Goal: Task Accomplishment & Management: Manage account settings

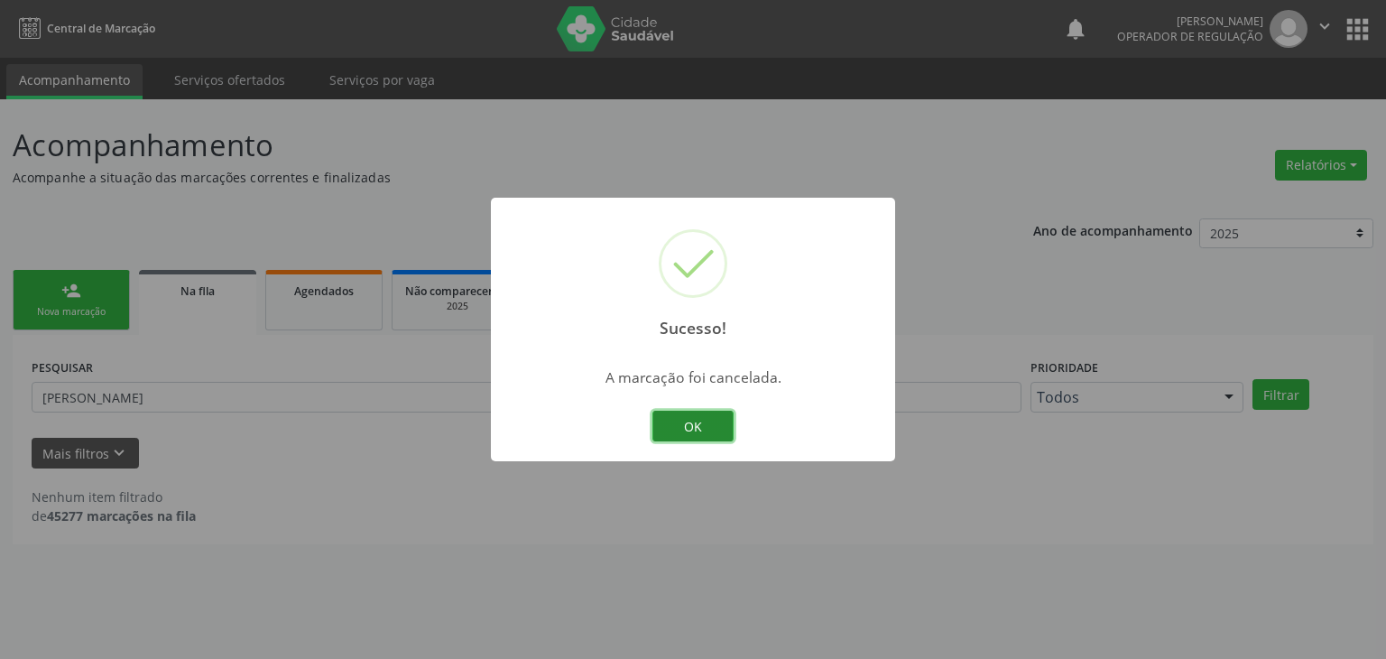
click at [701, 411] on button "OK" at bounding box center [693, 426] width 81 height 31
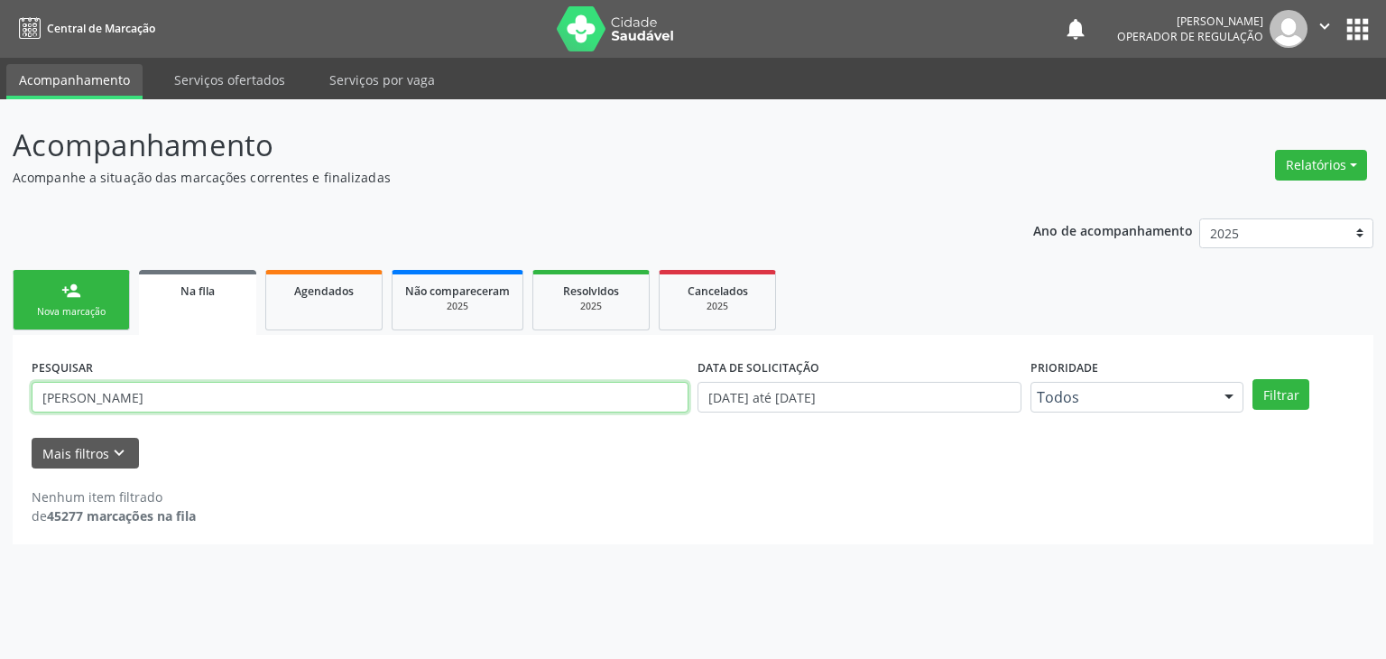
click at [155, 394] on input "[PERSON_NAME]" at bounding box center [360, 397] width 657 height 31
type input "A"
click at [194, 391] on input "text" at bounding box center [360, 397] width 657 height 31
type input "[PERSON_NAME]"
click at [1253, 379] on button "Filtrar" at bounding box center [1281, 394] width 57 height 31
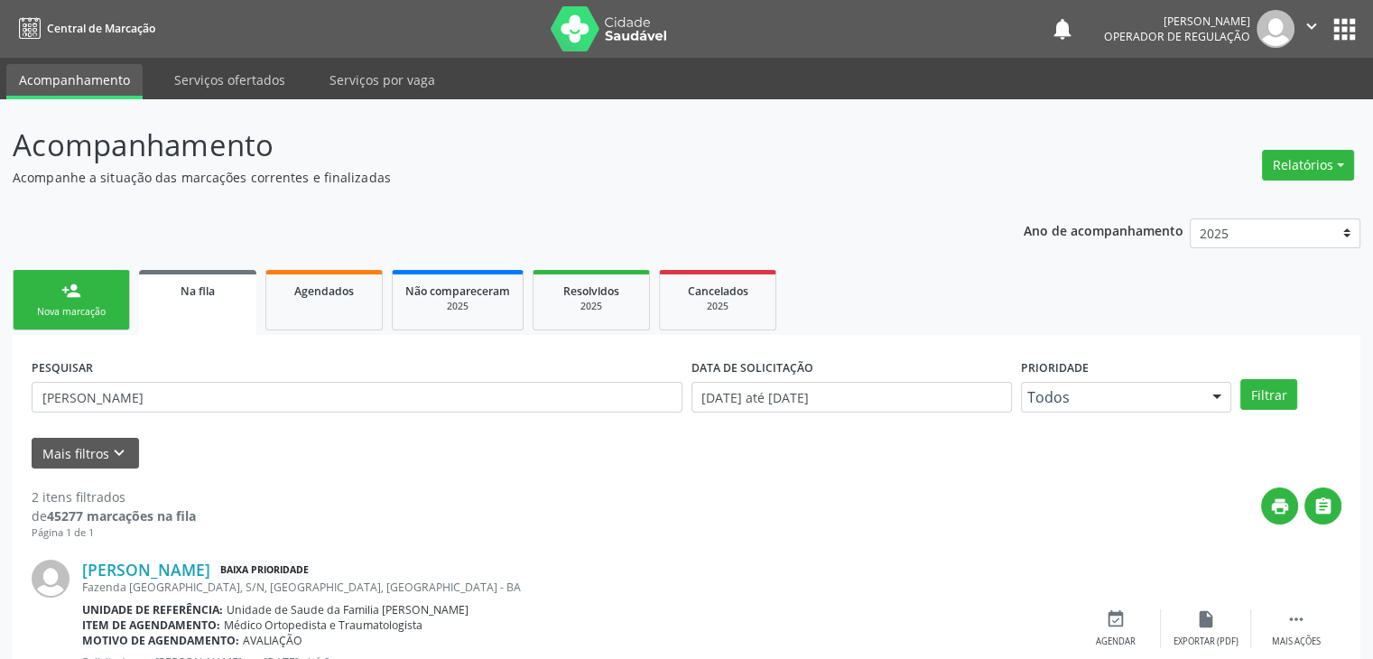
scroll to position [250, 0]
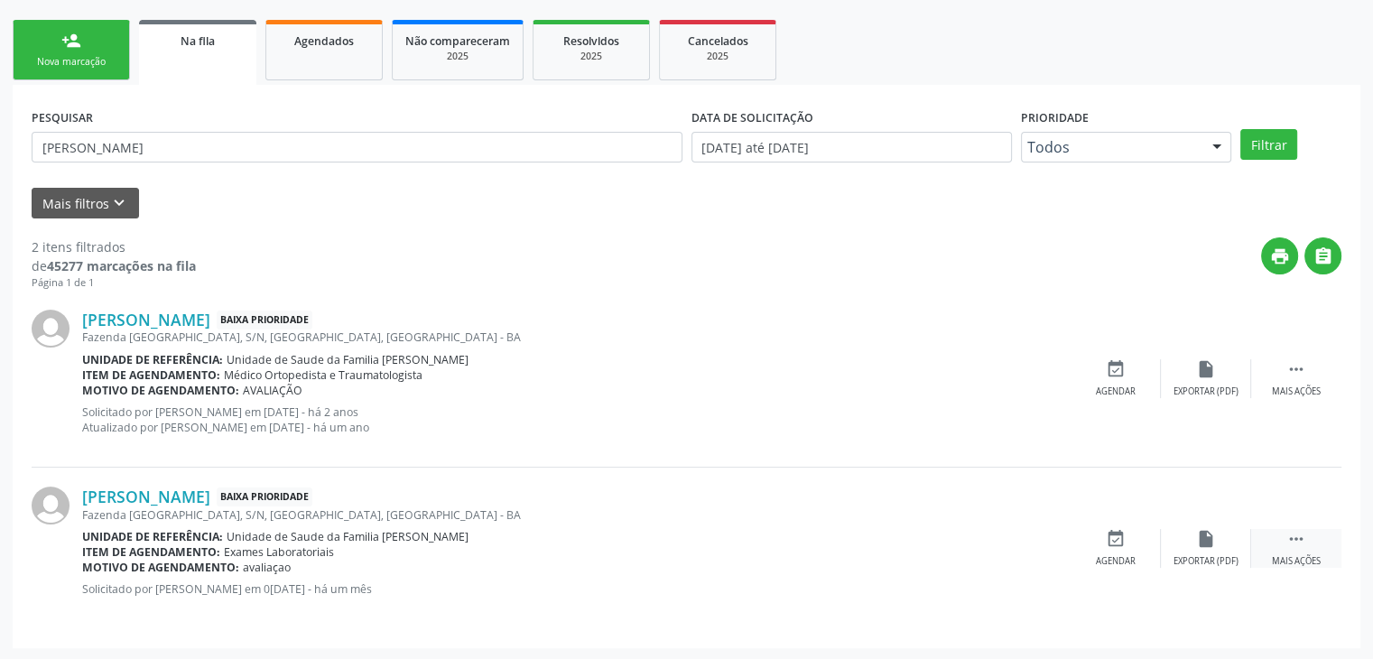
click at [1275, 533] on div " Mais ações" at bounding box center [1296, 548] width 90 height 39
click at [1201, 541] on icon "edit" at bounding box center [1206, 539] width 20 height 20
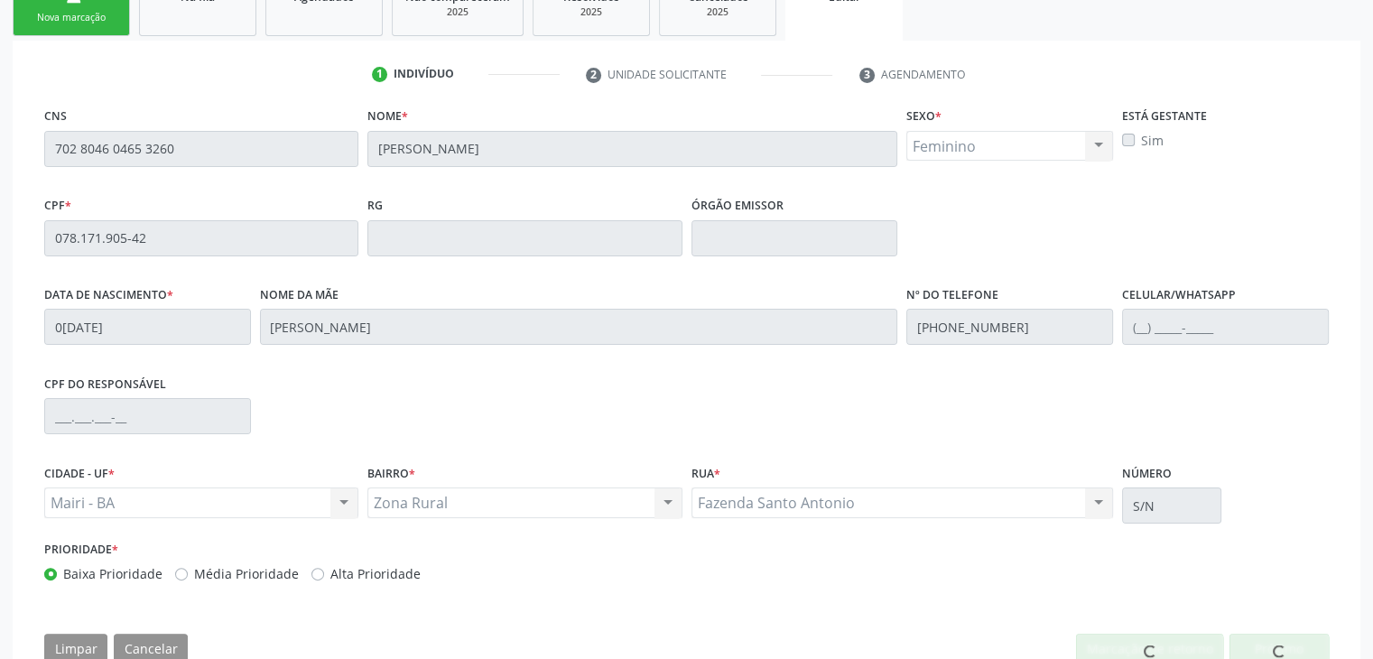
scroll to position [343, 0]
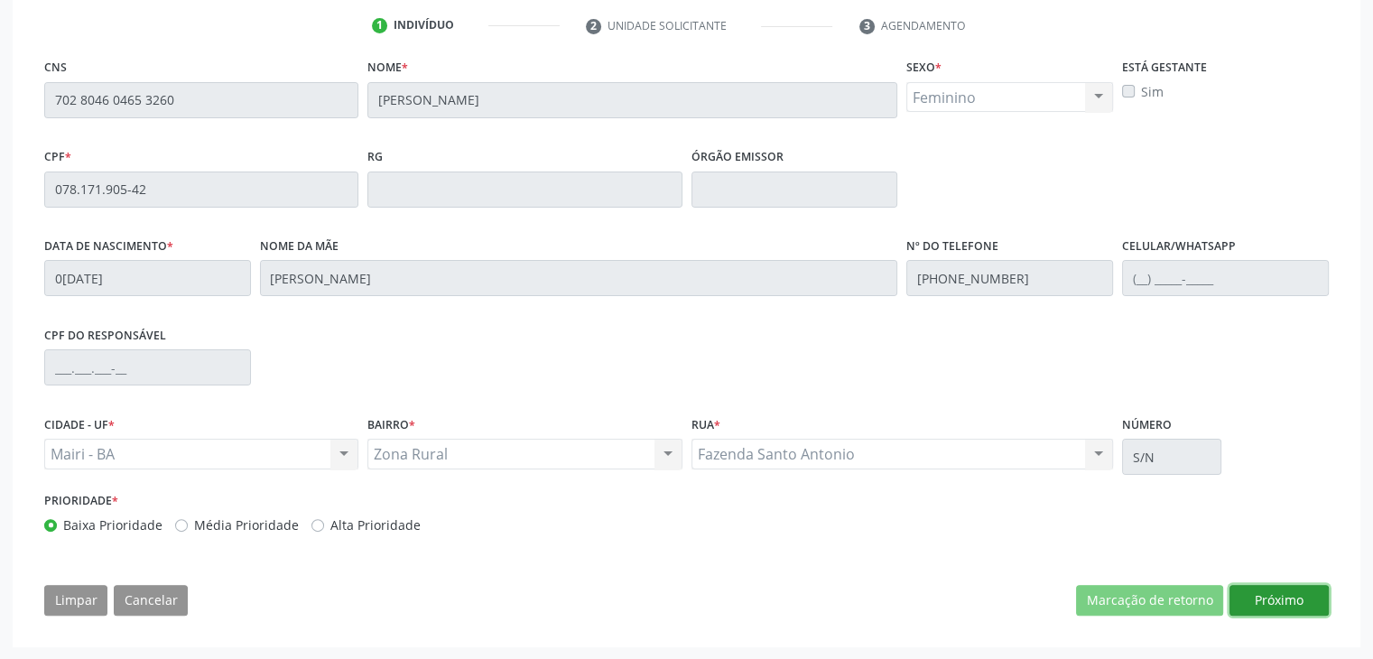
click at [1277, 600] on button "Próximo" at bounding box center [1278, 600] width 99 height 31
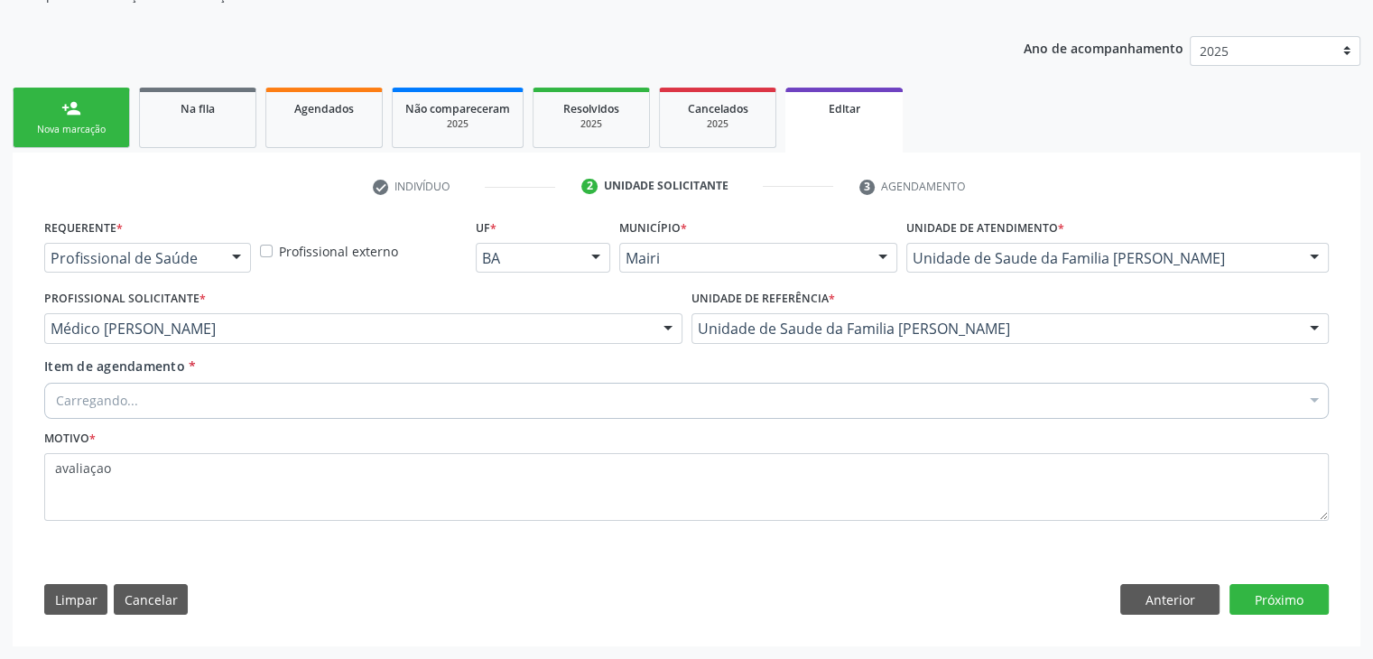
scroll to position [181, 0]
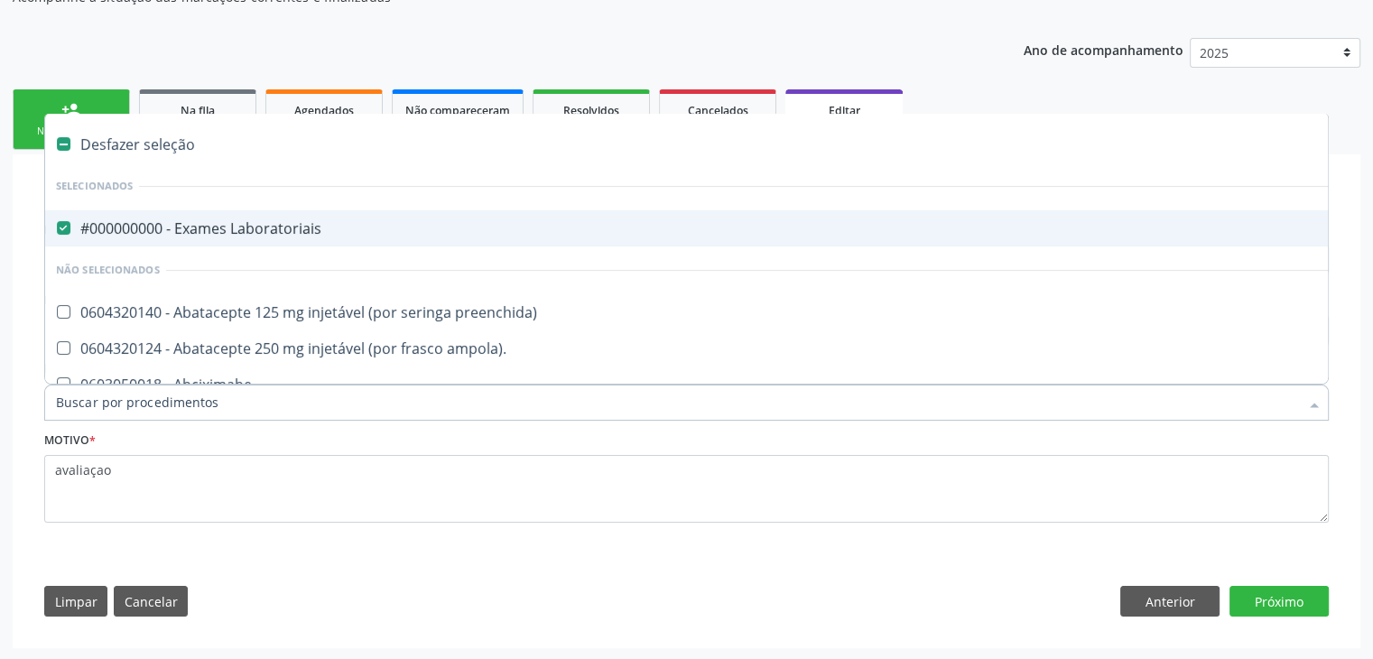
click at [242, 233] on div "#000000000 - Exames Laboratoriais" at bounding box center [750, 228] width 1389 height 14
checkbox Laboratoriais "false"
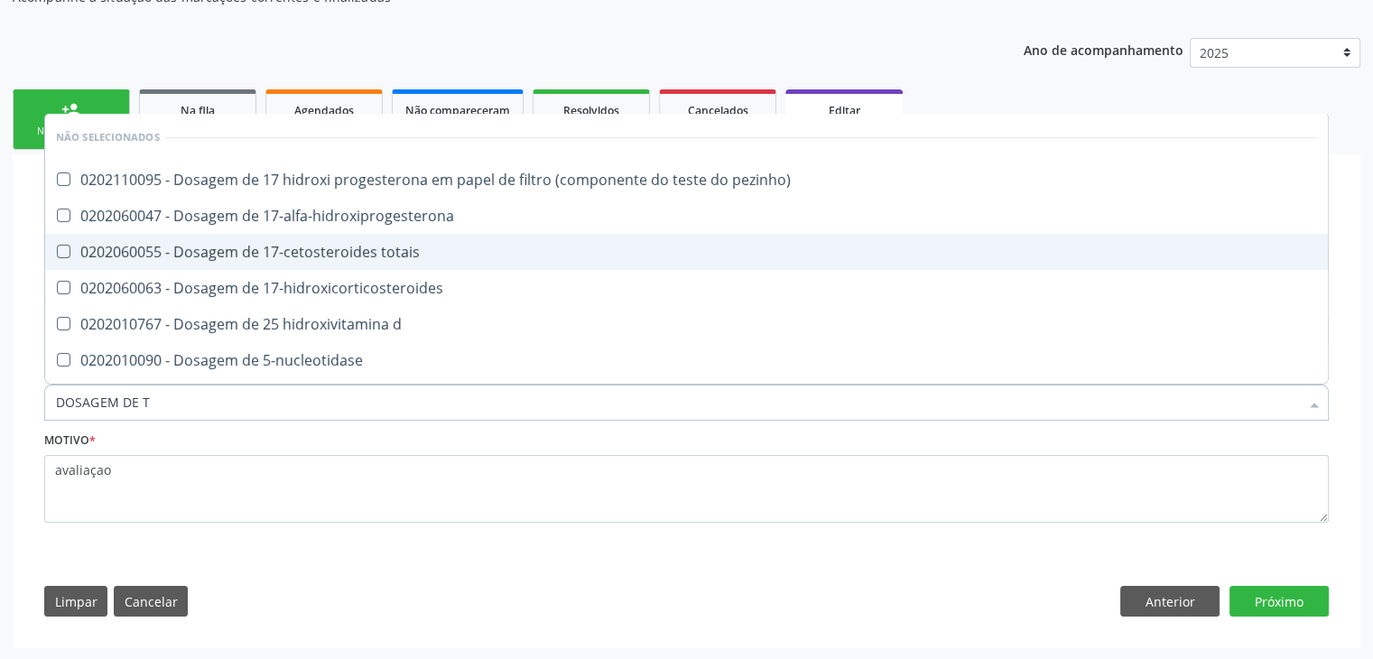
type input "DOSAGEM DE TS"
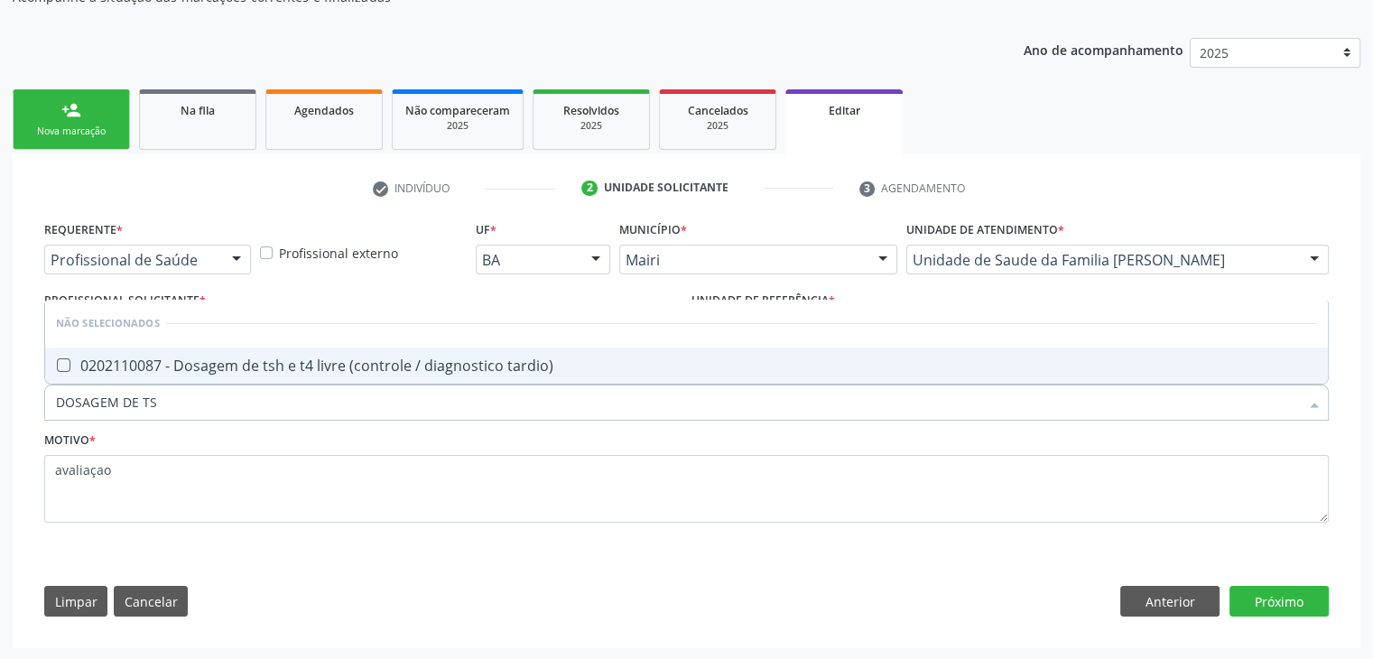
click at [271, 348] on span "0202110087 - Dosagem de tsh e t4 livre (controle / diagnostico tardio)" at bounding box center [686, 366] width 1283 height 36
checkbox tardio\) "true"
click at [1304, 600] on button "Próximo" at bounding box center [1278, 601] width 99 height 31
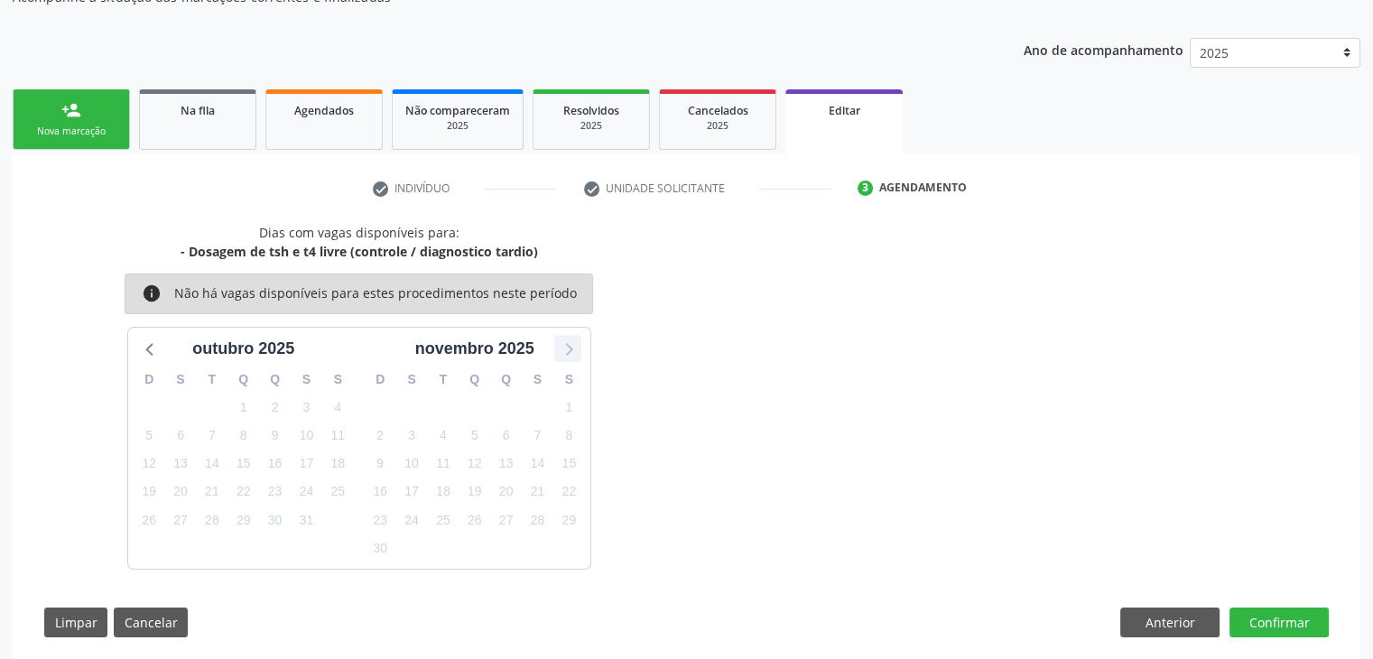
click at [558, 340] on icon at bounding box center [567, 348] width 23 height 23
click at [137, 339] on div at bounding box center [150, 348] width 27 height 27
click at [139, 337] on icon at bounding box center [150, 348] width 23 height 23
click at [1281, 625] on button "Confirmar" at bounding box center [1278, 622] width 99 height 31
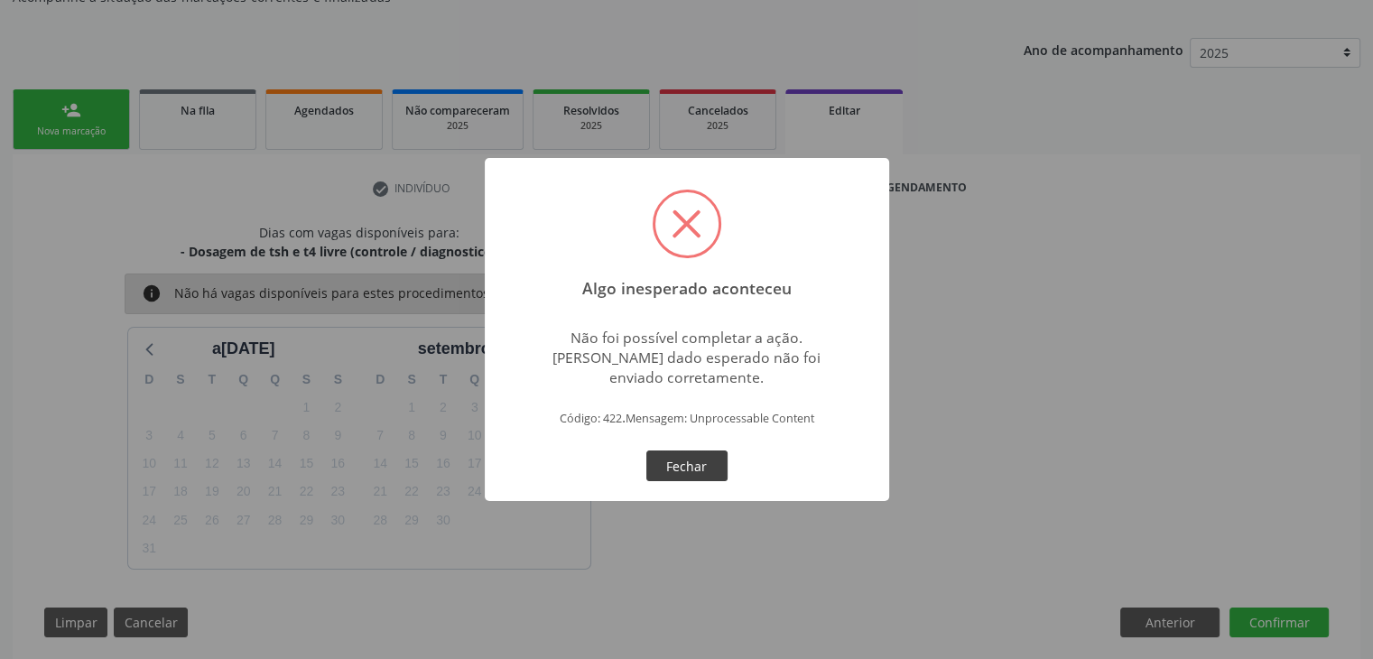
click at [669, 474] on button "Fechar" at bounding box center [686, 465] width 81 height 31
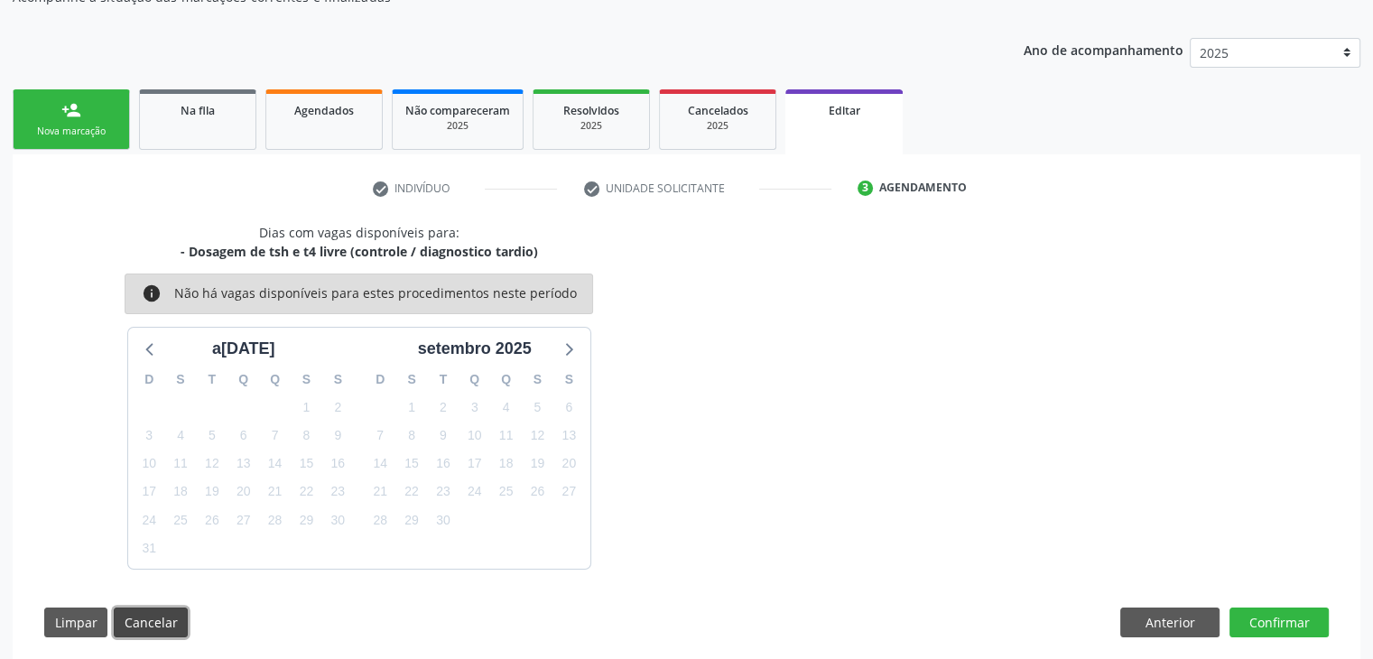
click at [140, 619] on button "Cancelar" at bounding box center [151, 622] width 74 height 31
click at [190, 101] on div "Na fila" at bounding box center [198, 109] width 90 height 19
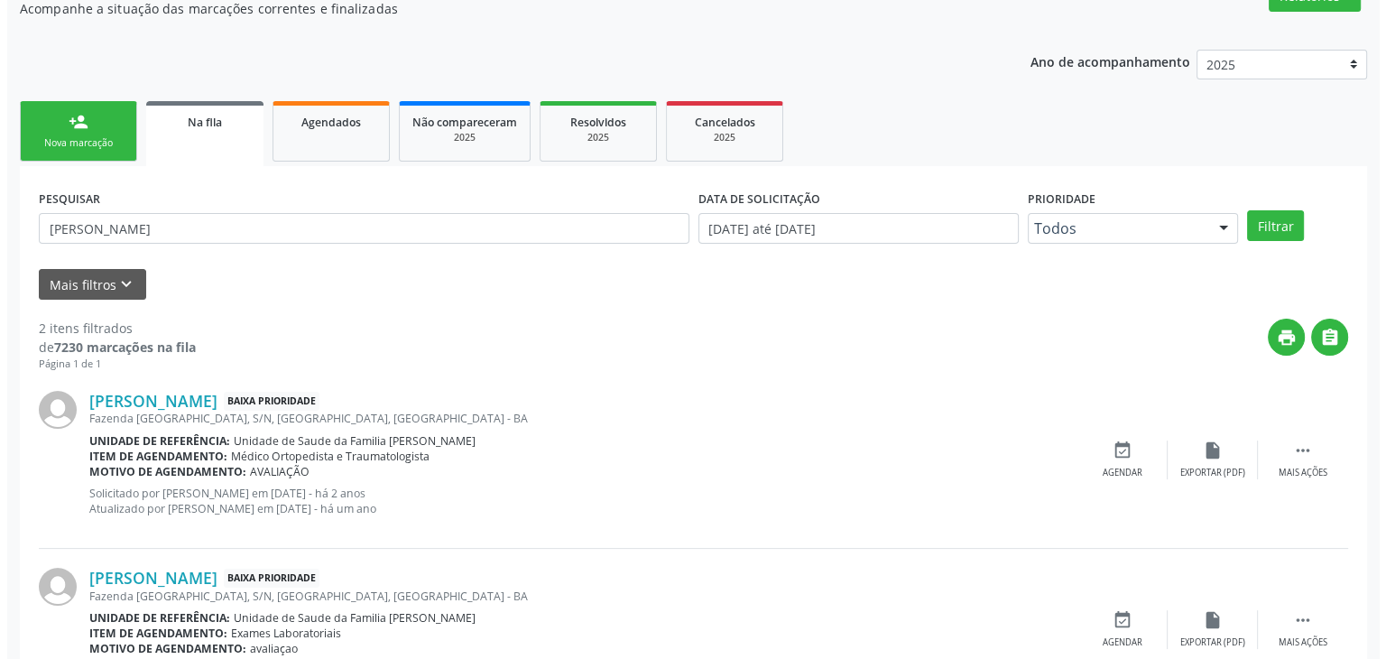
scroll to position [250, 0]
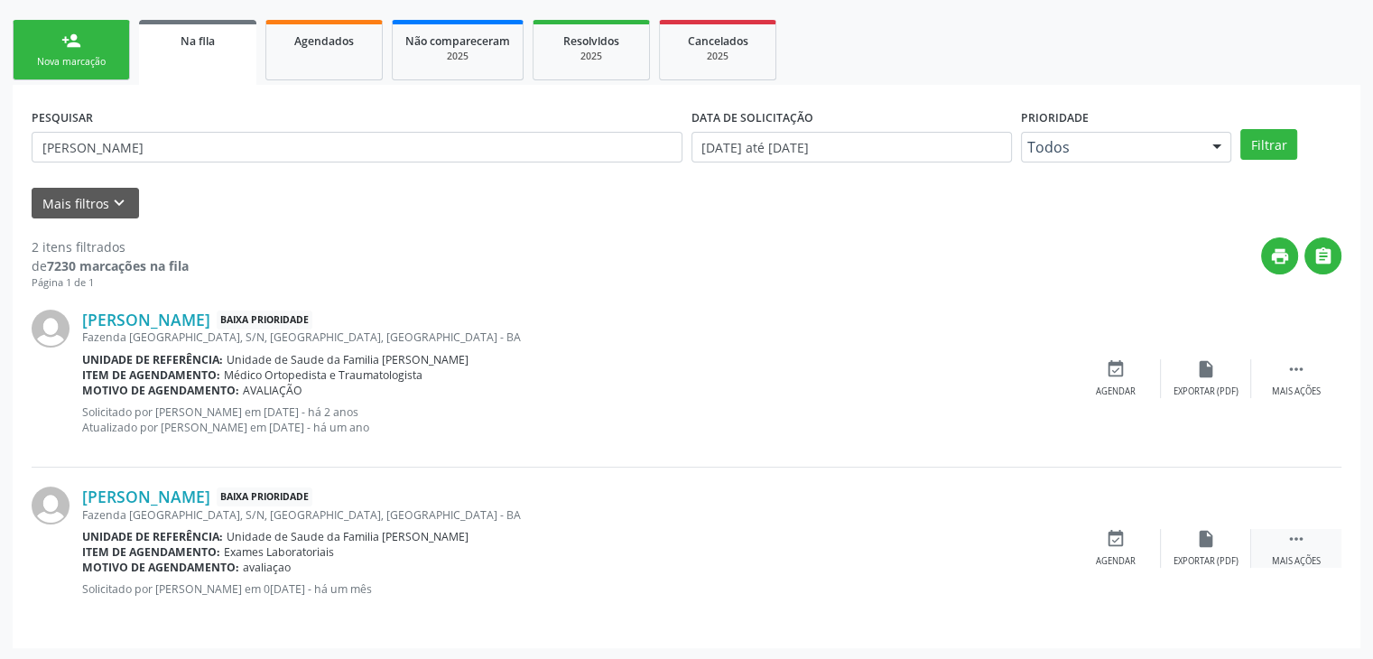
click at [1313, 547] on div " Mais ações" at bounding box center [1296, 548] width 90 height 39
click at [1126, 546] on div "cancel Cancelar" at bounding box center [1116, 548] width 90 height 39
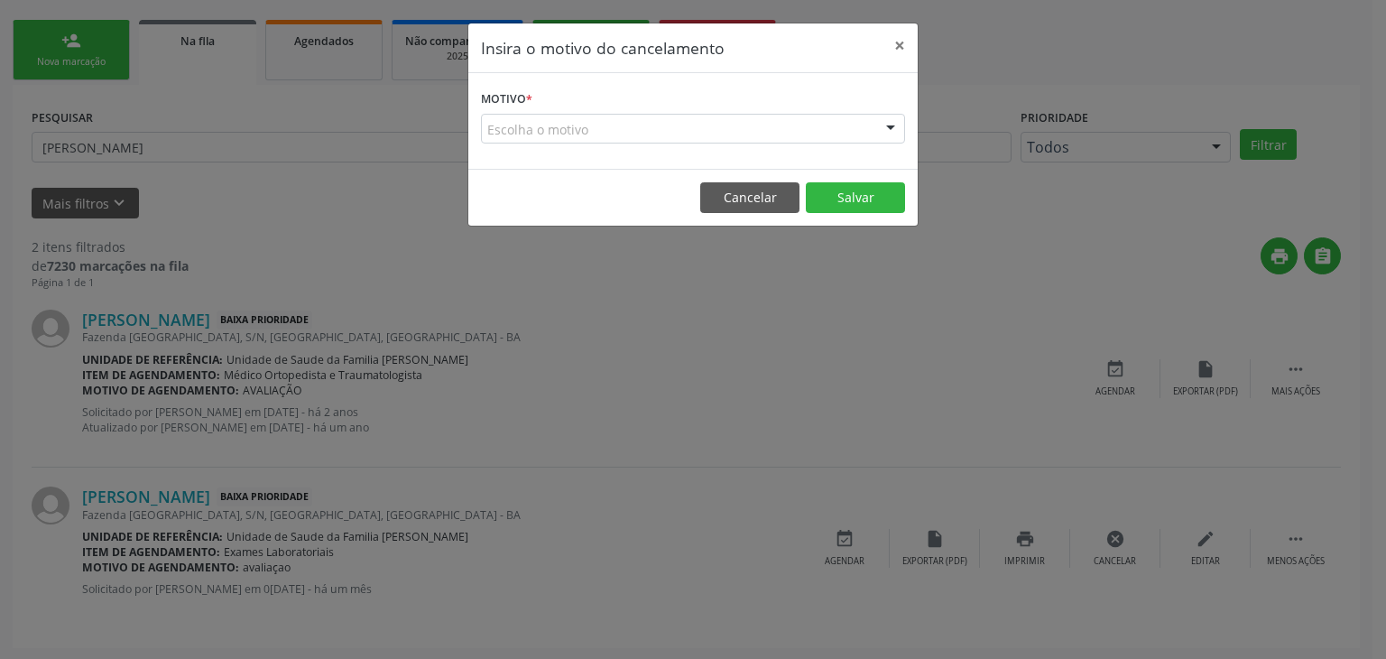
click at [529, 121] on div "Escolha o motivo" at bounding box center [693, 129] width 424 height 31
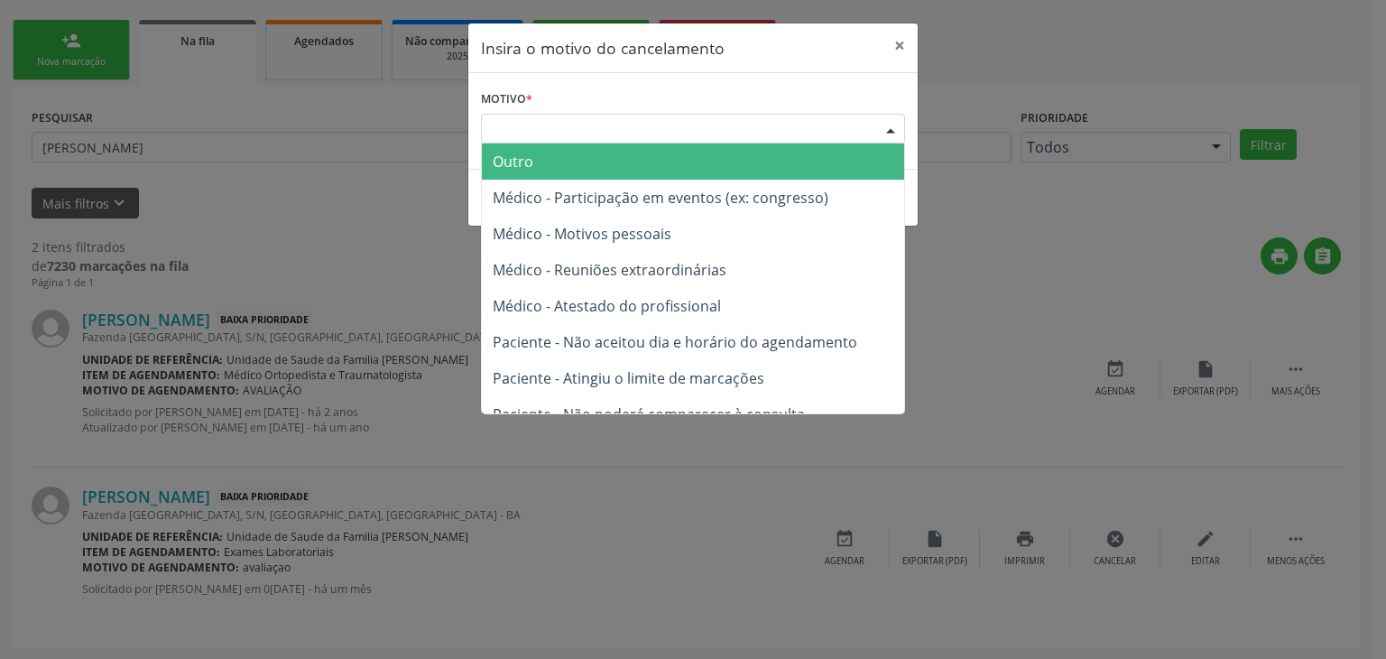
click at [505, 170] on span "Outro" at bounding box center [513, 162] width 41 height 20
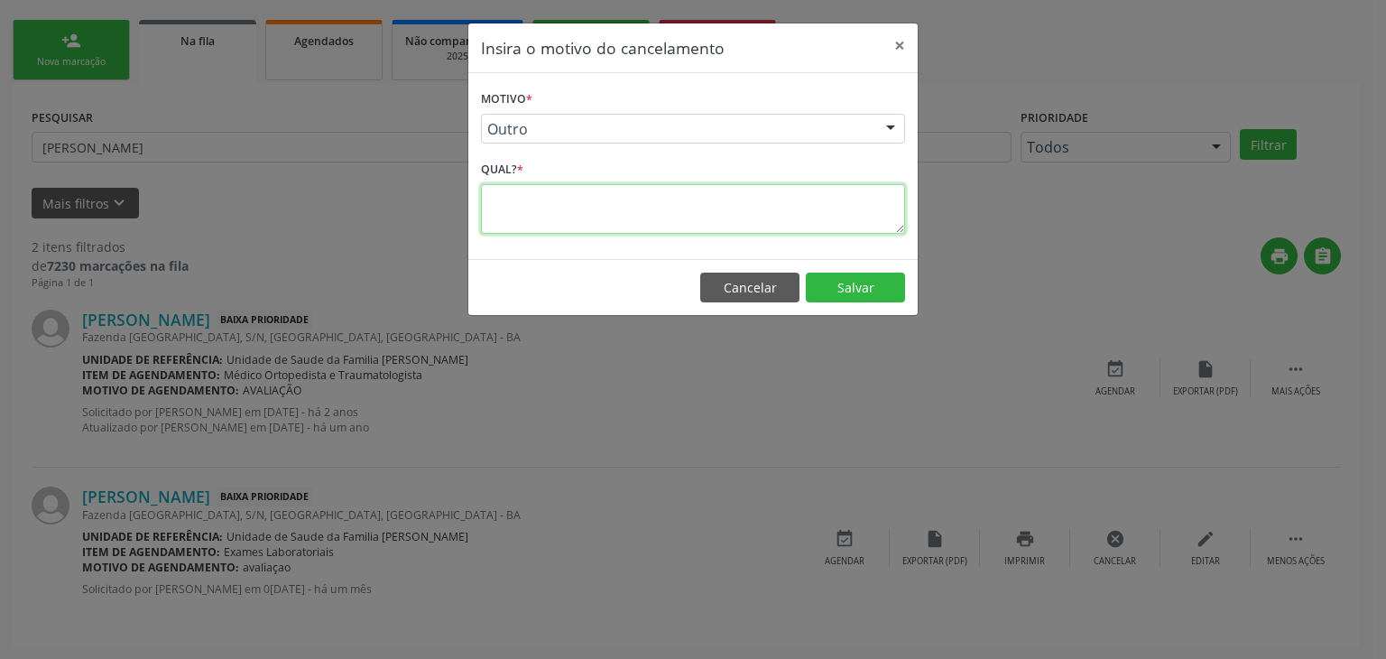
click at [545, 227] on textarea at bounding box center [693, 209] width 424 height 50
type textarea "EXAME REALIZADO"
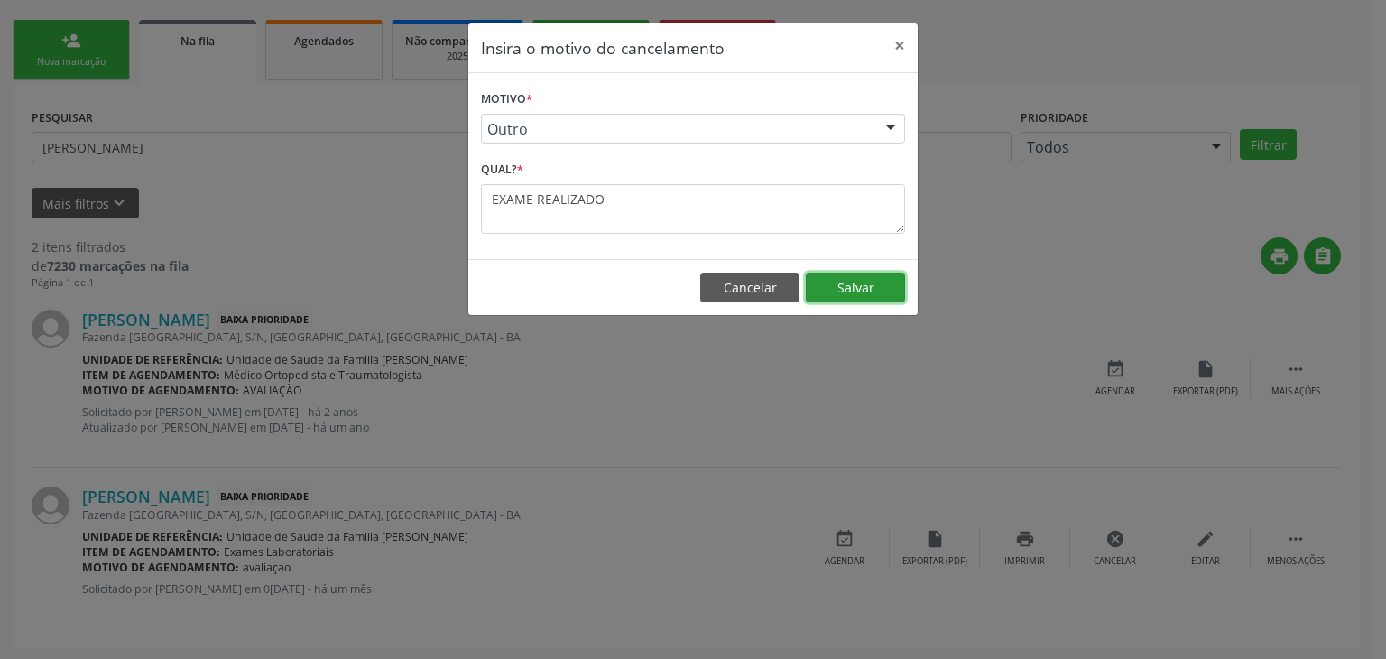
click at [872, 289] on button "Salvar" at bounding box center [855, 288] width 99 height 31
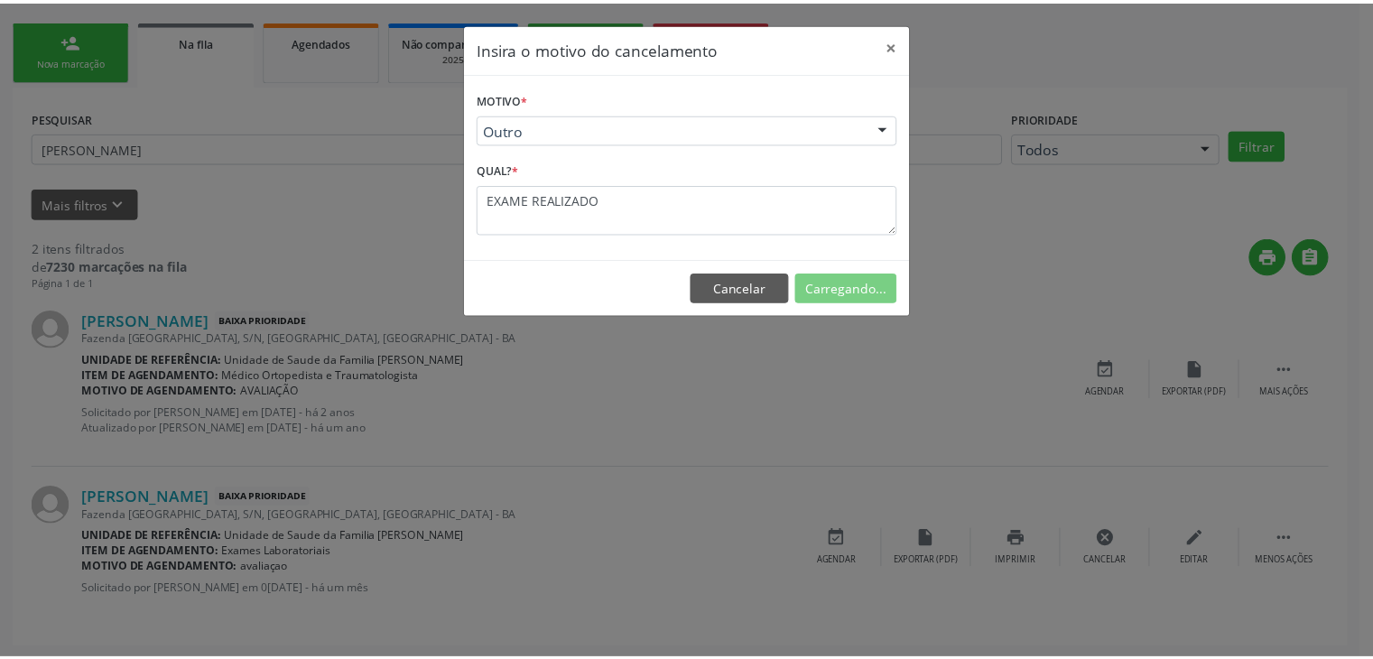
scroll to position [0, 0]
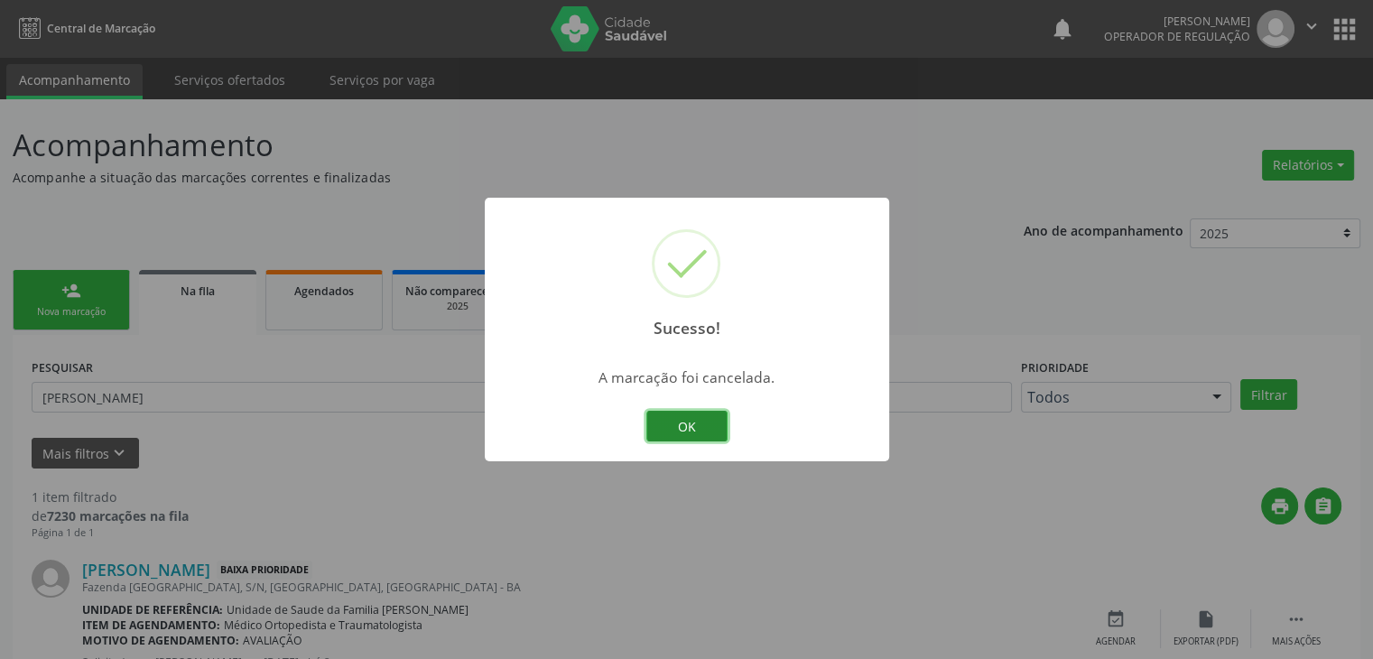
click at [694, 422] on button "OK" at bounding box center [686, 426] width 81 height 31
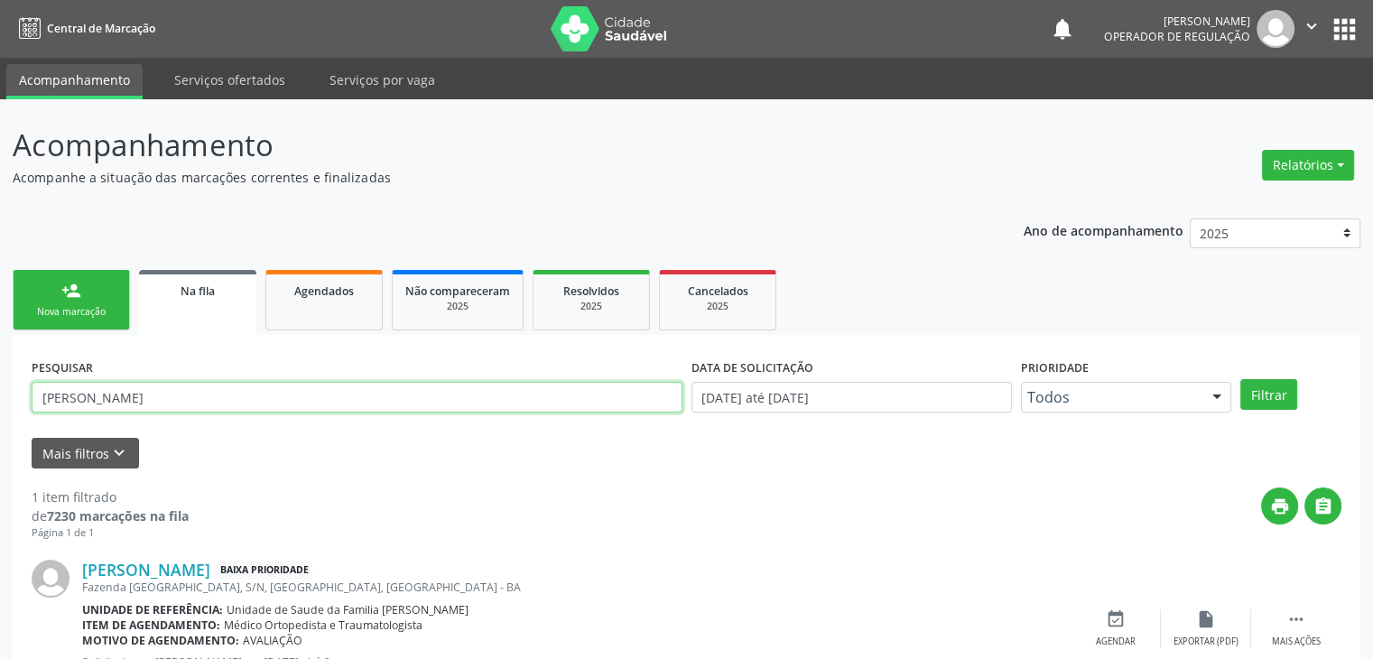
drag, startPoint x: 419, startPoint y: 386, endPoint x: 0, endPoint y: 402, distance: 419.1
click at [0, 402] on div "Acompanhamento Acompanhe a situação das marcações correntes e finalizadas Relat…" at bounding box center [686, 423] width 1373 height 649
click at [1240, 379] on button "Filtrar" at bounding box center [1268, 394] width 57 height 31
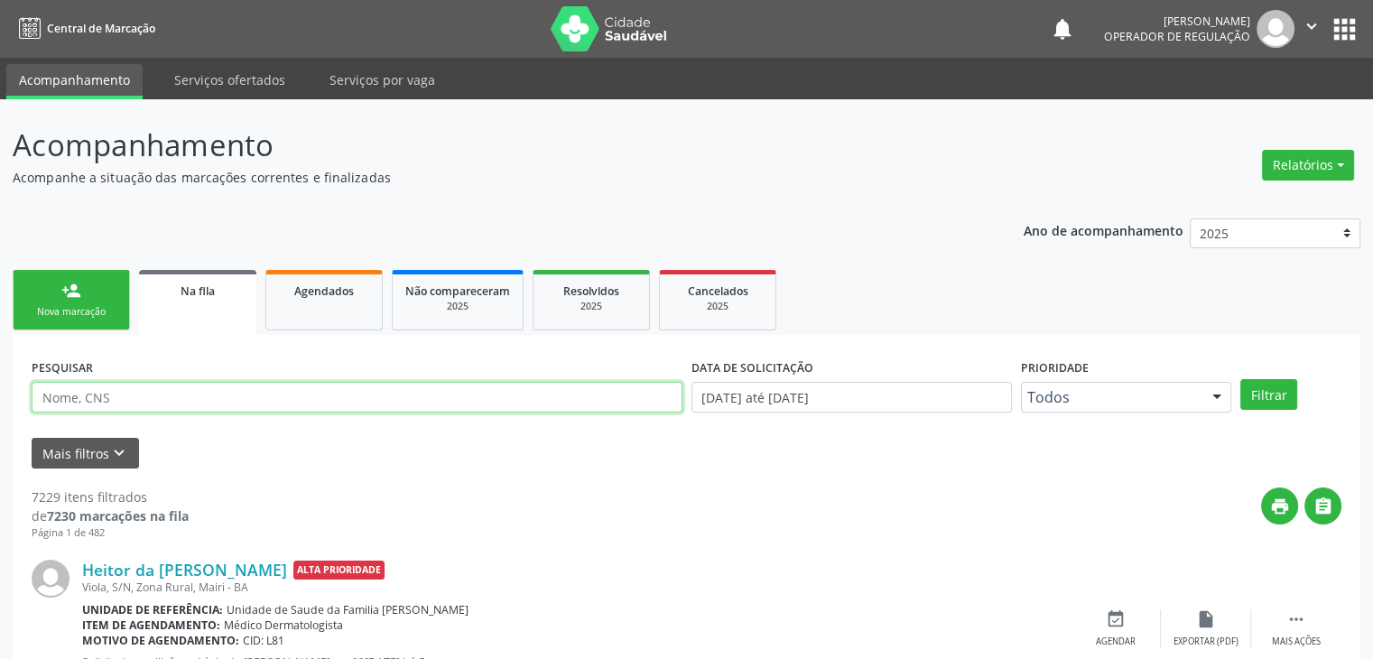
click at [190, 401] on input "text" at bounding box center [357, 397] width 651 height 31
click at [1240, 379] on button "Filtrar" at bounding box center [1268, 394] width 57 height 31
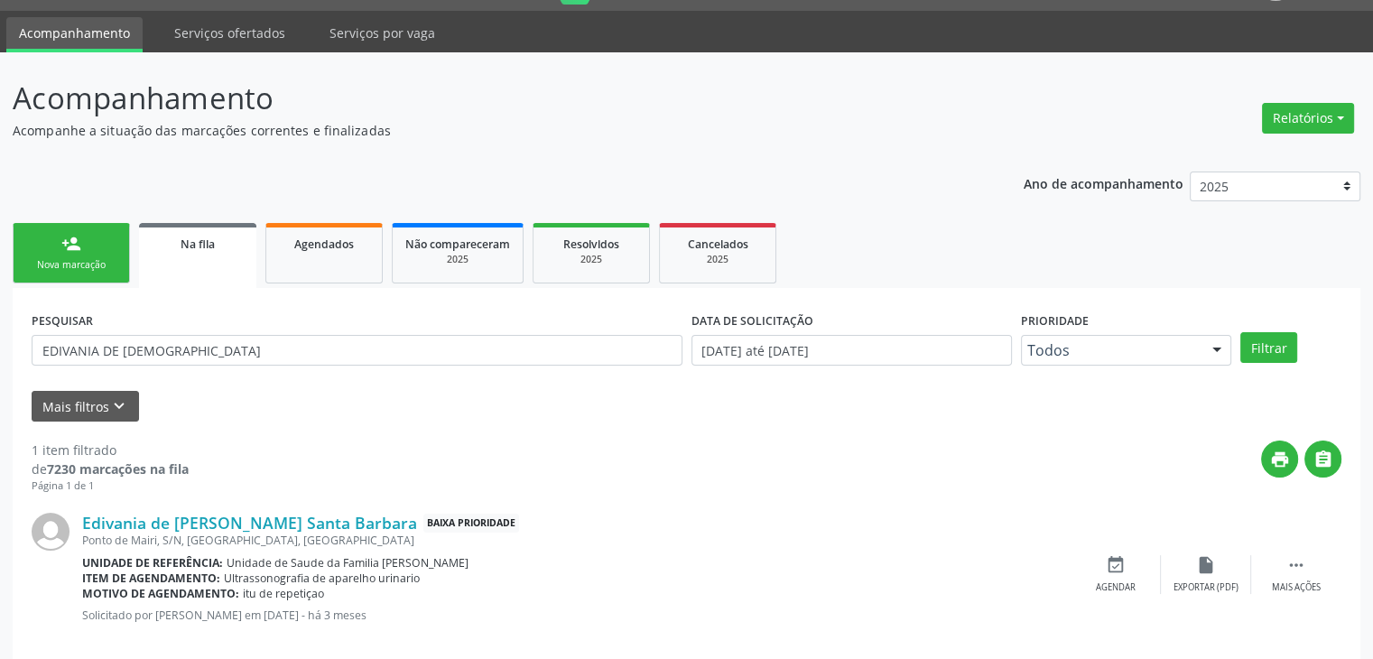
scroll to position [73, 0]
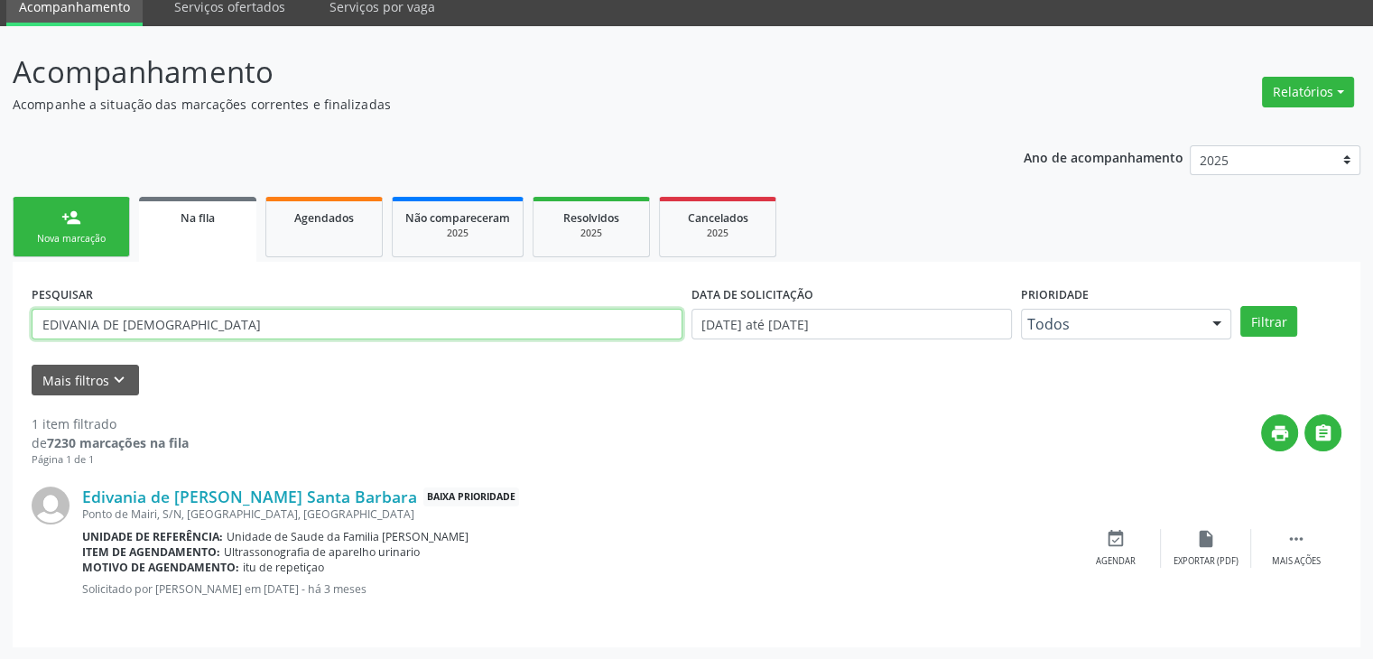
drag, startPoint x: 181, startPoint y: 316, endPoint x: 0, endPoint y: 307, distance: 180.8
click at [0, 307] on div "Acompanhamento Acompanhe a situação das marcações correntes e finalizadas Relat…" at bounding box center [686, 343] width 1373 height 634
type input "[PERSON_NAME]"
click at [1240, 306] on button "Filtrar" at bounding box center [1268, 321] width 57 height 31
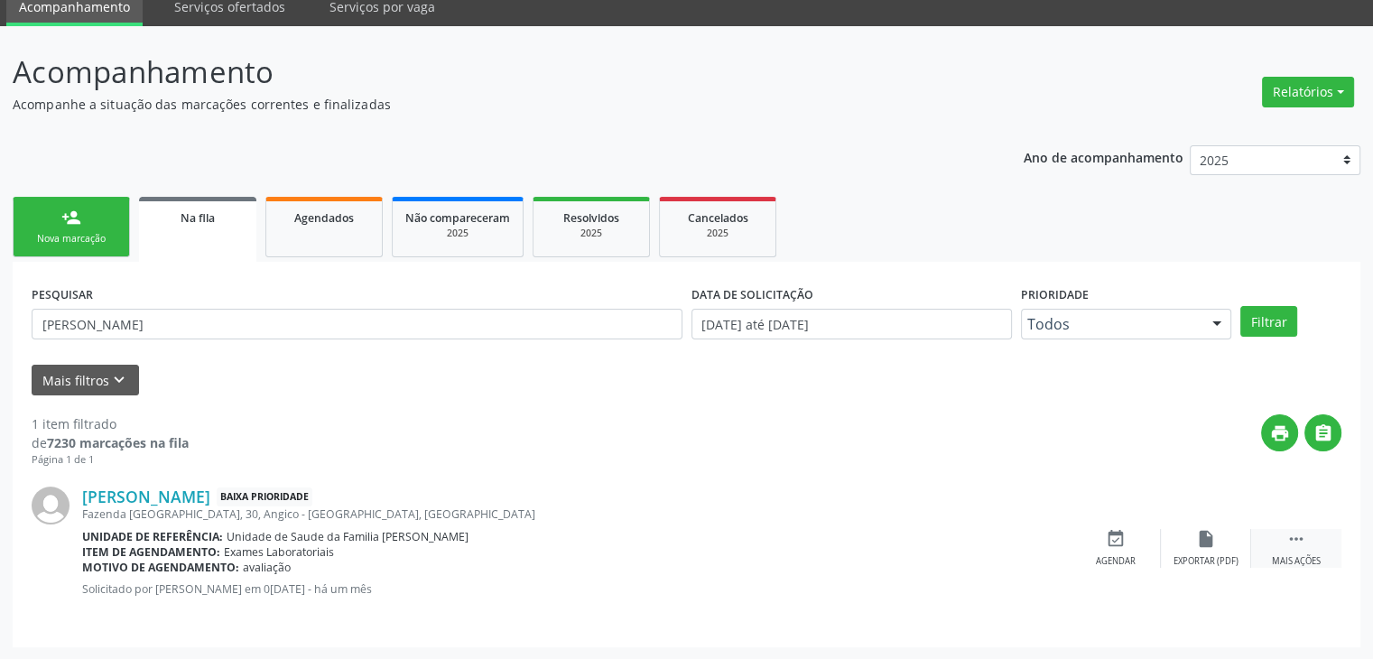
click at [1269, 555] on div " Mais ações" at bounding box center [1296, 548] width 90 height 39
click at [1108, 550] on div "cancel Cancelar" at bounding box center [1116, 548] width 90 height 39
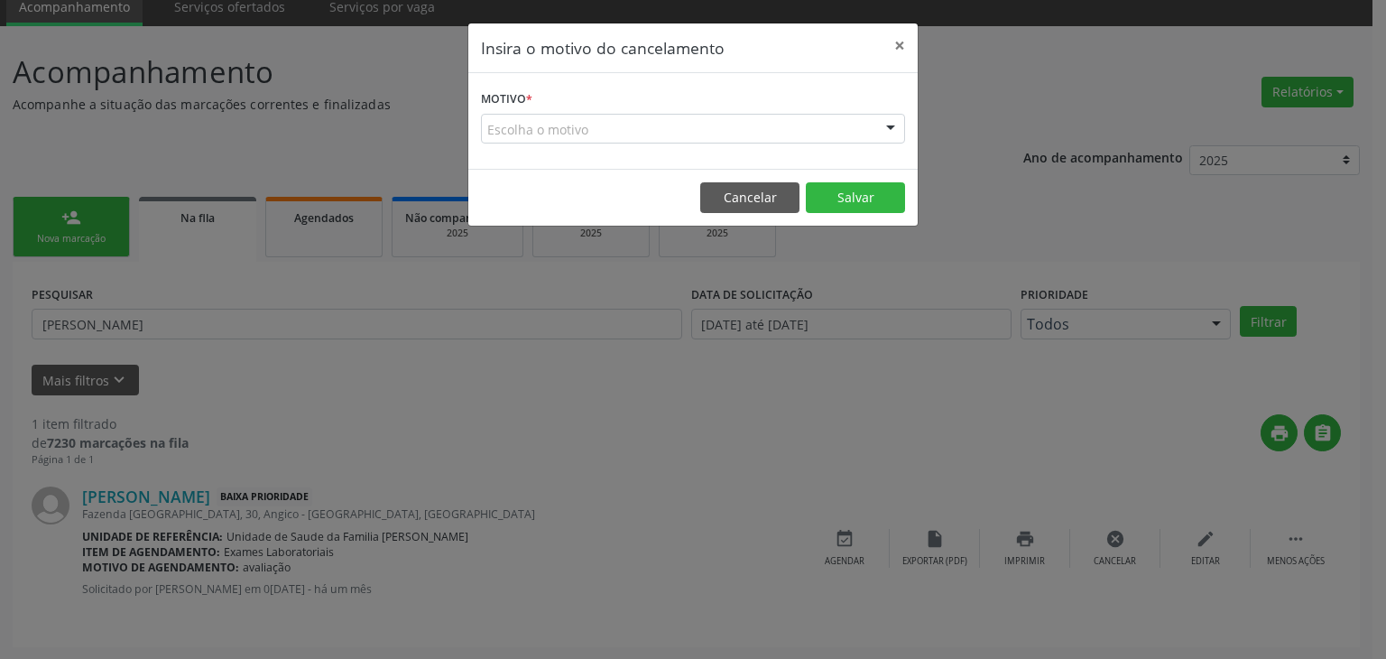
click at [600, 126] on div "Escolha o motivo" at bounding box center [693, 129] width 424 height 31
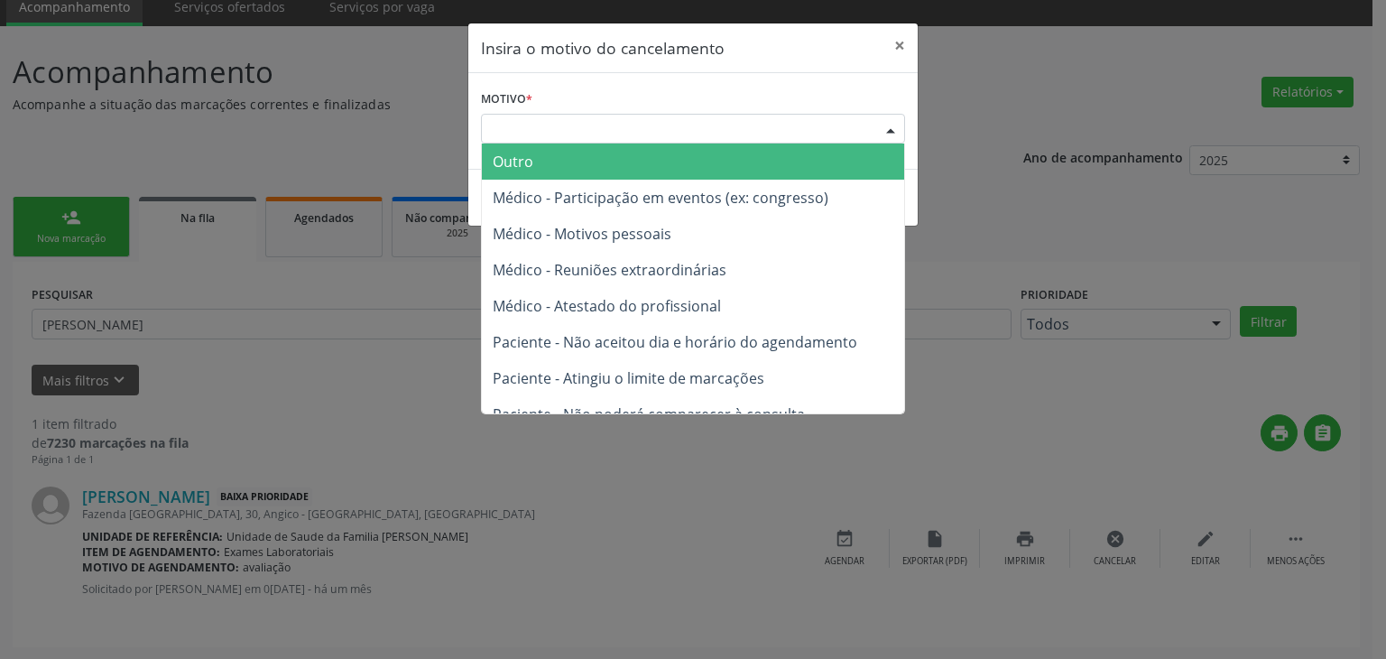
click at [571, 171] on span "Outro" at bounding box center [693, 162] width 422 height 36
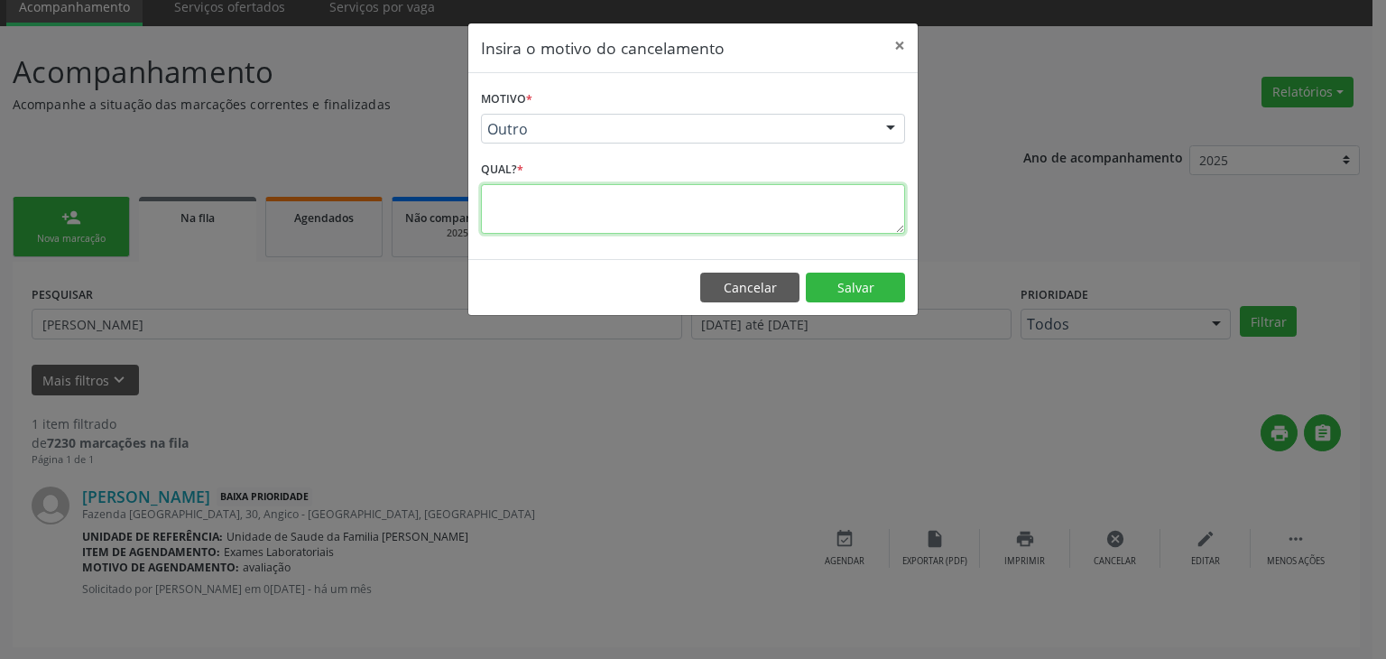
click at [571, 218] on textarea at bounding box center [693, 209] width 424 height 50
drag, startPoint x: 617, startPoint y: 210, endPoint x: 476, endPoint y: 216, distance: 141.8
click at [476, 216] on div "Motivo * Outro Outro Médico - Participação em eventos (ex: congresso) Médico - …" at bounding box center [693, 166] width 450 height 186
type textarea "EXAME REALIZADO"
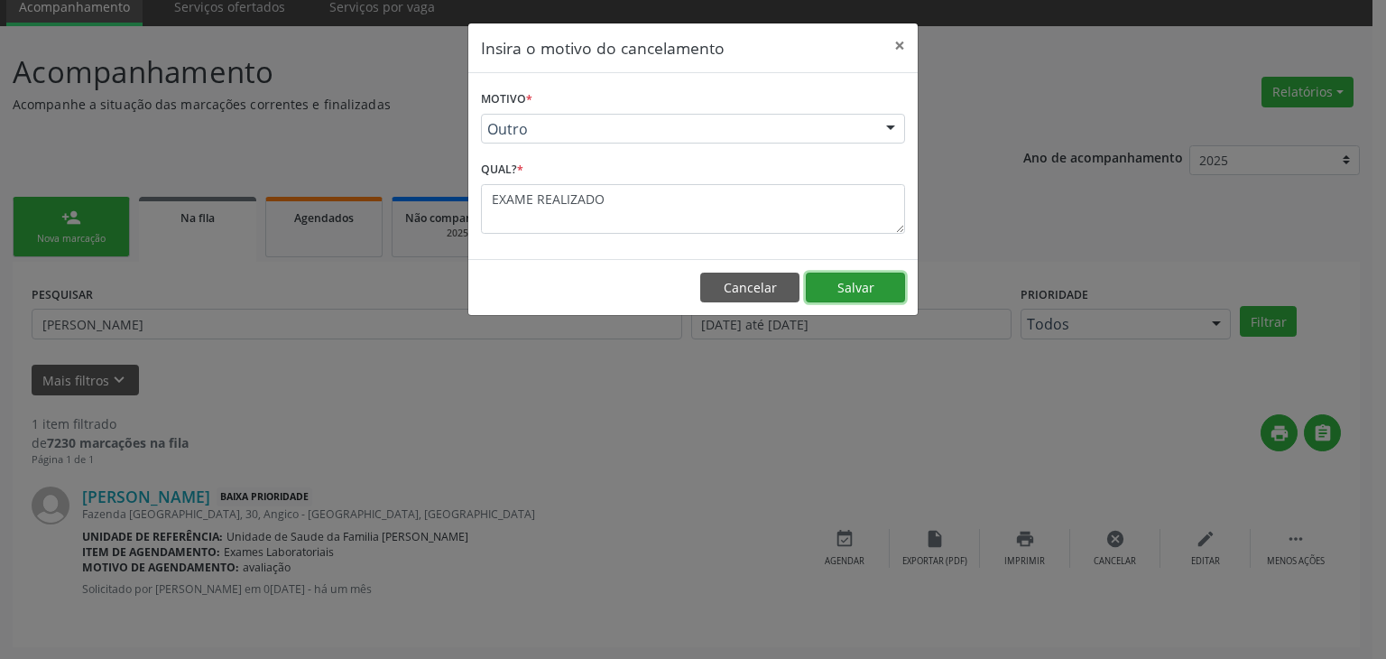
click at [827, 293] on button "Salvar" at bounding box center [855, 288] width 99 height 31
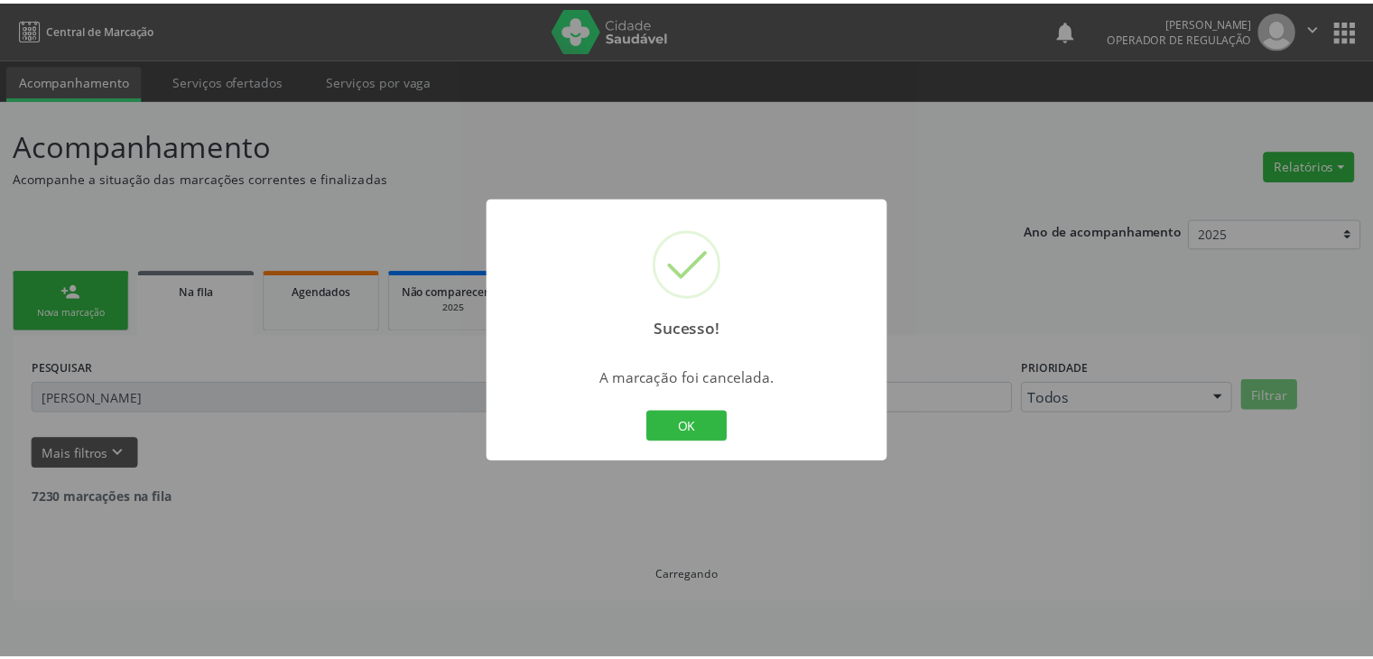
scroll to position [0, 0]
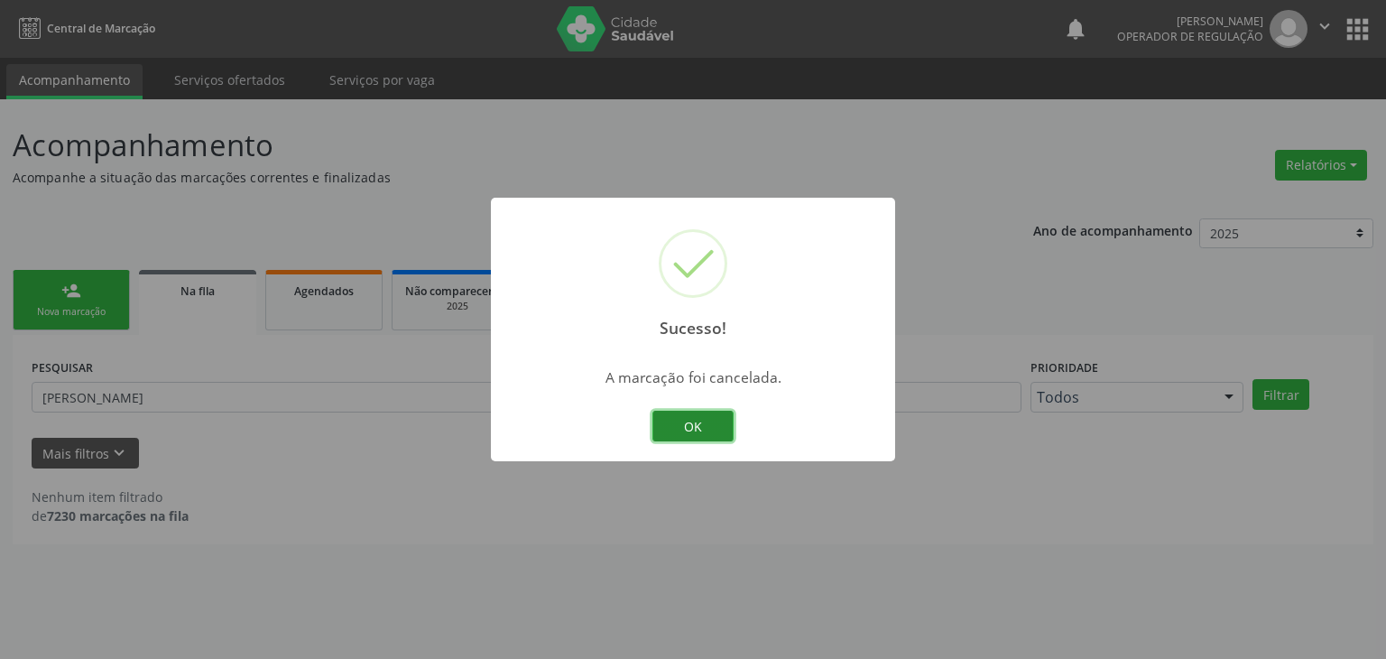
click at [683, 428] on button "OK" at bounding box center [693, 426] width 81 height 31
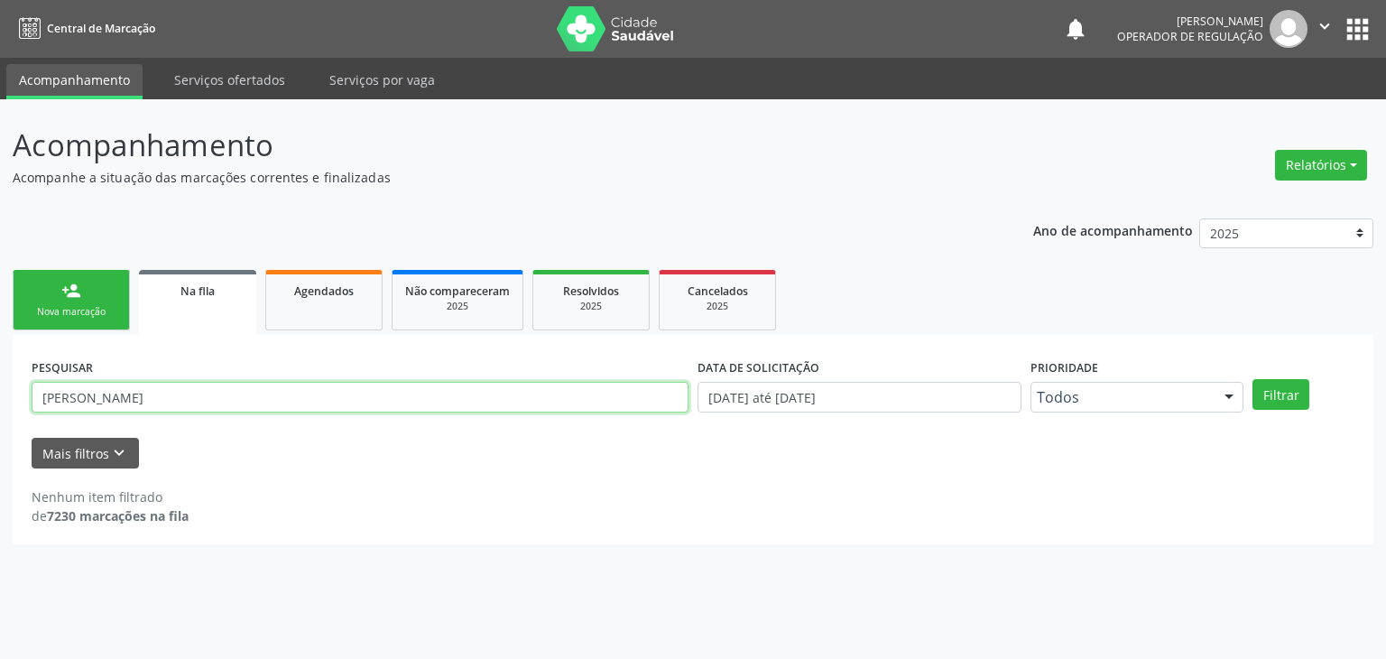
drag, startPoint x: 209, startPoint y: 397, endPoint x: 0, endPoint y: 394, distance: 209.4
click at [0, 394] on div "Acompanhamento Acompanhe a situação das marcações correntes e finalizadas Relat…" at bounding box center [693, 379] width 1386 height 560
click at [1253, 379] on button "Filtrar" at bounding box center [1281, 394] width 57 height 31
drag, startPoint x: 166, startPoint y: 401, endPoint x: 0, endPoint y: 380, distance: 167.4
click at [0, 380] on div "Acompanhamento Acompanhe a situação das marcações correntes e finalizadas Relat…" at bounding box center [693, 379] width 1386 height 560
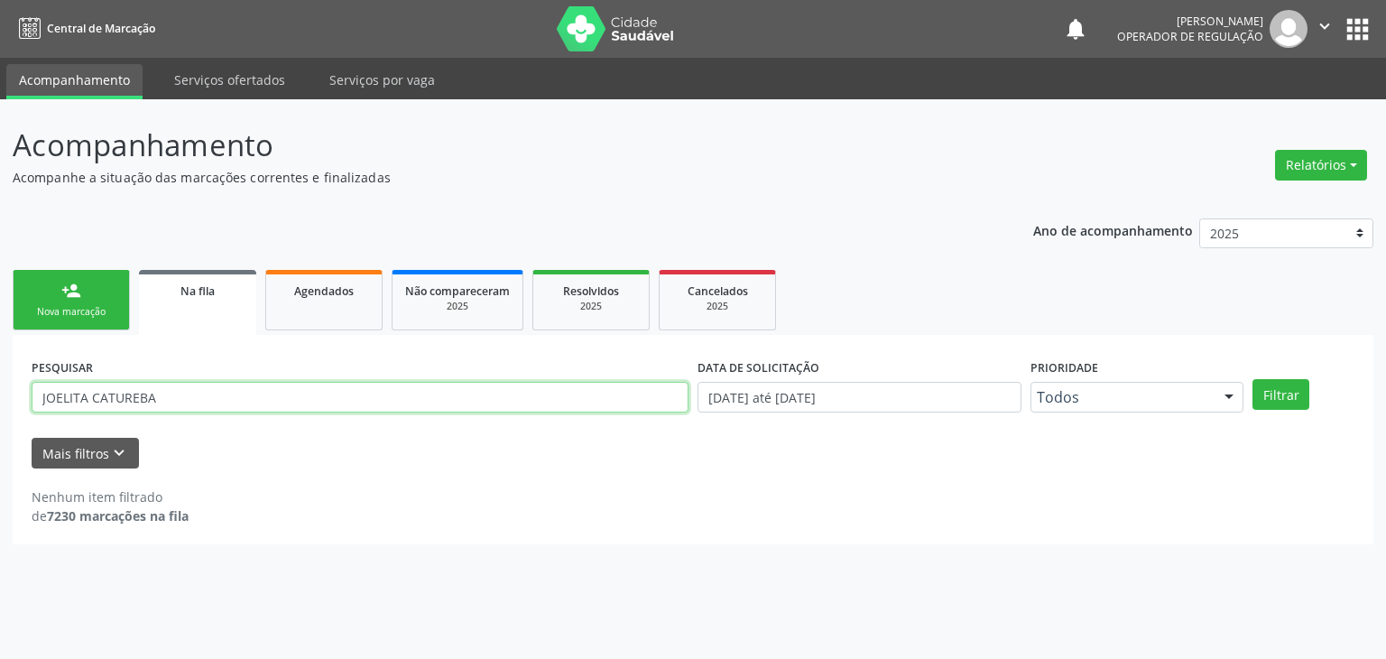
type input "JOELITA CATUREBA"
click at [1253, 379] on button "Filtrar" at bounding box center [1281, 394] width 57 height 31
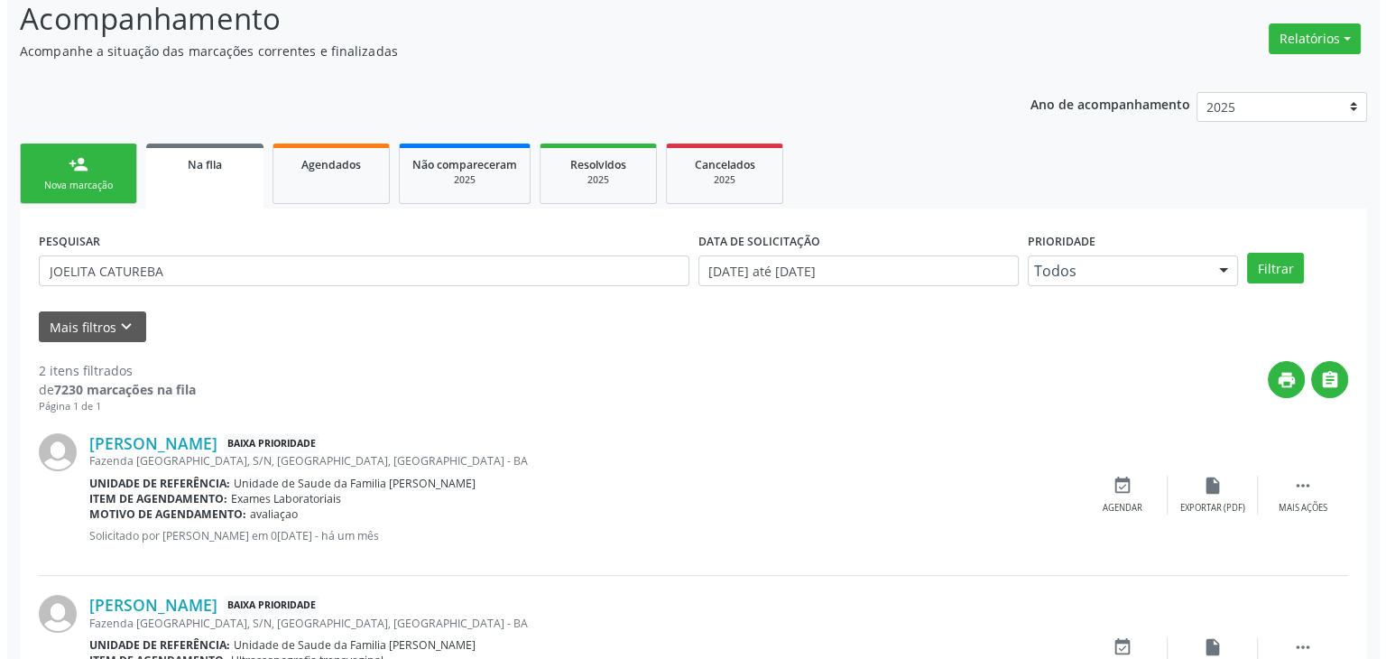
scroll to position [235, 0]
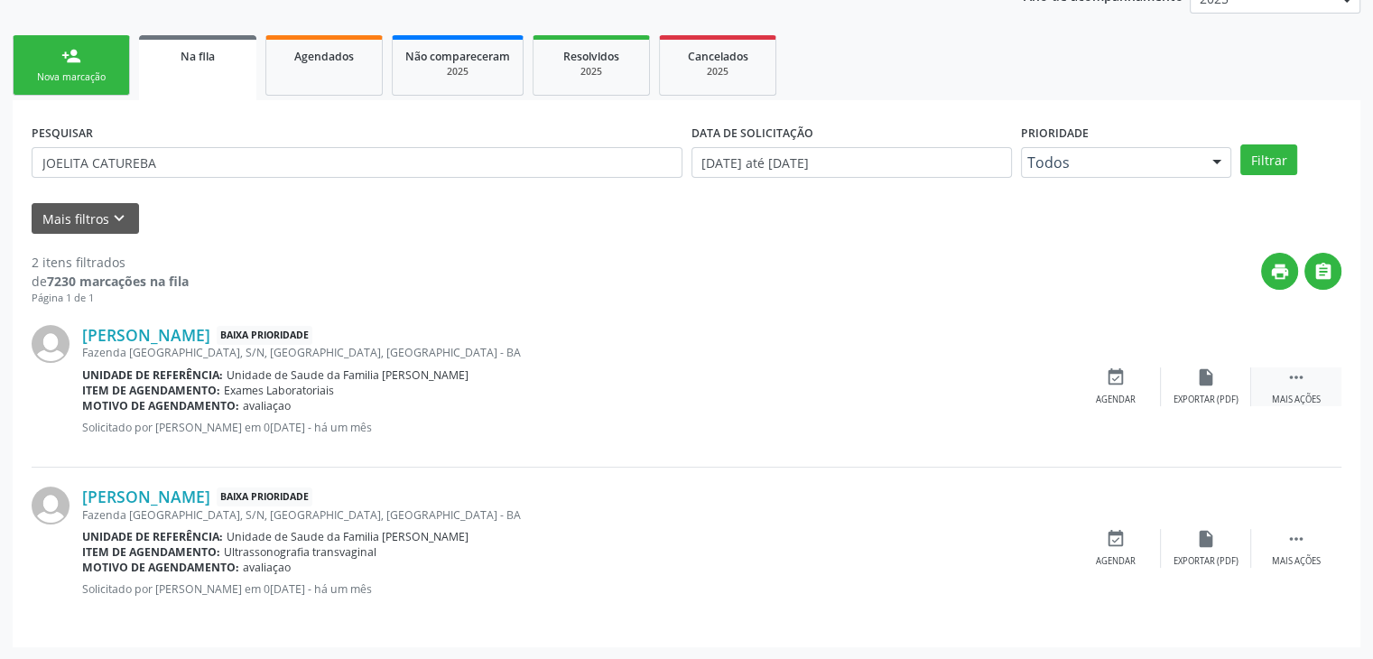
click at [1291, 390] on div " Mais ações" at bounding box center [1296, 386] width 90 height 39
click at [1090, 395] on div "cancel Cancelar" at bounding box center [1116, 386] width 90 height 39
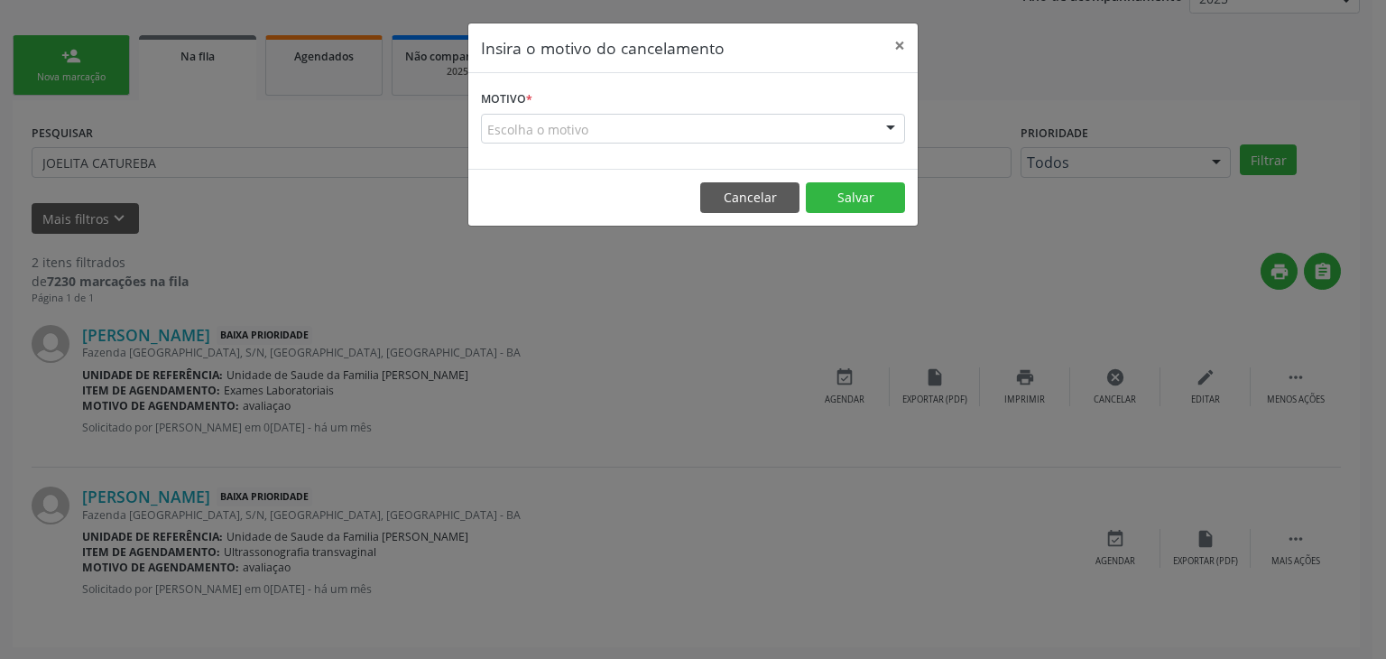
click at [549, 124] on div "Escolha o motivo" at bounding box center [693, 129] width 424 height 31
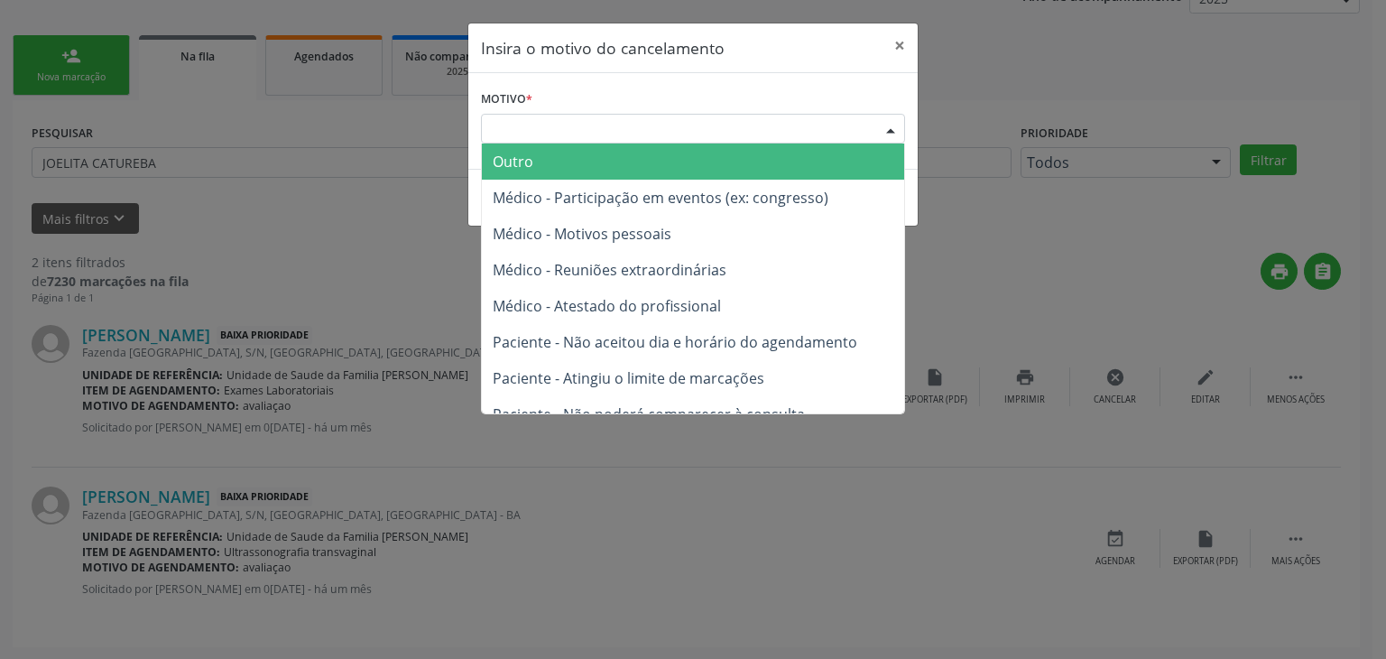
click at [498, 167] on span "Outro" at bounding box center [513, 162] width 41 height 20
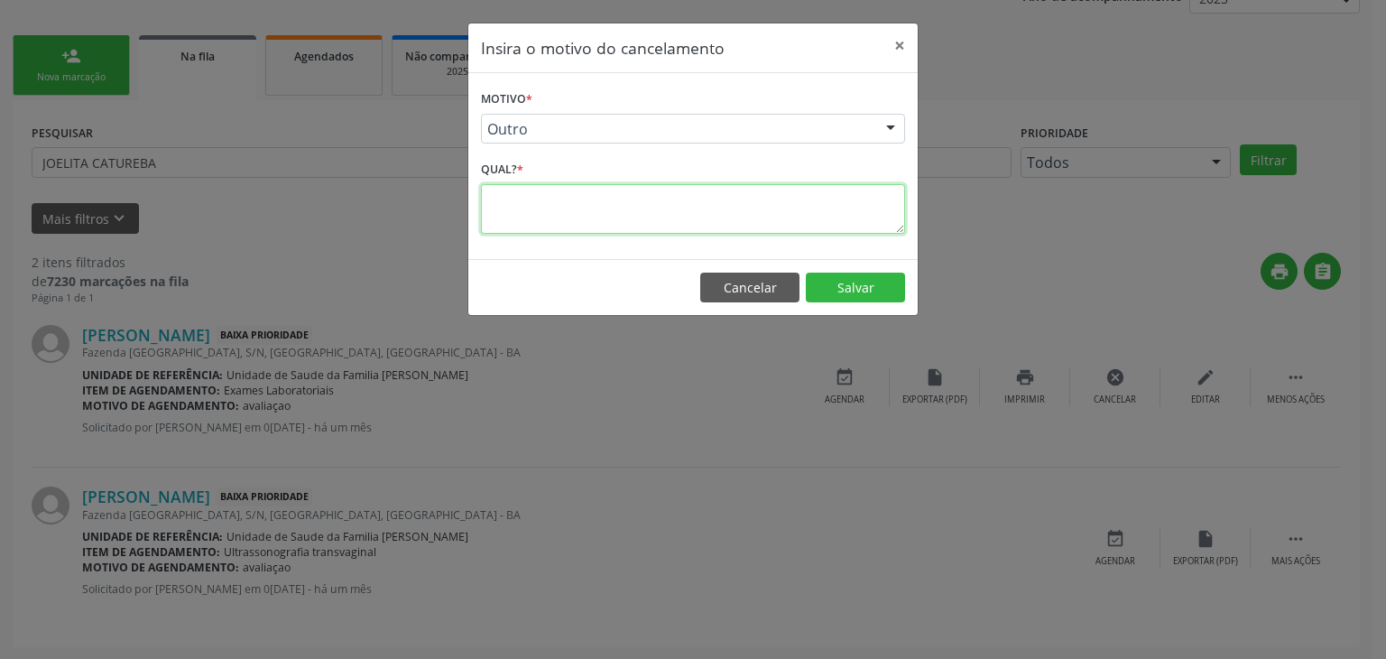
click at [552, 214] on textarea at bounding box center [693, 209] width 424 height 50
paste textarea "EXAME REALIZADO"
type textarea "EXAME REALIZADO"
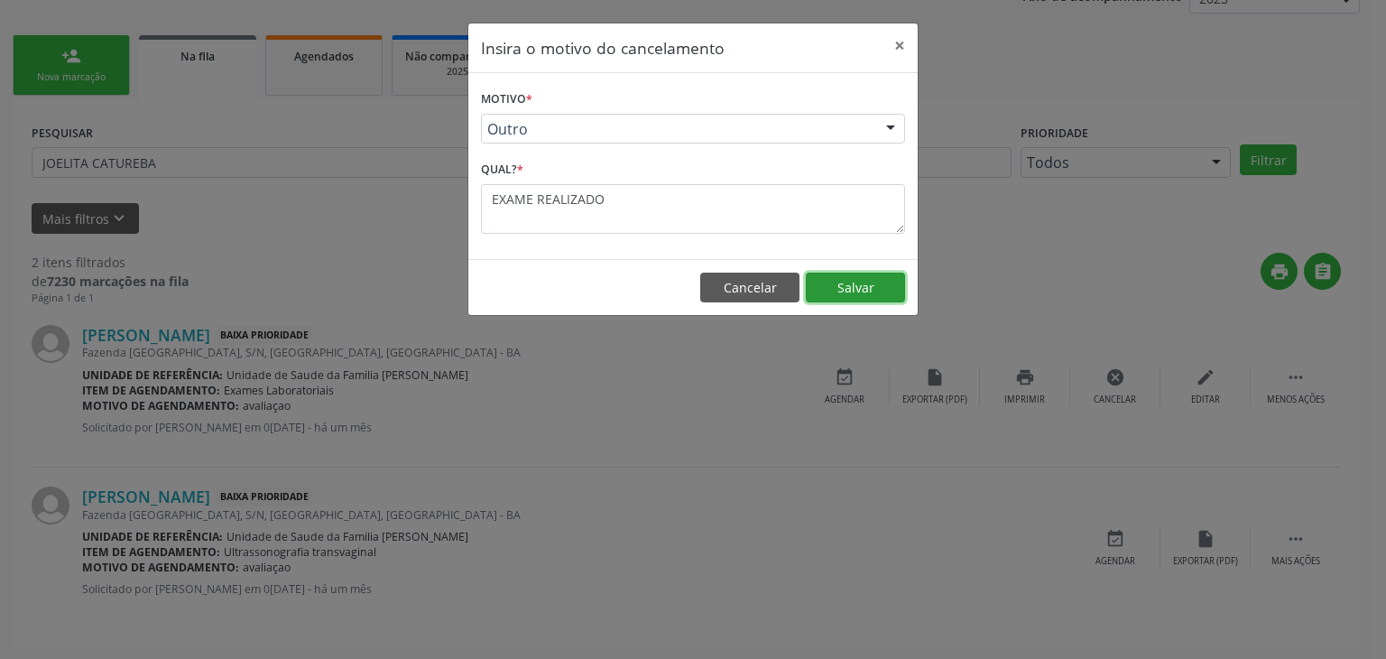
click at [865, 280] on button "Salvar" at bounding box center [855, 288] width 99 height 31
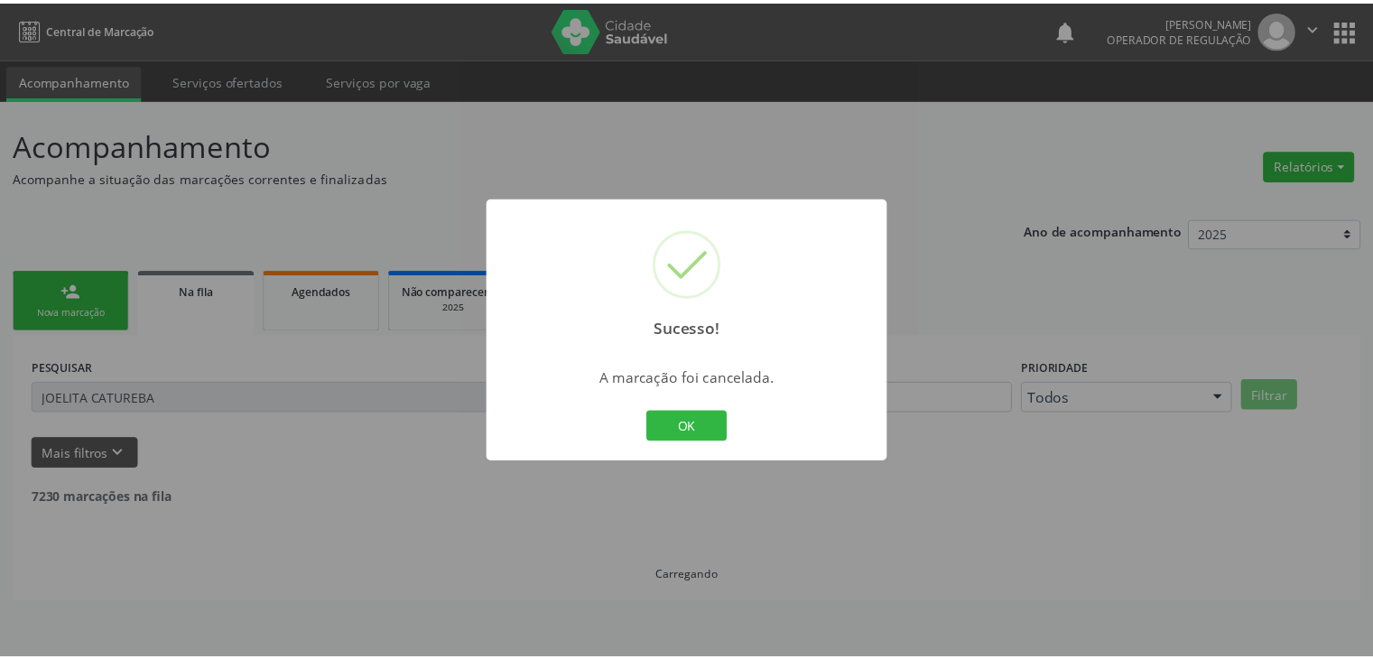
scroll to position [0, 0]
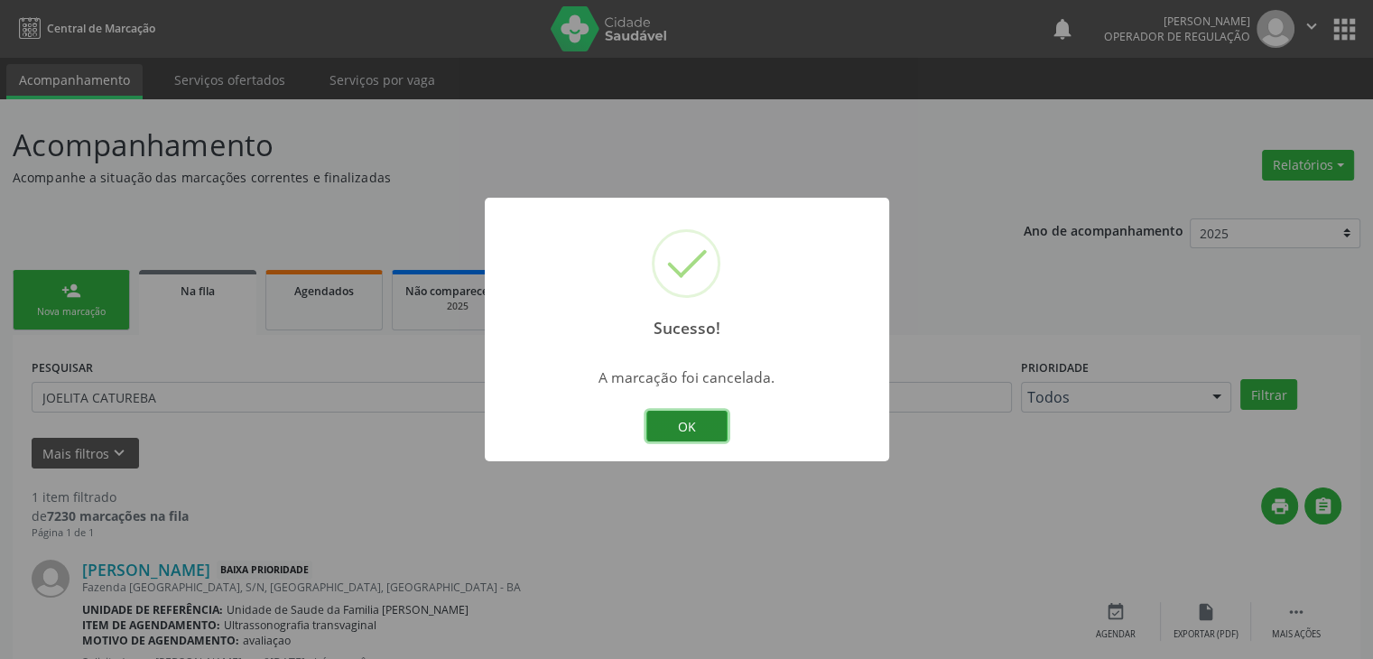
click at [718, 435] on button "OK" at bounding box center [686, 426] width 81 height 31
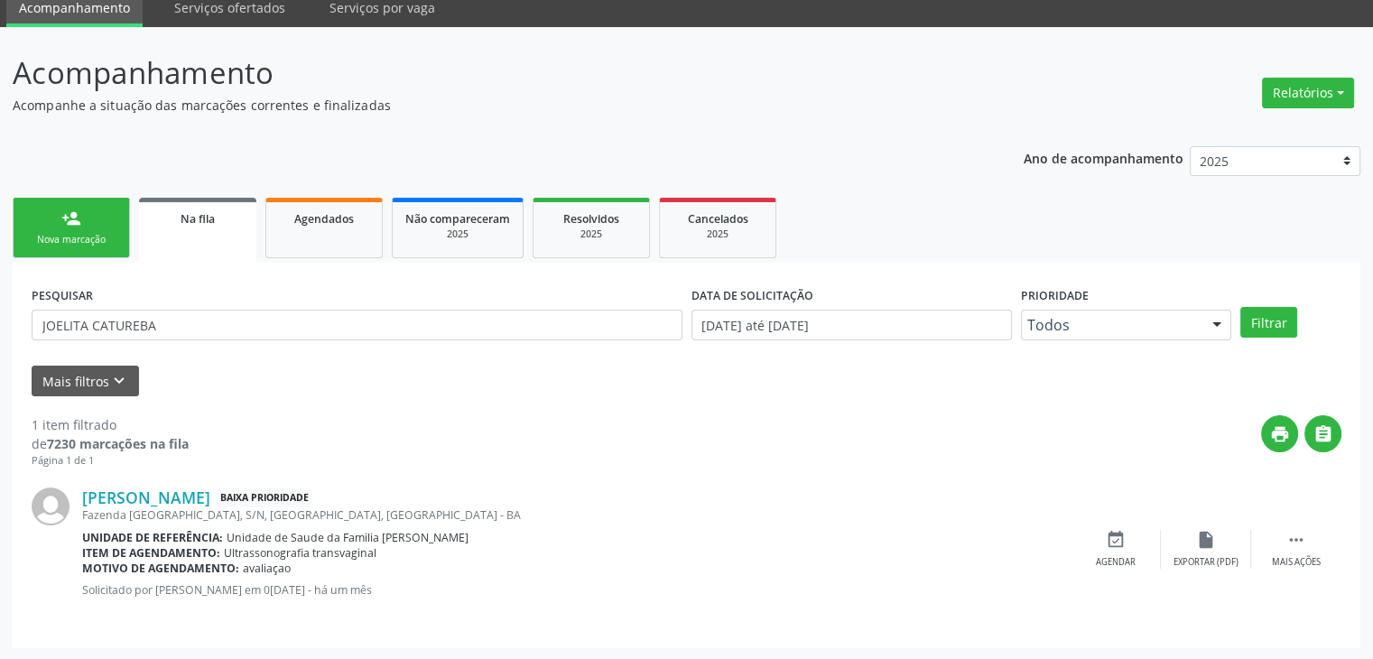
scroll to position [73, 0]
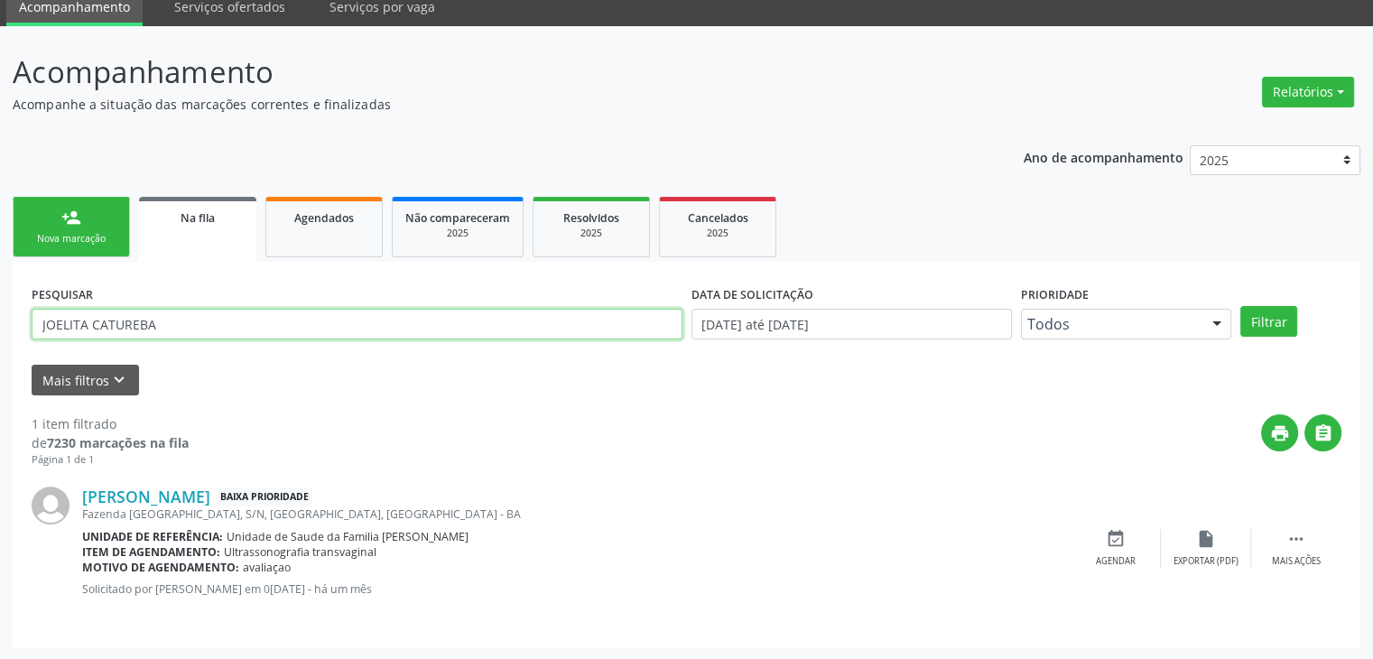
drag, startPoint x: 242, startPoint y: 322, endPoint x: 2, endPoint y: 319, distance: 240.1
click at [3, 319] on div "Acompanhamento Acompanhe a situação das marcações correntes e finalizadas Relat…" at bounding box center [686, 343] width 1373 height 634
click at [1240, 306] on button "Filtrar" at bounding box center [1268, 321] width 57 height 31
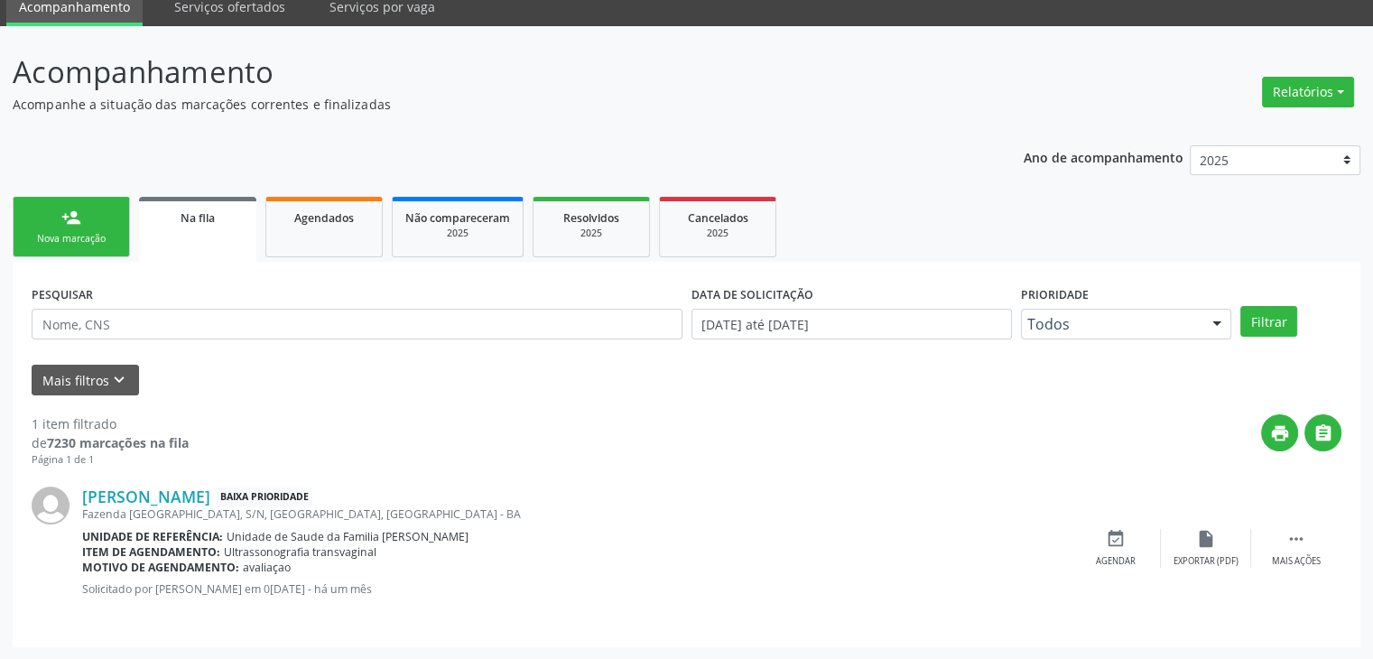
scroll to position [0, 0]
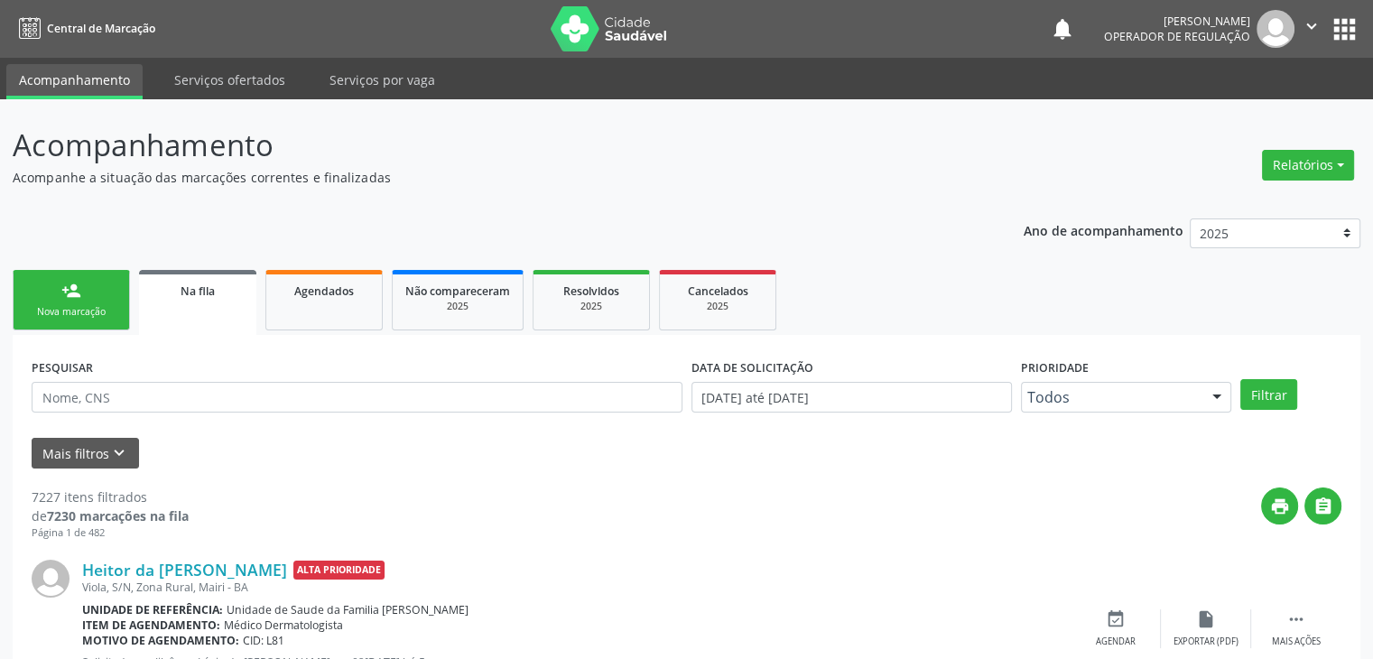
click at [733, 141] on p "Acompanhamento" at bounding box center [484, 145] width 943 height 45
click at [975, 517] on div "print " at bounding box center [765, 513] width 1153 height 53
click at [120, 387] on input "text" at bounding box center [357, 397] width 651 height 31
click at [1240, 379] on button "Filtrar" at bounding box center [1268, 394] width 57 height 31
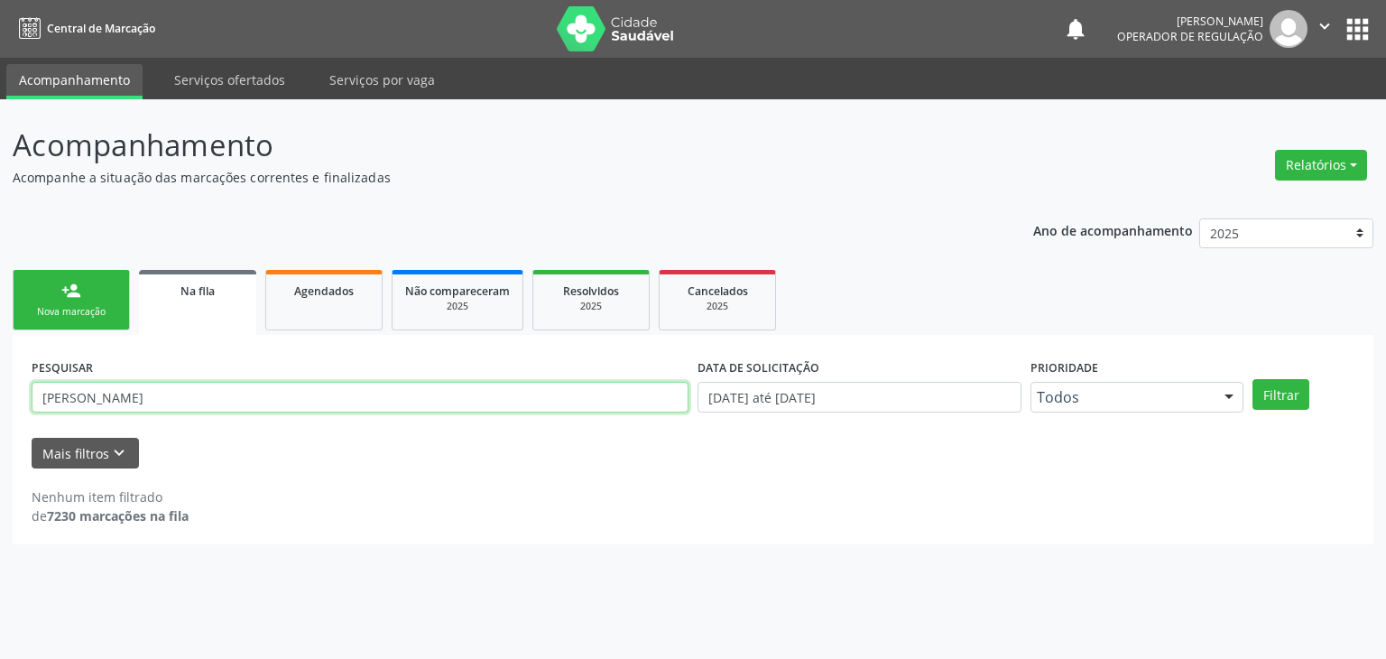
click at [177, 396] on input "[PERSON_NAME]" at bounding box center [360, 397] width 657 height 31
type input "[PERSON_NAME]"
click at [1253, 379] on button "Filtrar" at bounding box center [1281, 394] width 57 height 31
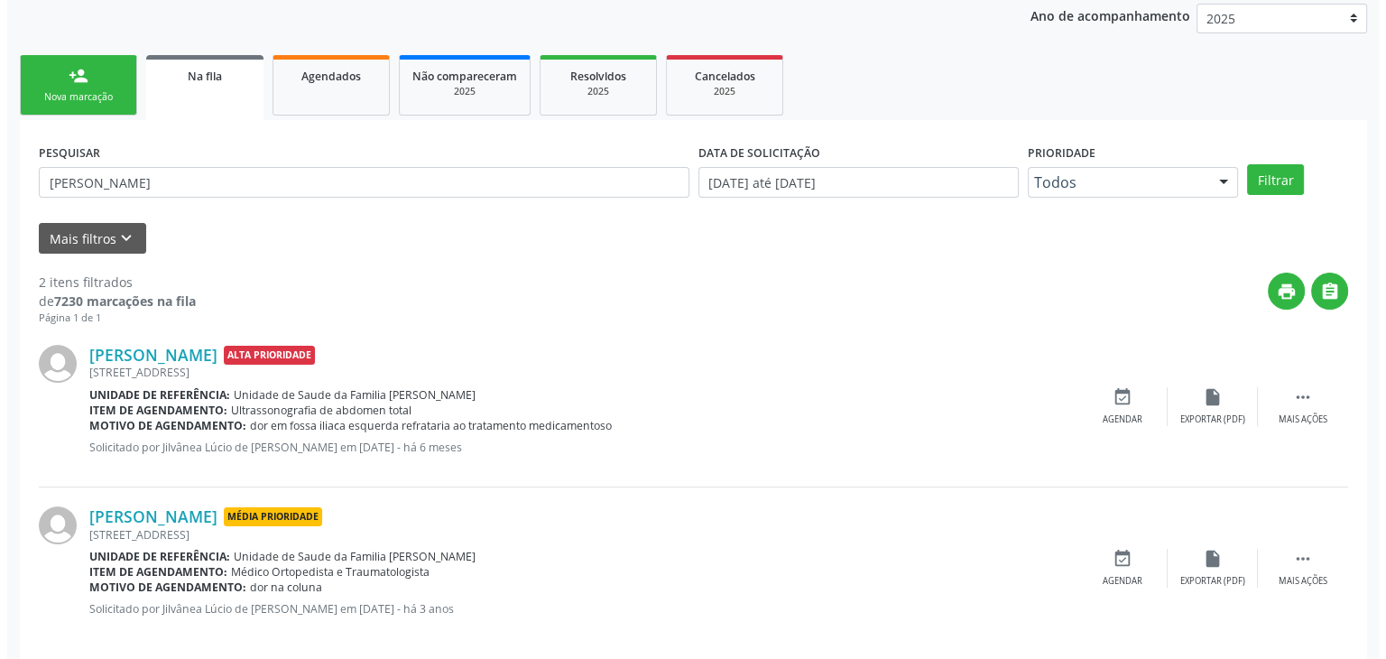
scroll to position [235, 0]
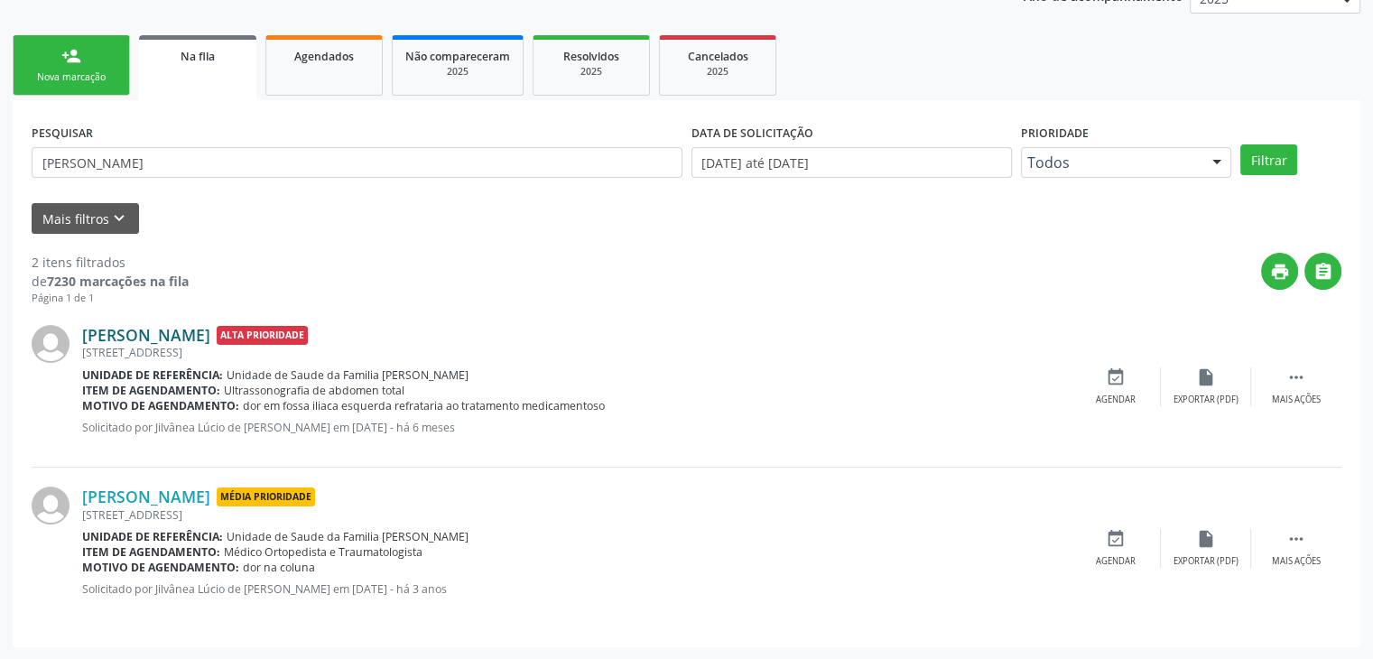
click at [210, 340] on link "[PERSON_NAME]" at bounding box center [146, 335] width 128 height 20
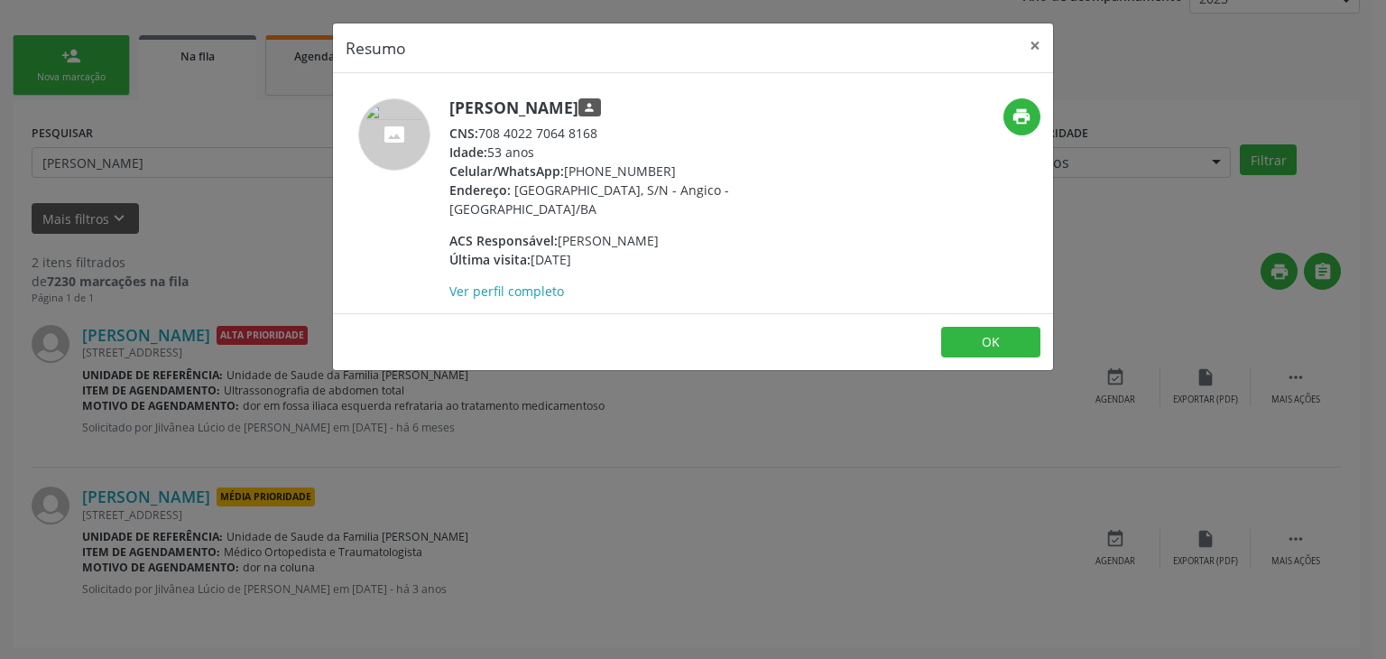
drag, startPoint x: 451, startPoint y: 109, endPoint x: 666, endPoint y: 102, distance: 214.9
click at [666, 102] on h5 "[PERSON_NAME] person" at bounding box center [625, 107] width 351 height 19
copy h5 "[PERSON_NAME]"
click at [1036, 42] on button "×" at bounding box center [1035, 45] width 36 height 44
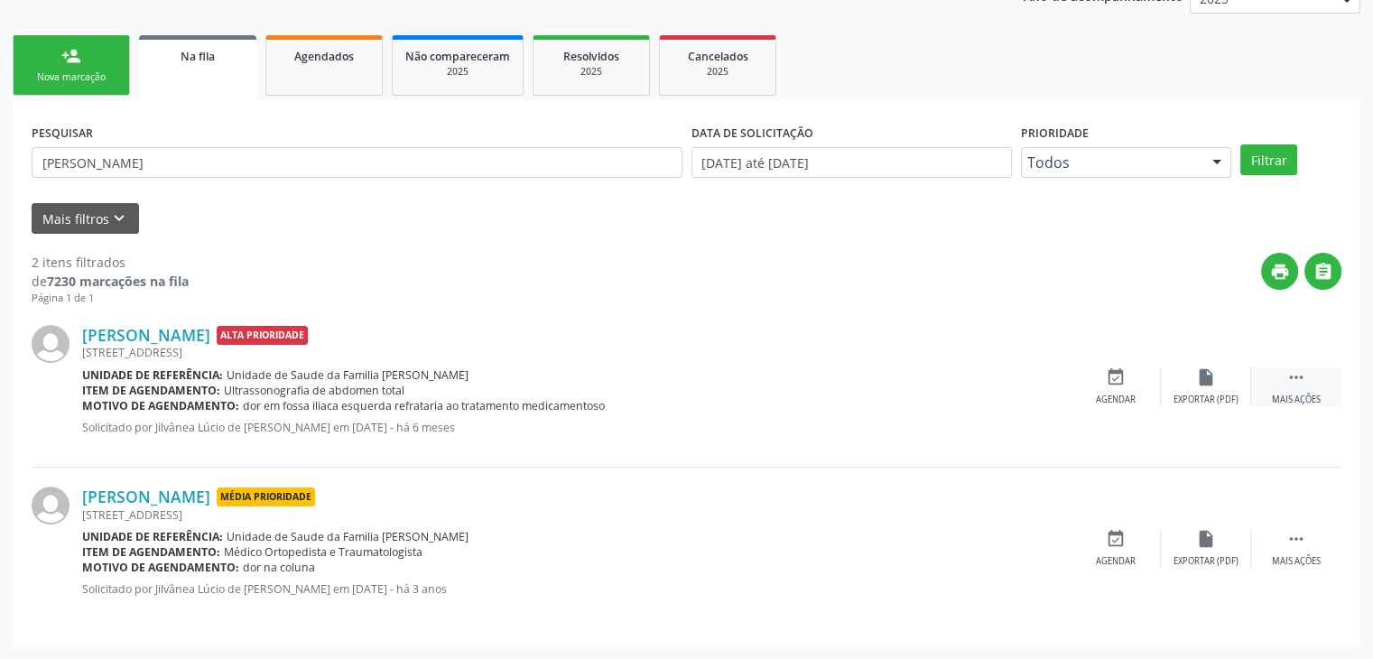
click at [1286, 382] on icon "" at bounding box center [1296, 377] width 20 height 20
click at [1102, 394] on div "Cancelar" at bounding box center [1115, 400] width 42 height 13
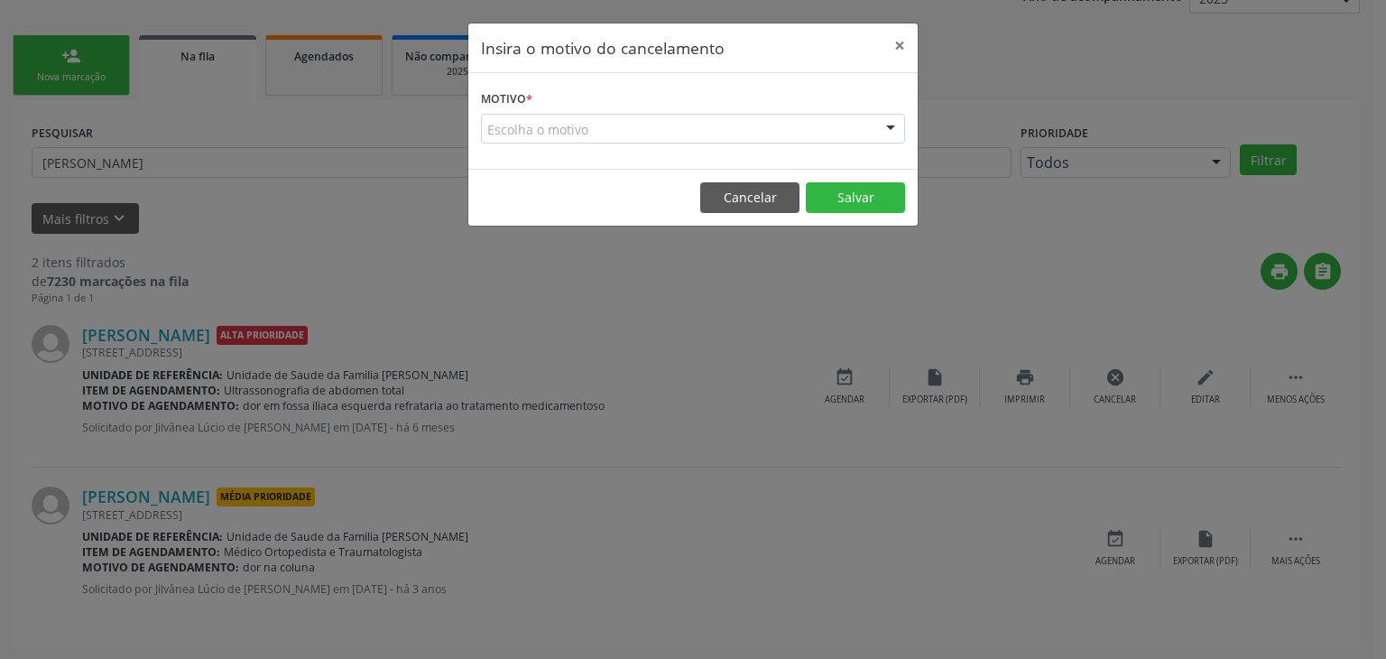
click at [564, 129] on div "Escolha o motivo" at bounding box center [693, 129] width 424 height 31
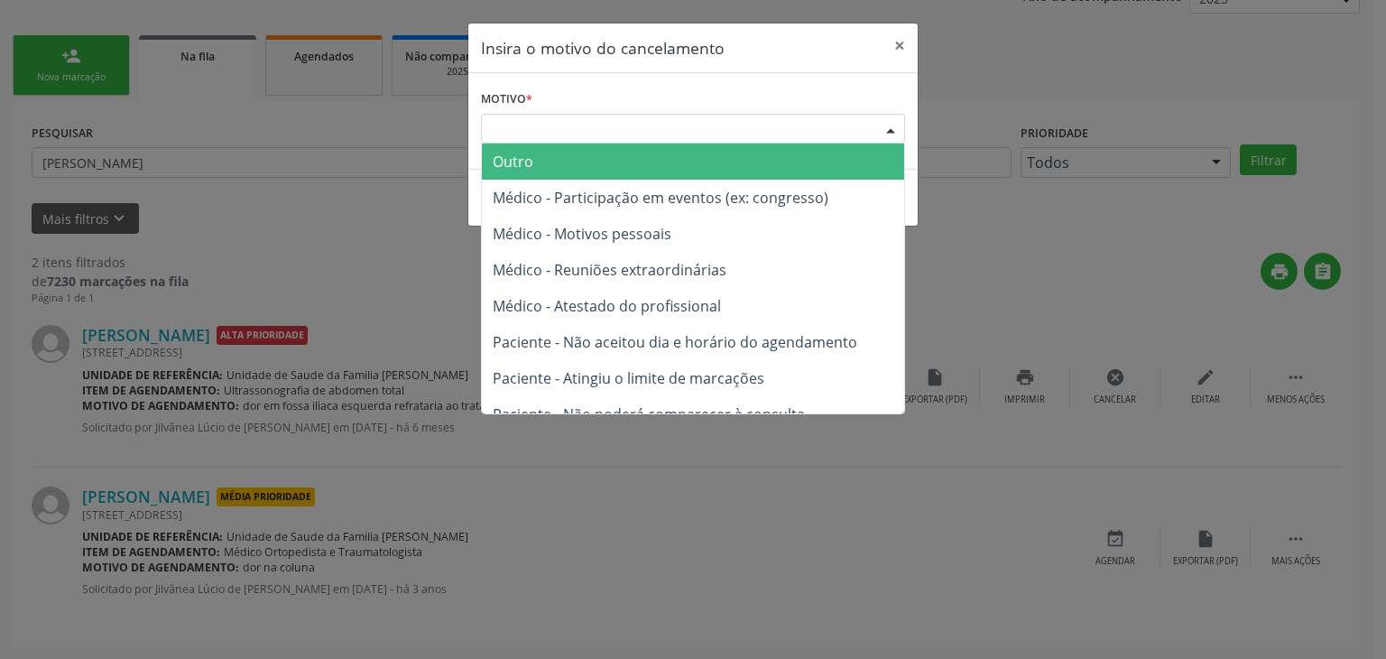
click at [549, 156] on span "Outro" at bounding box center [693, 162] width 422 height 36
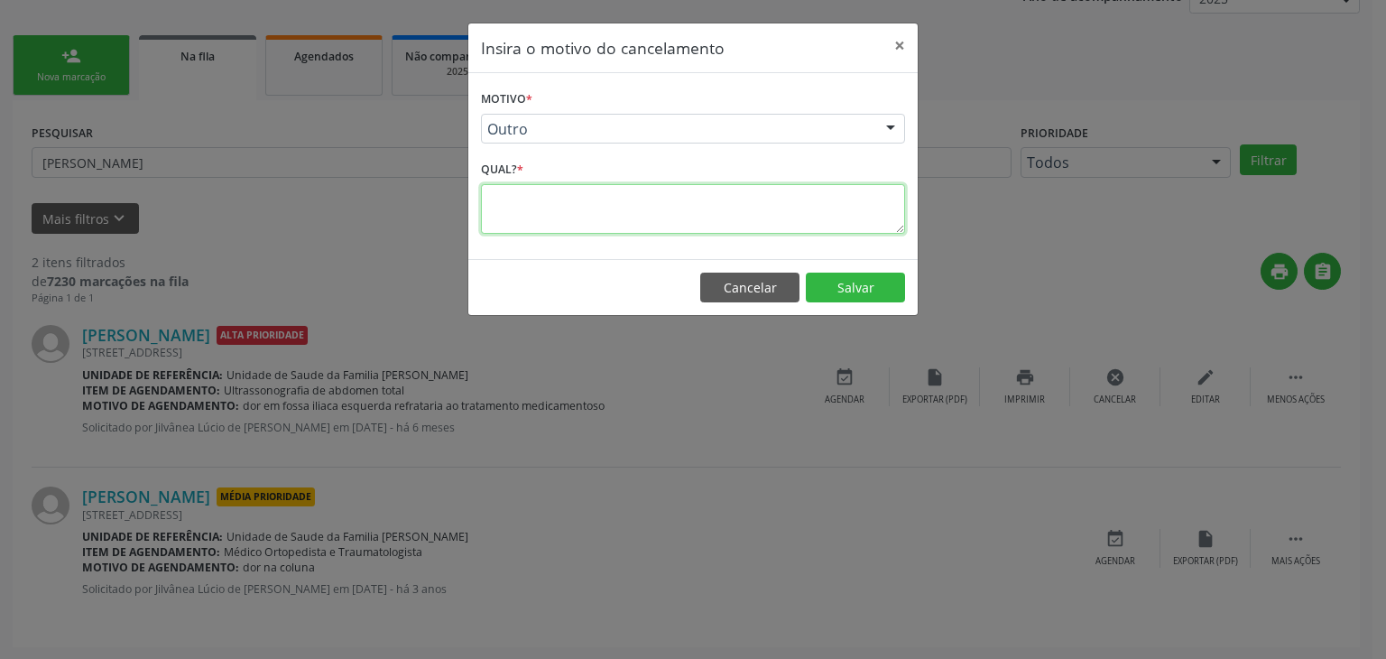
click at [580, 205] on textarea at bounding box center [693, 209] width 424 height 50
paste textarea "[PERSON_NAME]"
type textarea "C"
type textarea "EXAME REALIZADO"
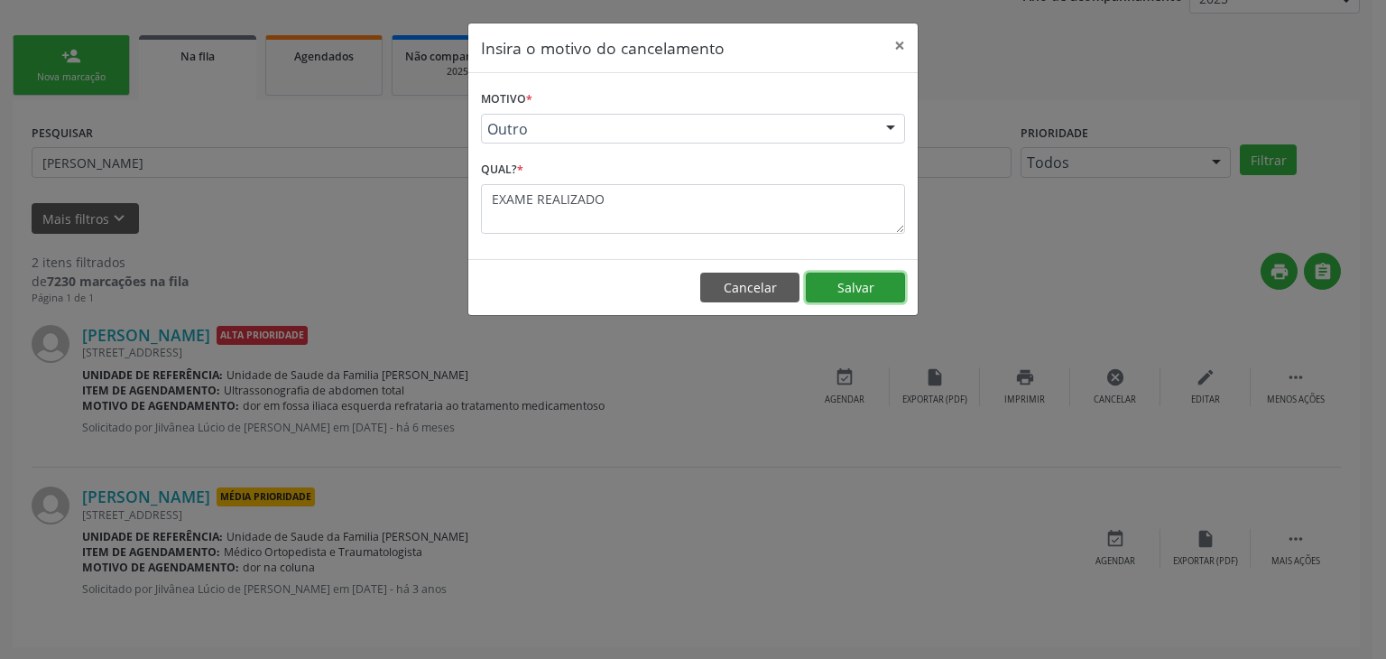
click at [843, 292] on button "Salvar" at bounding box center [855, 288] width 99 height 31
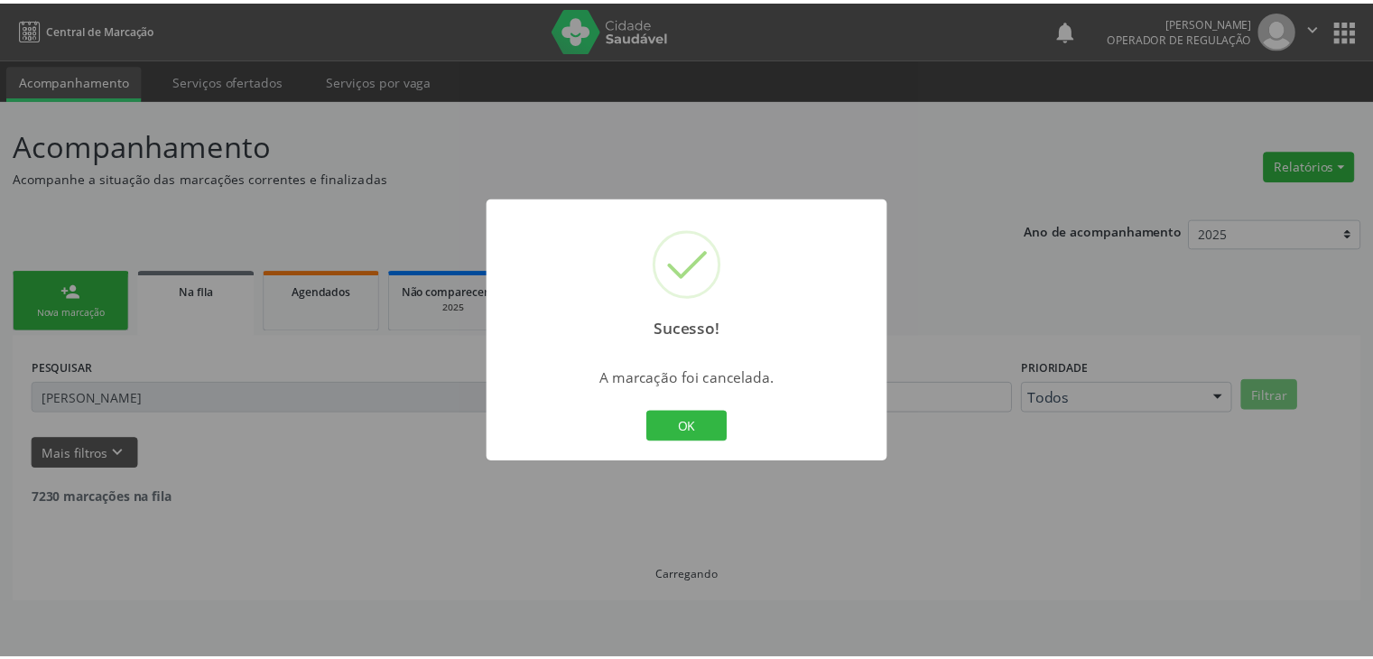
scroll to position [0, 0]
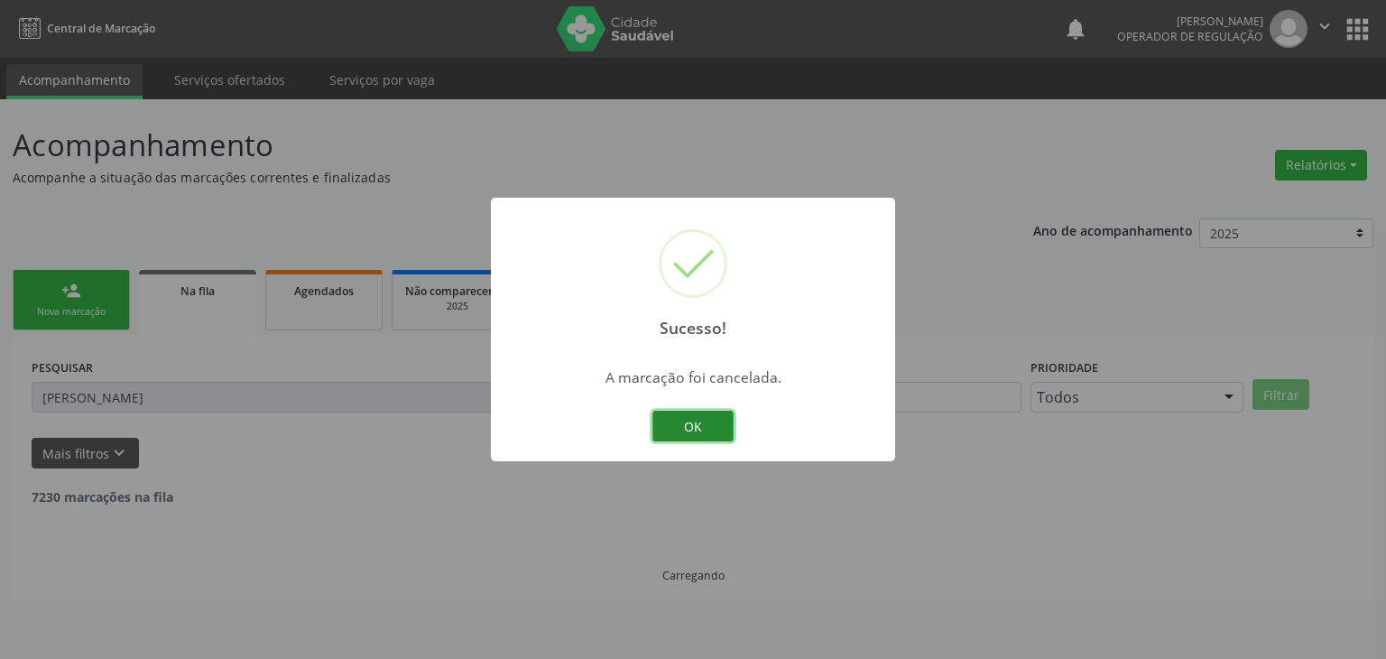
click at [701, 428] on button "OK" at bounding box center [693, 426] width 81 height 31
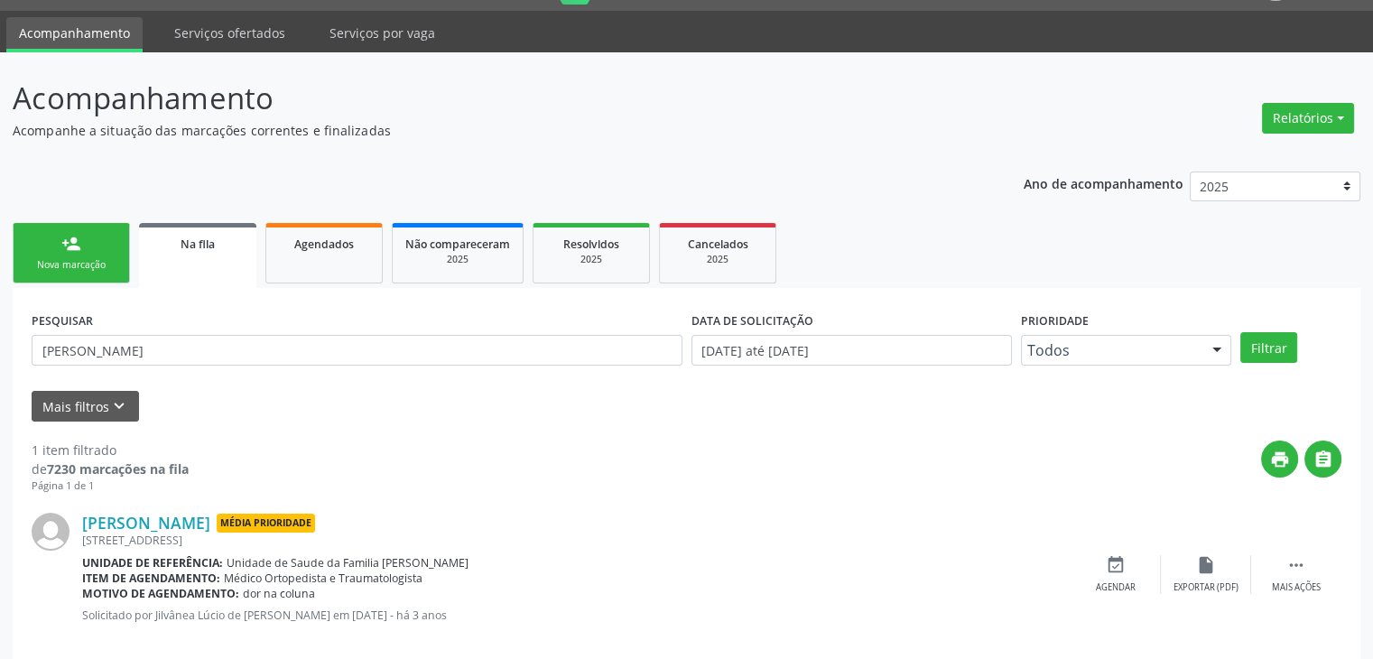
scroll to position [73, 0]
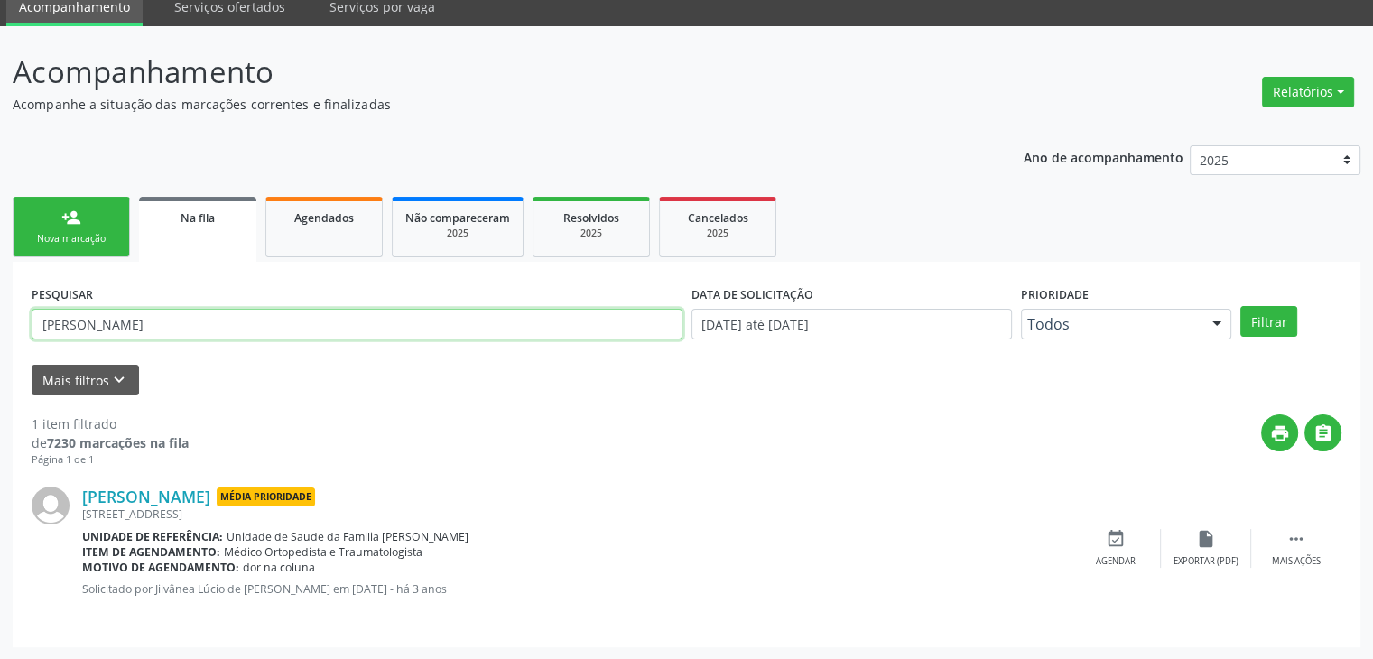
drag, startPoint x: 220, startPoint y: 327, endPoint x: 0, endPoint y: 309, distance: 221.0
click at [0, 309] on div "Acompanhamento Acompanhe a situação das marcações correntes e finalizadas Relat…" at bounding box center [686, 343] width 1373 height 634
click at [1240, 306] on button "Filtrar" at bounding box center [1268, 321] width 57 height 31
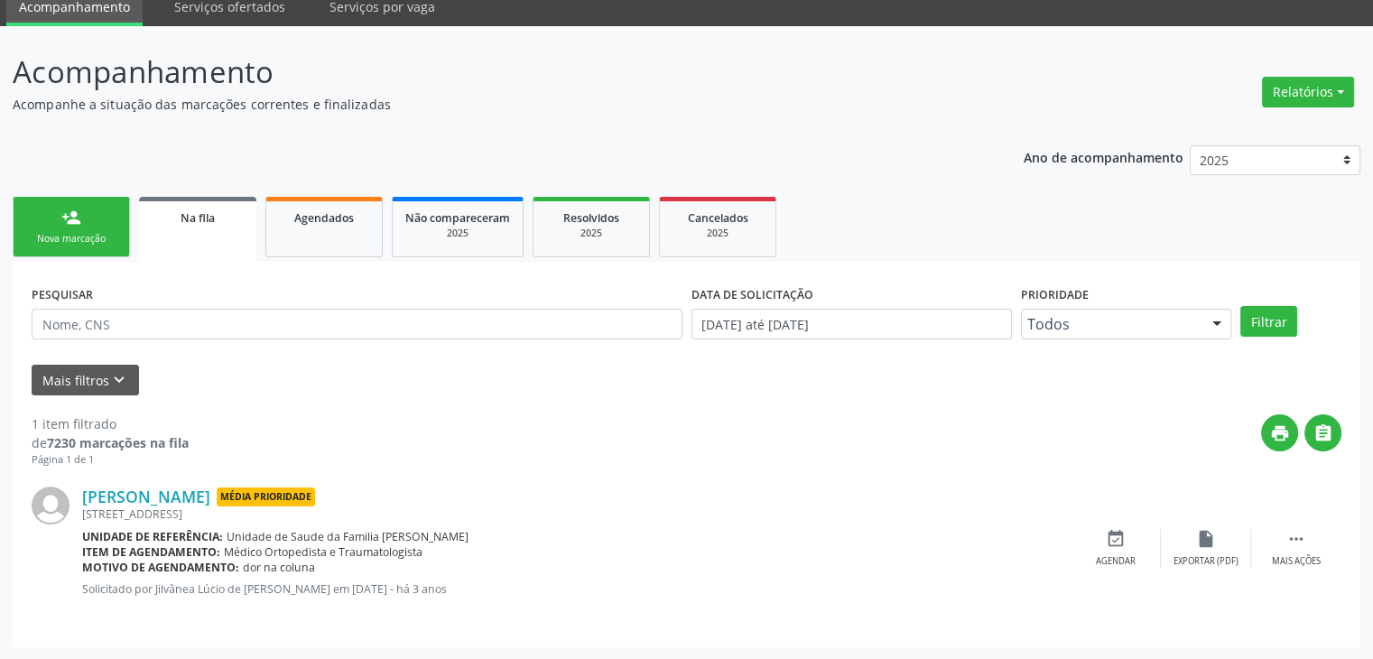
scroll to position [0, 0]
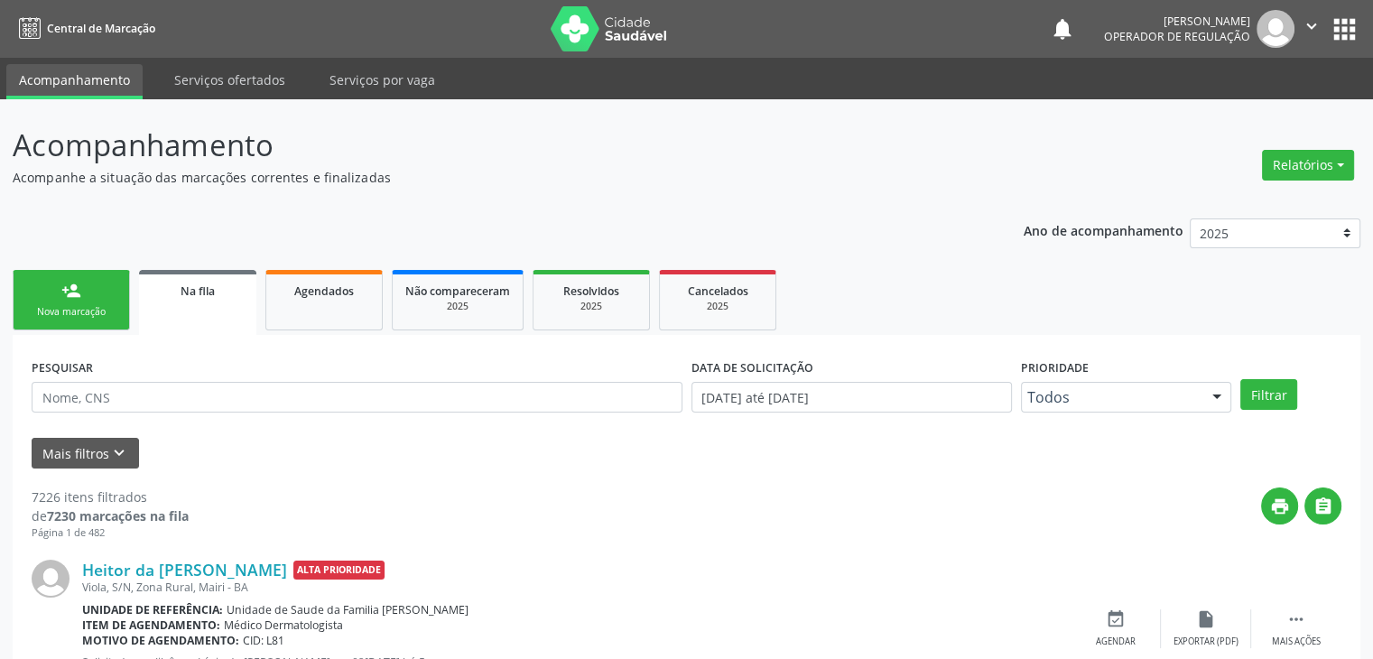
click at [449, 413] on div "PESQUISAR" at bounding box center [357, 389] width 660 height 70
click at [448, 405] on input "text" at bounding box center [357, 397] width 651 height 31
click at [1240, 379] on button "Filtrar" at bounding box center [1268, 394] width 57 height 31
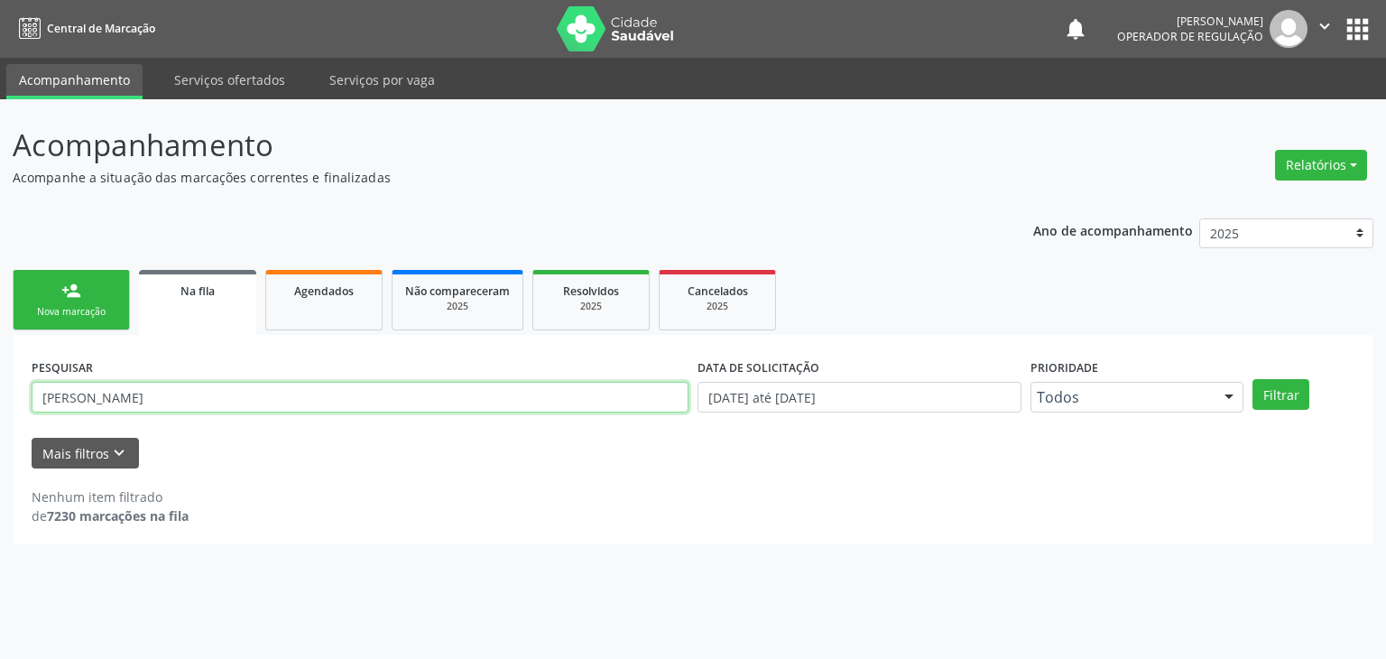
drag, startPoint x: 162, startPoint y: 398, endPoint x: 9, endPoint y: 398, distance: 152.5
click at [9, 398] on div "Acompanhamento Acompanhe a situação das marcações correntes e finalizadas Relat…" at bounding box center [693, 379] width 1386 height 560
click at [1253, 379] on button "Filtrar" at bounding box center [1281, 394] width 57 height 31
click at [156, 404] on input "[PERSON_NAME]" at bounding box center [360, 397] width 657 height 31
type input "L"
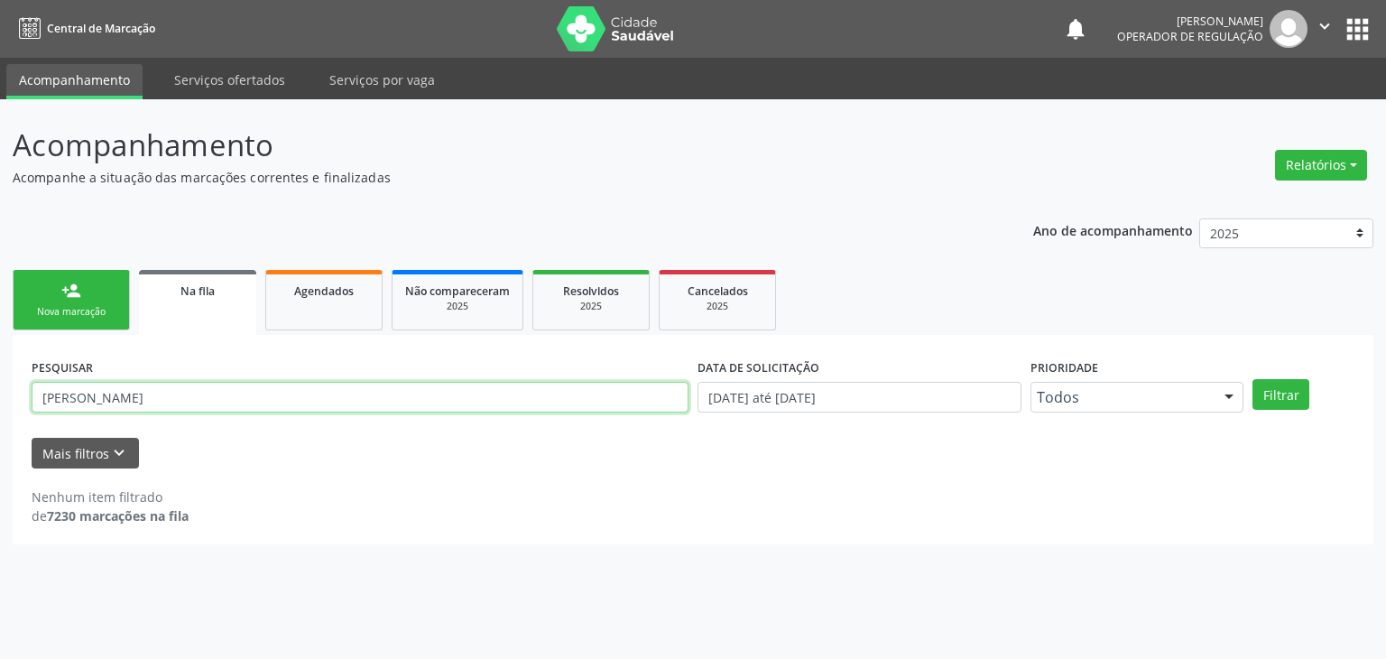
click at [1253, 379] on button "Filtrar" at bounding box center [1281, 394] width 57 height 31
drag, startPoint x: 173, startPoint y: 402, endPoint x: 0, endPoint y: 401, distance: 173.3
click at [0, 401] on div "Acompanhamento Acompanhe a situação das marcações correntes e finalizadas Relat…" at bounding box center [693, 379] width 1386 height 560
click at [1253, 379] on button "Filtrar" at bounding box center [1281, 394] width 57 height 31
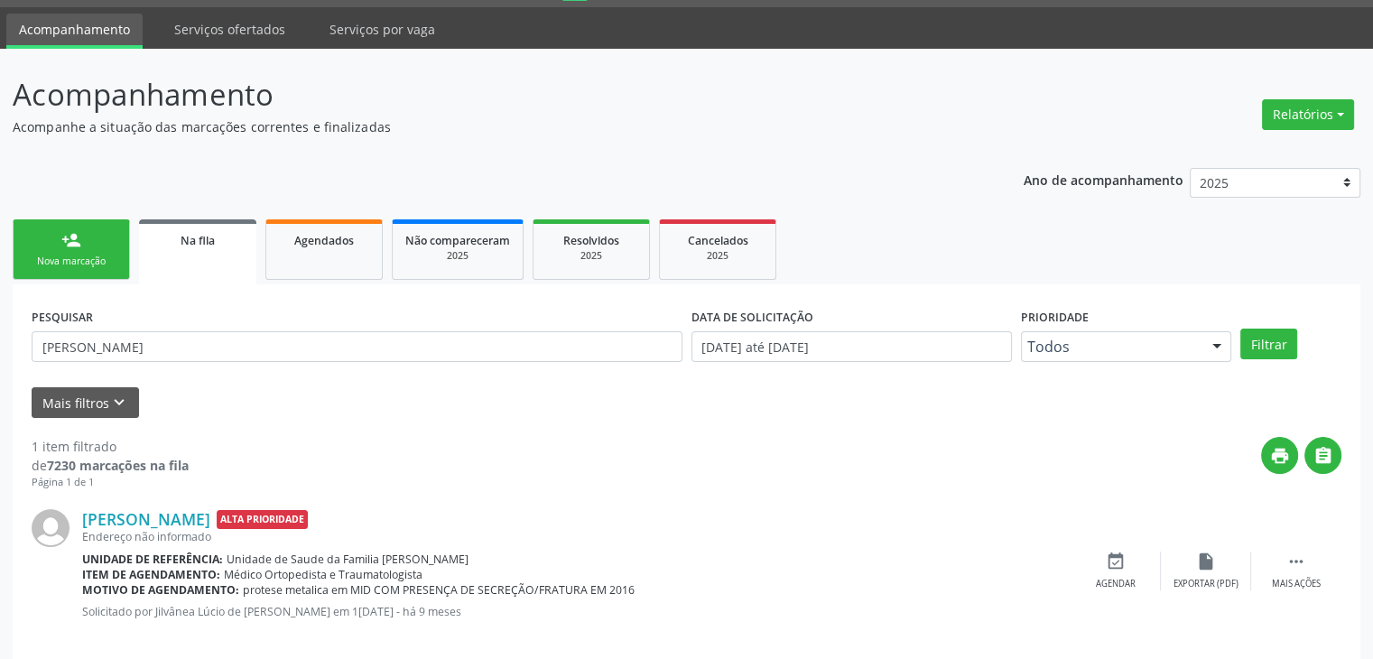
scroll to position [73, 0]
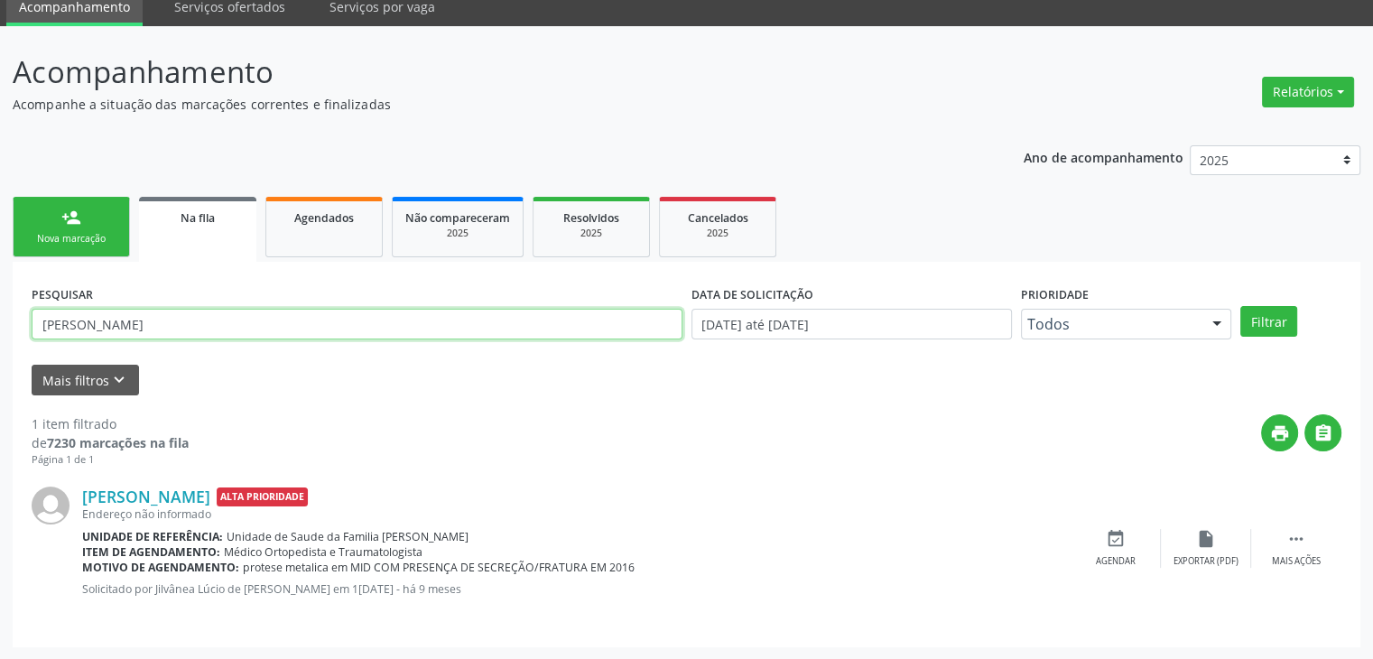
drag, startPoint x: 144, startPoint y: 327, endPoint x: 0, endPoint y: 327, distance: 144.4
click at [0, 327] on div "Acompanhamento Acompanhe a situação das marcações correntes e finalizadas Relat…" at bounding box center [686, 343] width 1373 height 634
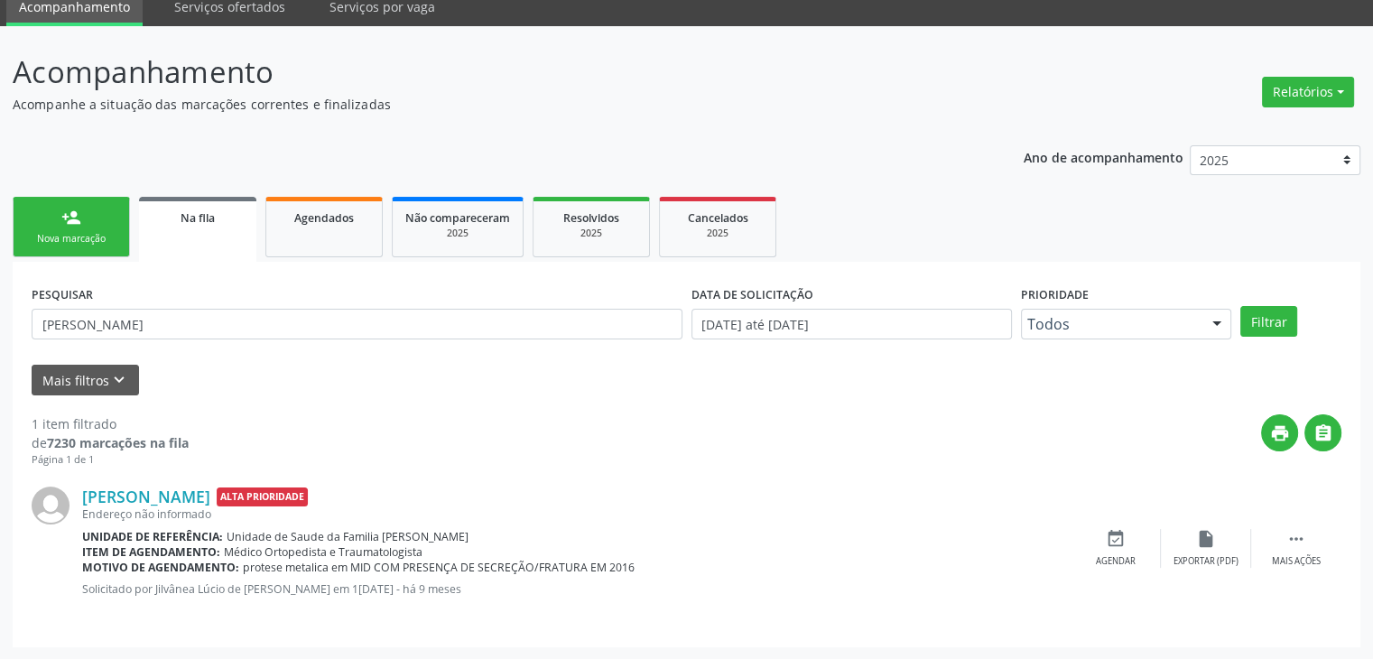
click at [0, 327] on div "Acompanhamento Acompanhe a situação das marcações correntes e finalizadas Relat…" at bounding box center [686, 343] width 1373 height 634
click at [142, 349] on div "PESQUISAR [PERSON_NAME]" at bounding box center [357, 316] width 660 height 70
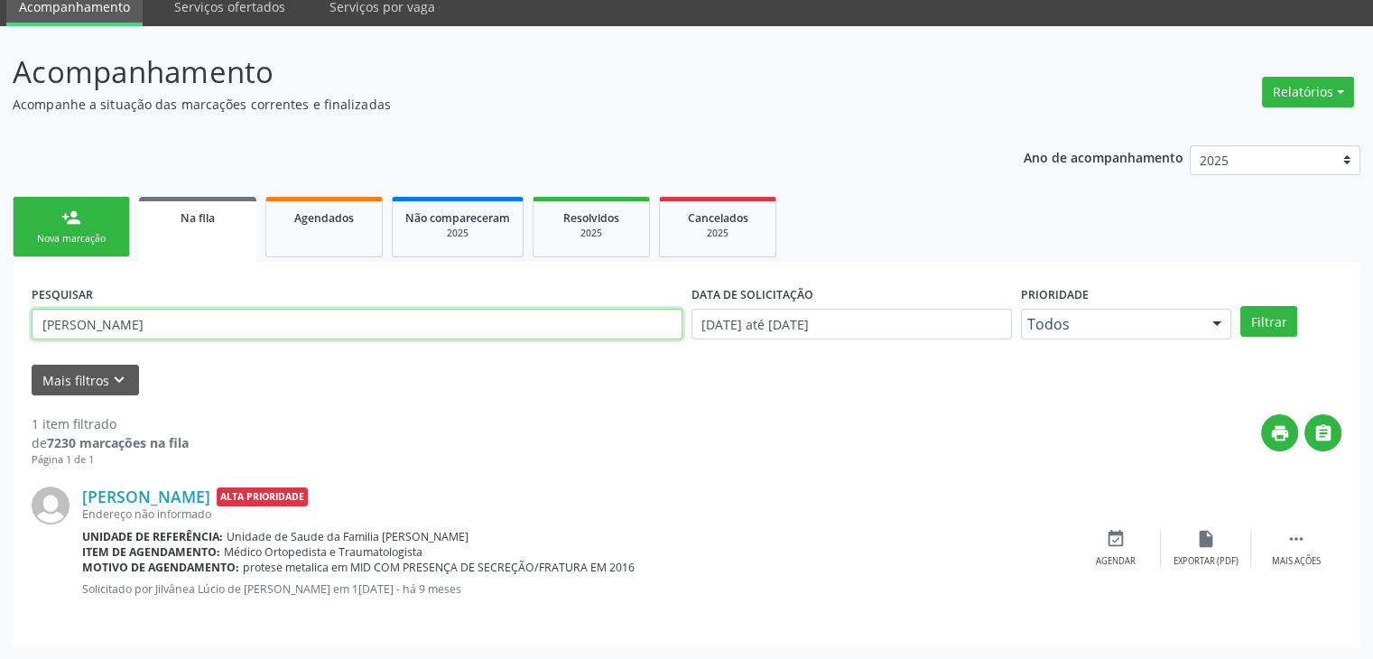
click at [154, 322] on input "[PERSON_NAME]" at bounding box center [357, 324] width 651 height 31
drag, startPoint x: 97, startPoint y: 311, endPoint x: 5, endPoint y: 309, distance: 93.0
click at [5, 309] on div "Acompanhamento Acompanhe a situação das marcações correntes e finalizadas Relat…" at bounding box center [686, 343] width 1373 height 634
click at [1240, 306] on button "Filtrar" at bounding box center [1268, 321] width 57 height 31
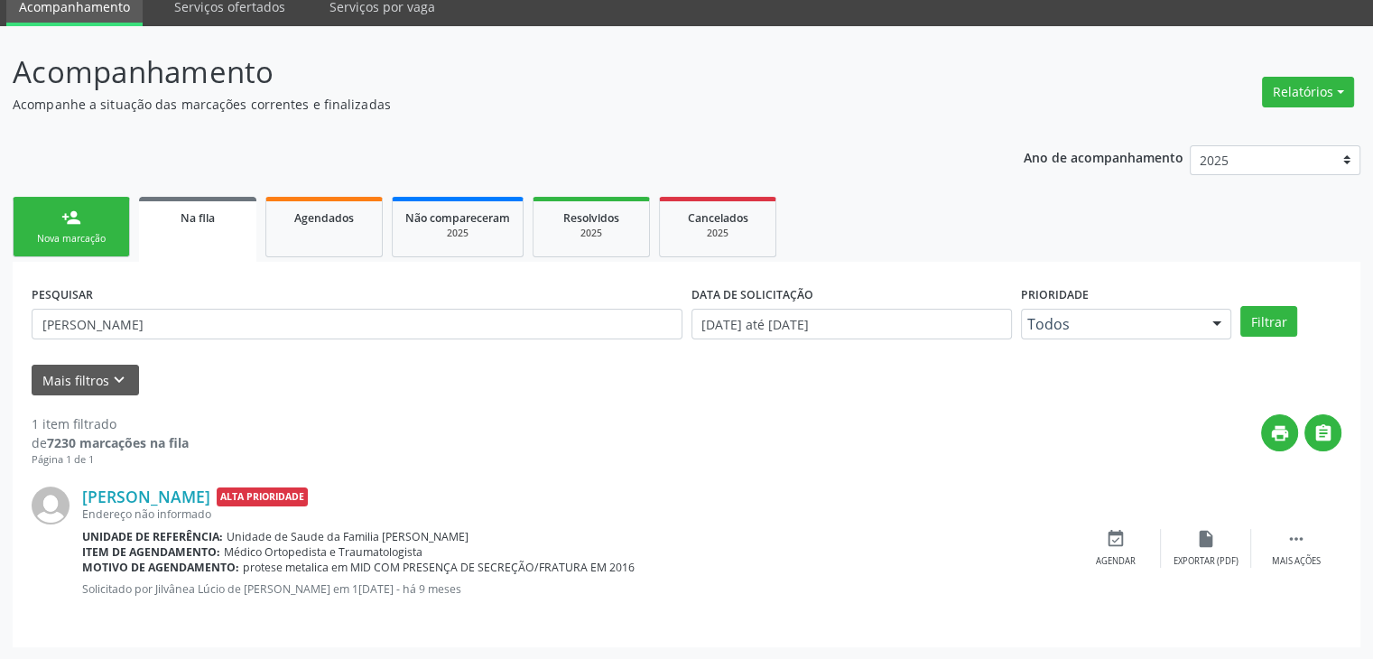
scroll to position [0, 0]
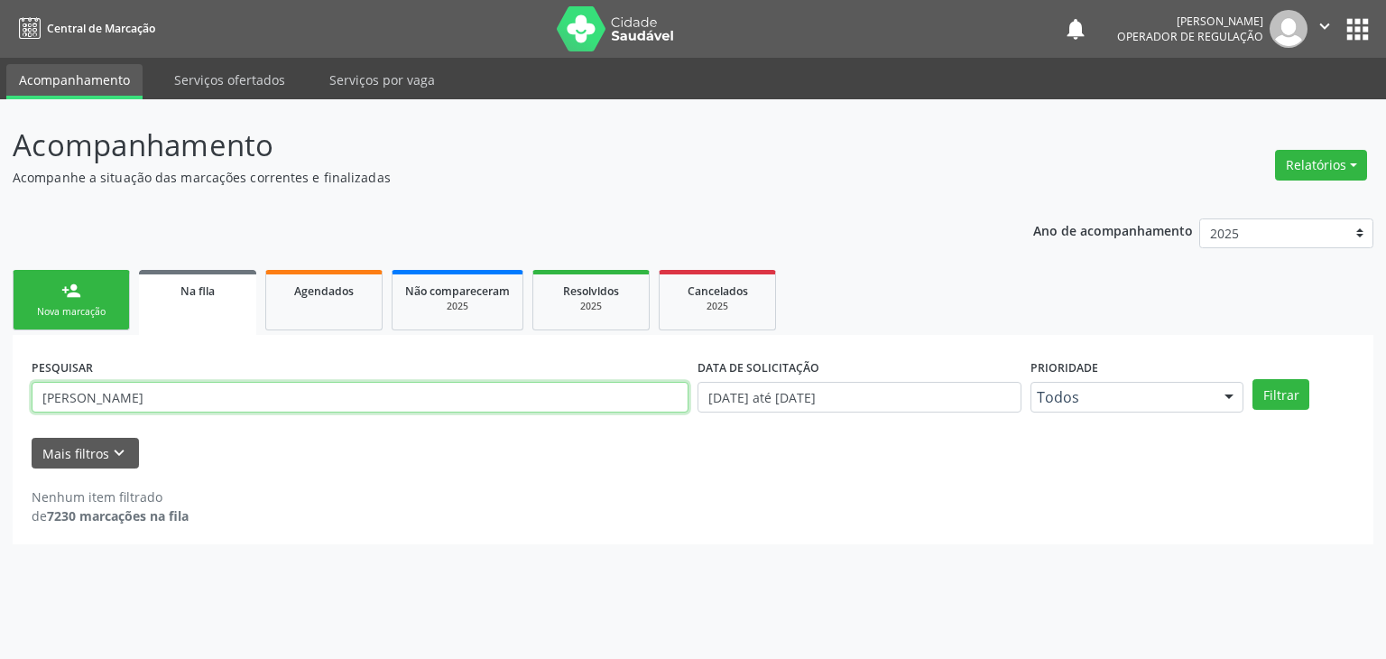
drag, startPoint x: 169, startPoint y: 401, endPoint x: 0, endPoint y: 393, distance: 169.0
click at [0, 393] on div "Acompanhamento Acompanhe a situação das marcações correntes e finalizadas Relat…" at bounding box center [693, 379] width 1386 height 560
type input "B"
click at [153, 393] on input "text" at bounding box center [360, 397] width 657 height 31
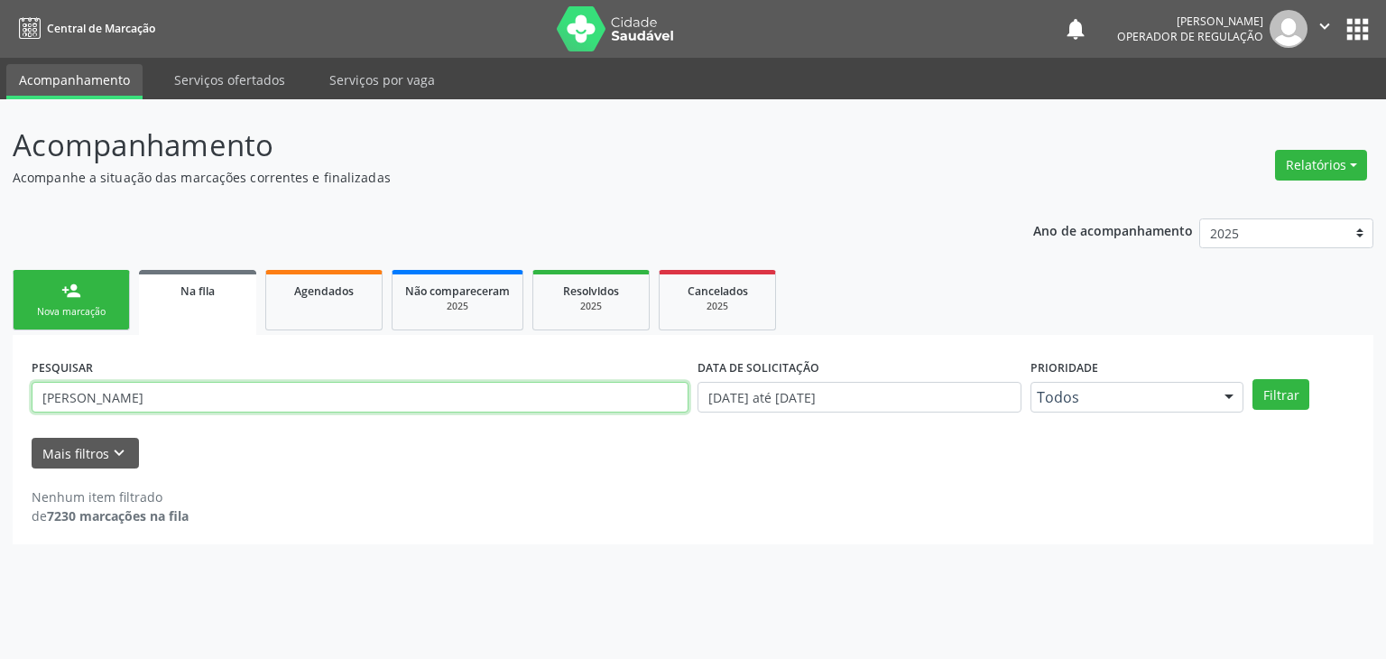
click at [1253, 379] on button "Filtrar" at bounding box center [1281, 394] width 57 height 31
drag, startPoint x: 239, startPoint y: 392, endPoint x: 0, endPoint y: 394, distance: 239.2
click at [0, 394] on div "Acompanhamento Acompanhe a situação das marcações correntes e finalizadas Relat…" at bounding box center [693, 379] width 1386 height 560
click at [1253, 379] on button "Filtrar" at bounding box center [1281, 394] width 57 height 31
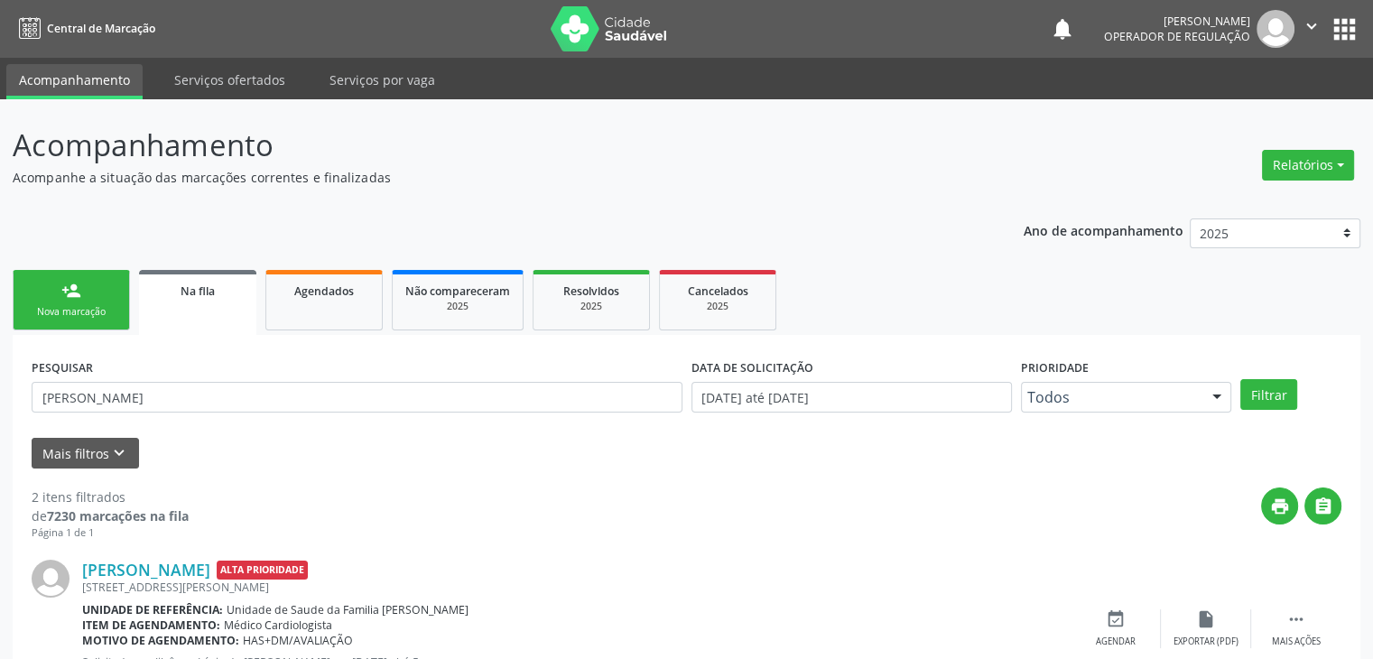
scroll to position [265, 0]
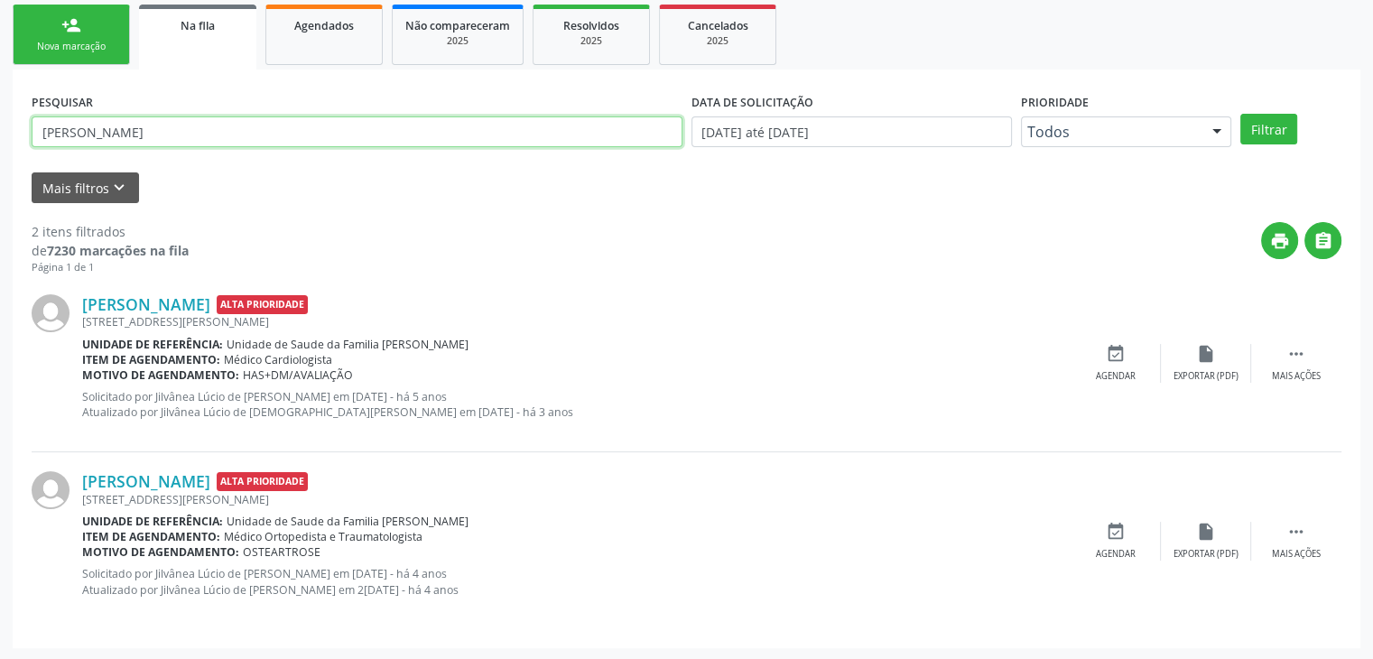
drag, startPoint x: 213, startPoint y: 142, endPoint x: 0, endPoint y: 141, distance: 213.0
click at [0, 141] on div "Acompanhamento Acompanhe a situação das marcações correntes e finalizadas Relat…" at bounding box center [686, 247] width 1373 height 827
click at [1240, 114] on button "Filtrar" at bounding box center [1268, 129] width 57 height 31
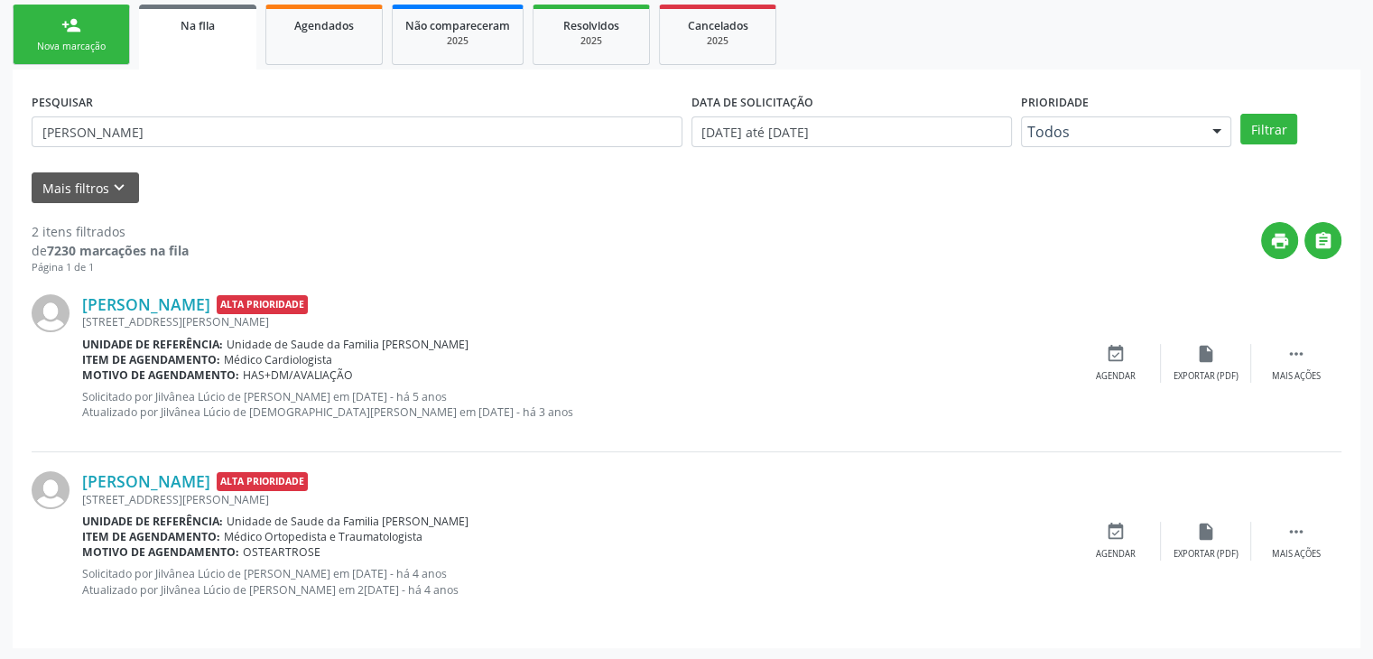
scroll to position [0, 0]
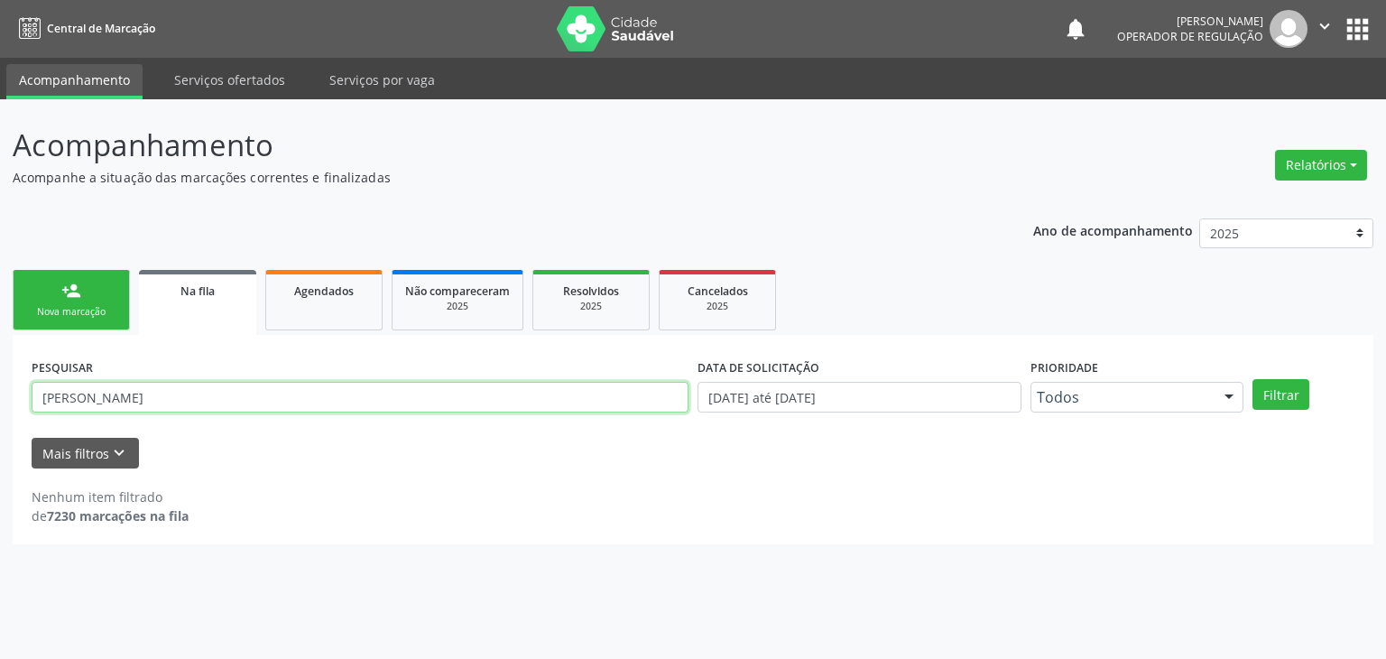
drag, startPoint x: 226, startPoint y: 390, endPoint x: 10, endPoint y: 416, distance: 217.3
click at [225, 390] on input "[PERSON_NAME]" at bounding box center [360, 397] width 657 height 31
drag, startPoint x: 10, startPoint y: 416, endPoint x: 0, endPoint y: 416, distance: 9.9
click at [0, 416] on div "Acompanhamento Acompanhe a situação das marcações correntes e finalizadas Relat…" at bounding box center [693, 379] width 1386 height 560
click at [1253, 379] on button "Filtrar" at bounding box center [1281, 394] width 57 height 31
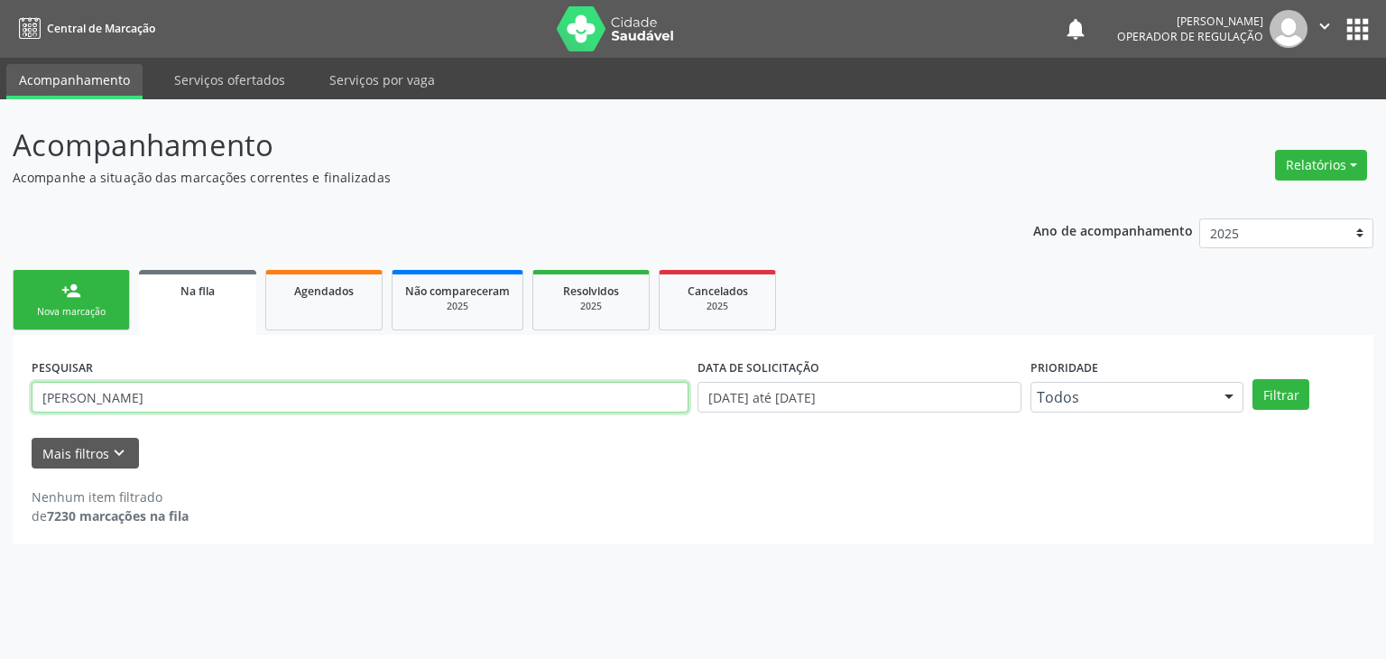
drag, startPoint x: 202, startPoint y: 402, endPoint x: 0, endPoint y: 435, distance: 204.9
click at [0, 435] on div "Acompanhamento Acompanhe a situação das marcações correntes e finalizadas Relat…" at bounding box center [693, 379] width 1386 height 560
click at [209, 335] on div "PESQUISAR [PERSON_NAME] DATA DE SOLICITAÇÃO [DATE] até [DATE] Prioridade Todos …" at bounding box center [693, 439] width 1361 height 209
drag, startPoint x: 209, startPoint y: 387, endPoint x: 0, endPoint y: 387, distance: 209.4
click at [114, 387] on input "[PERSON_NAME]" at bounding box center [360, 397] width 657 height 31
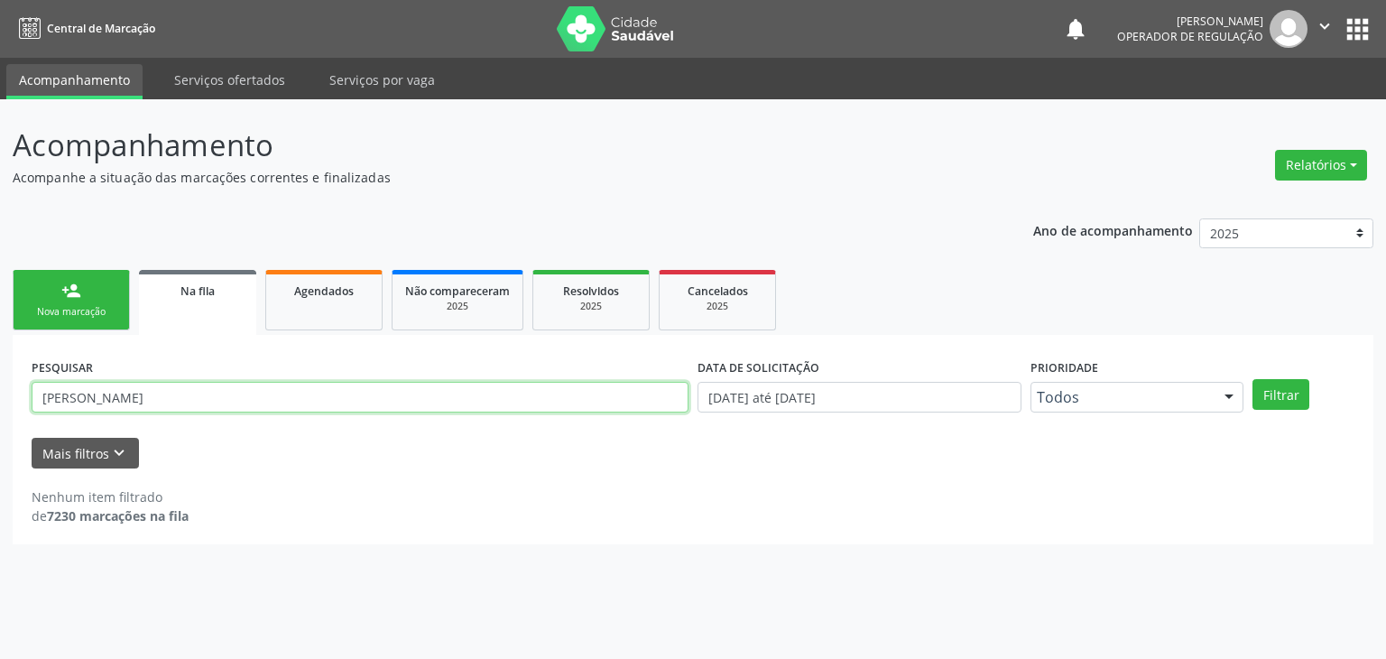
click at [21, 387] on div "PESQUISAR [PERSON_NAME] DATA DE SOLICITAÇÃO [DATE] até [DATE] Prioridade Todos …" at bounding box center [693, 439] width 1361 height 209
click at [0, 389] on div "Acompanhamento Acompanhe a situação das marcações correntes e finalizadas Relat…" at bounding box center [693, 379] width 1386 height 560
click at [185, 384] on input "[PERSON_NAME]" at bounding box center [360, 397] width 657 height 31
type input "L"
click at [1253, 379] on button "Filtrar" at bounding box center [1281, 394] width 57 height 31
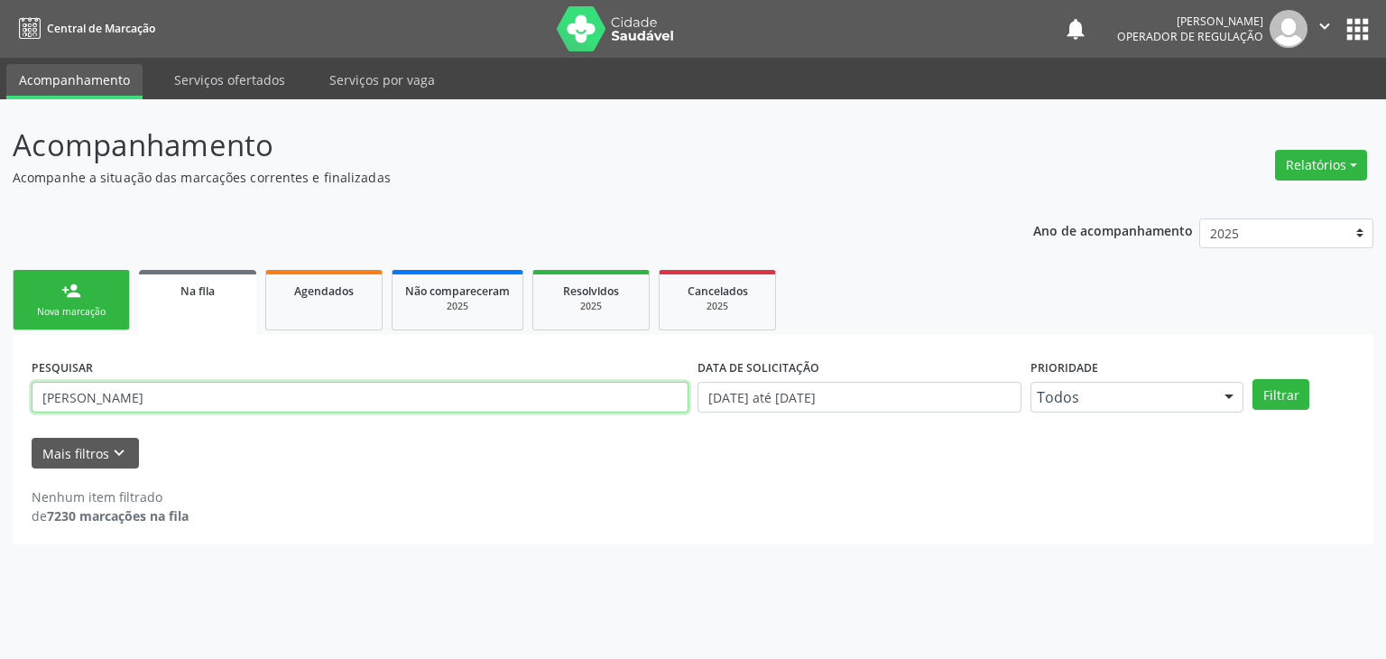
drag, startPoint x: 185, startPoint y: 384, endPoint x: 0, endPoint y: 401, distance: 185.8
click at [13, 401] on div "PESQUISAR [PERSON_NAME] DATA DE SOLICITAÇÃO [DATE] até [DATE] Prioridade Todos …" at bounding box center [693, 439] width 1361 height 209
click at [0, 401] on div "Acompanhamento Acompanhe a situação das marcações correntes e finalizadas Relat…" at bounding box center [693, 379] width 1386 height 560
drag, startPoint x: 135, startPoint y: 394, endPoint x: 5, endPoint y: 398, distance: 130.0
click at [7, 398] on div "Acompanhamento Acompanhe a situação das marcações correntes e finalizadas Relat…" at bounding box center [693, 379] width 1386 height 560
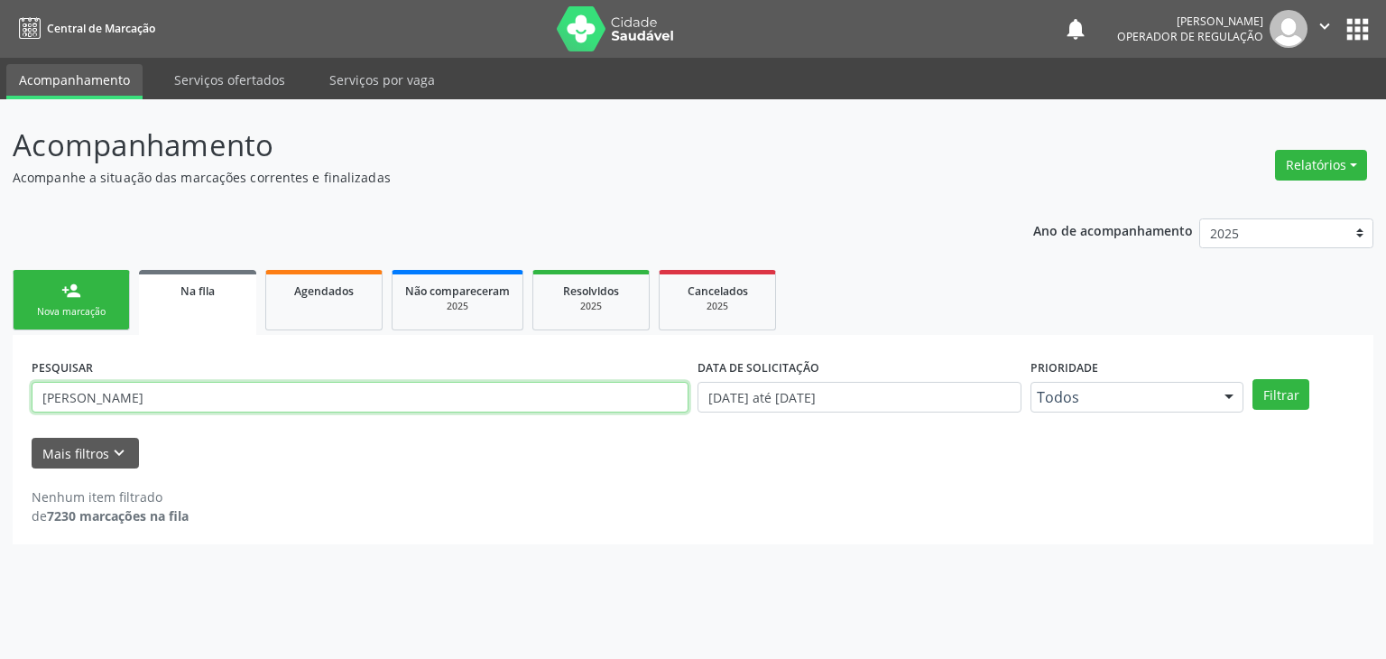
click at [1253, 379] on button "Filtrar" at bounding box center [1281, 394] width 57 height 31
drag, startPoint x: 149, startPoint y: 397, endPoint x: 0, endPoint y: 394, distance: 149.0
click at [0, 394] on div "Acompanhamento Acompanhe a situação das marcações correntes e finalizadas Relat…" at bounding box center [693, 379] width 1386 height 560
click at [1253, 379] on button "Filtrar" at bounding box center [1281, 394] width 57 height 31
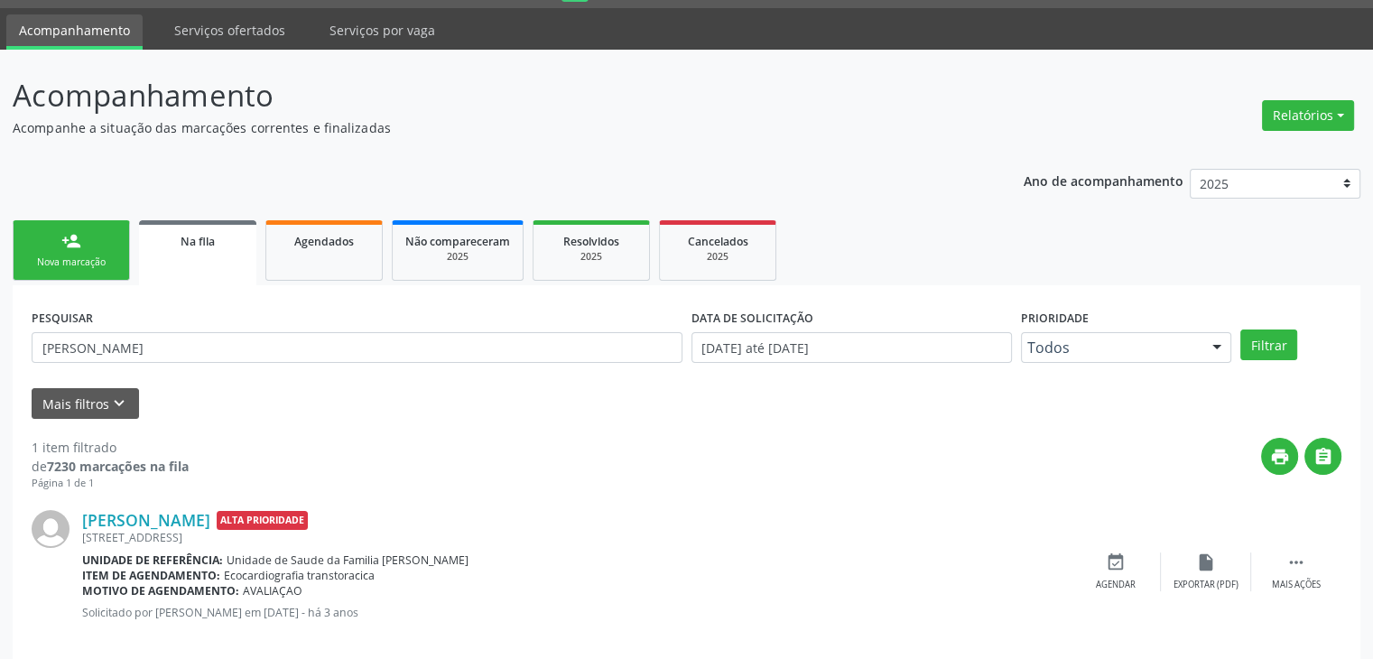
scroll to position [73, 0]
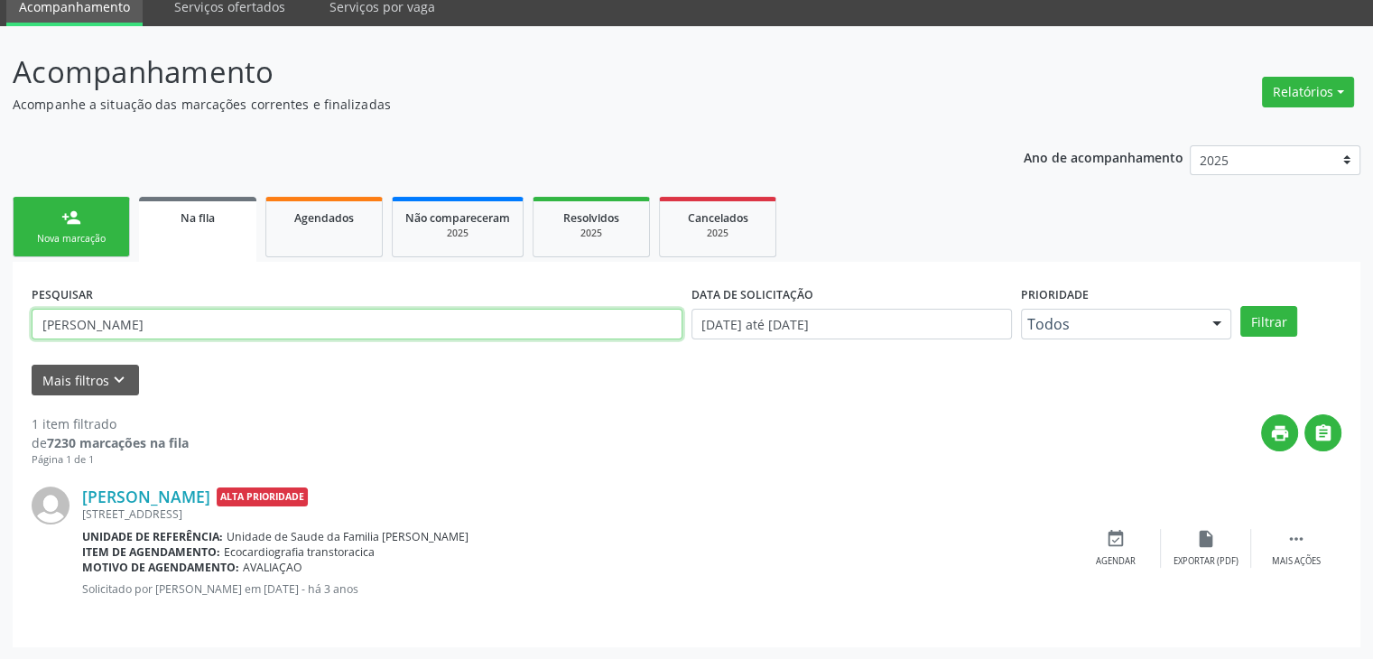
drag, startPoint x: 215, startPoint y: 329, endPoint x: 0, endPoint y: 326, distance: 214.9
click at [0, 326] on div "Acompanhamento Acompanhe a situação das marcações correntes e finalizadas Relat…" at bounding box center [686, 343] width 1373 height 634
type input "CELINEUSA"
click at [1240, 306] on button "Filtrar" at bounding box center [1268, 321] width 57 height 31
drag, startPoint x: 156, startPoint y: 329, endPoint x: 0, endPoint y: 326, distance: 156.2
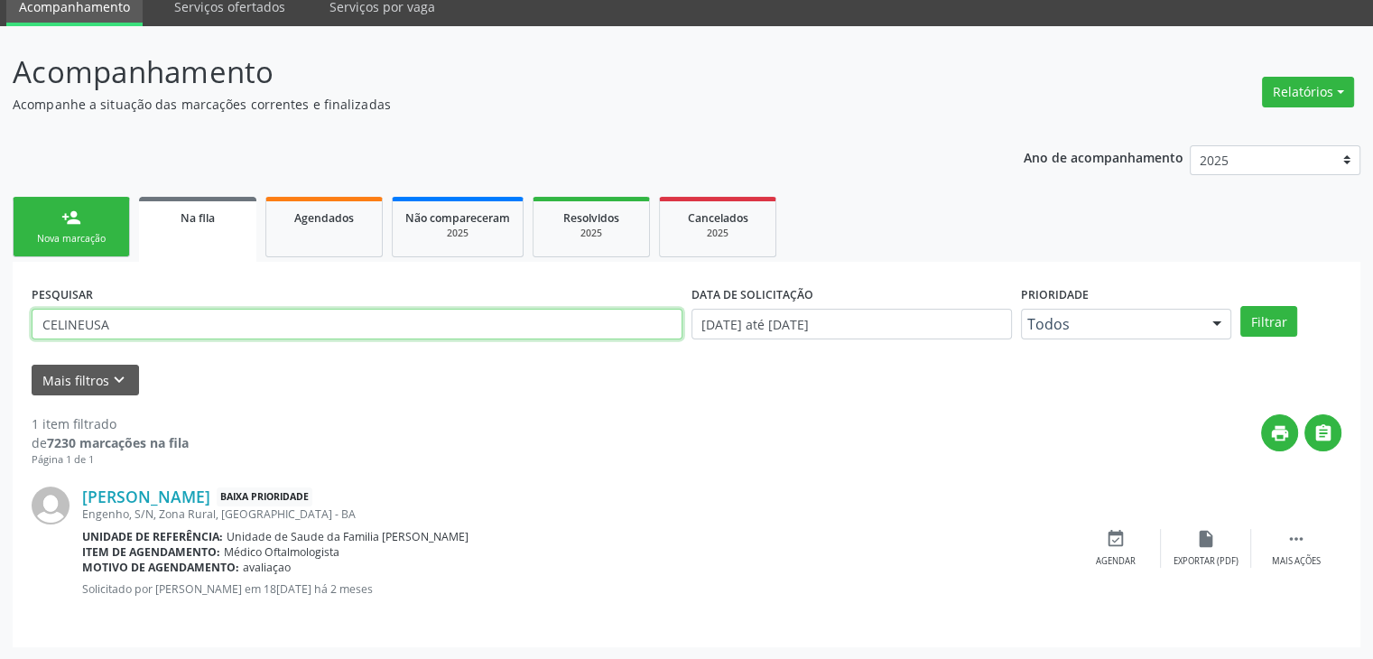
click at [0, 326] on div "Acompanhamento Acompanhe a situação das marcações correntes e finalizadas Relat…" at bounding box center [686, 343] width 1373 height 634
click at [1240, 306] on button "Filtrar" at bounding box center [1268, 321] width 57 height 31
drag, startPoint x: 166, startPoint y: 327, endPoint x: 0, endPoint y: 304, distance: 167.6
click at [0, 304] on div "Acompanhamento Acompanhe a situação das marcações correntes e finalizadas Relat…" at bounding box center [686, 343] width 1373 height 634
click at [1240, 306] on button "Filtrar" at bounding box center [1268, 321] width 57 height 31
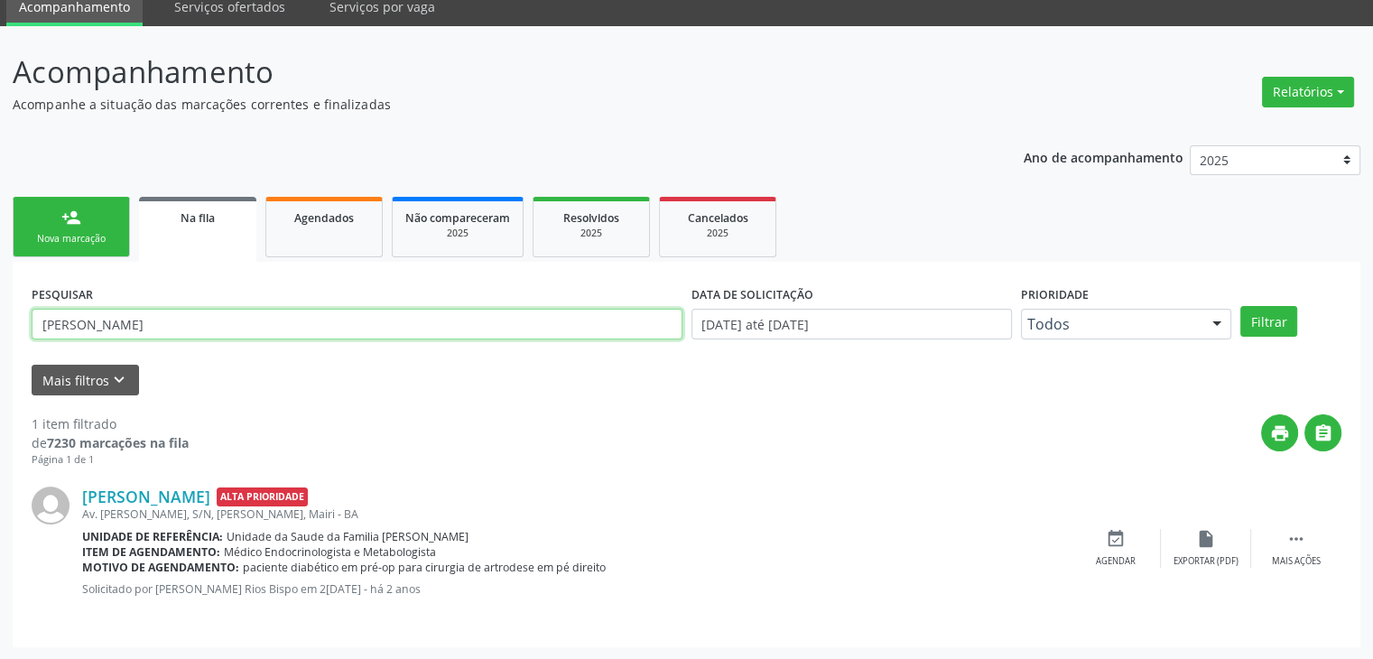
click at [203, 314] on input "[PERSON_NAME]" at bounding box center [357, 324] width 651 height 31
drag, startPoint x: 0, startPoint y: 297, endPoint x: 0, endPoint y: 282, distance: 15.3
click at [0, 282] on div "Acompanhamento Acompanhe a situação das marcações correntes e finalizadas Relat…" at bounding box center [686, 343] width 1373 height 634
type input "[PERSON_NAME]"
click at [1240, 306] on button "Filtrar" at bounding box center [1268, 321] width 57 height 31
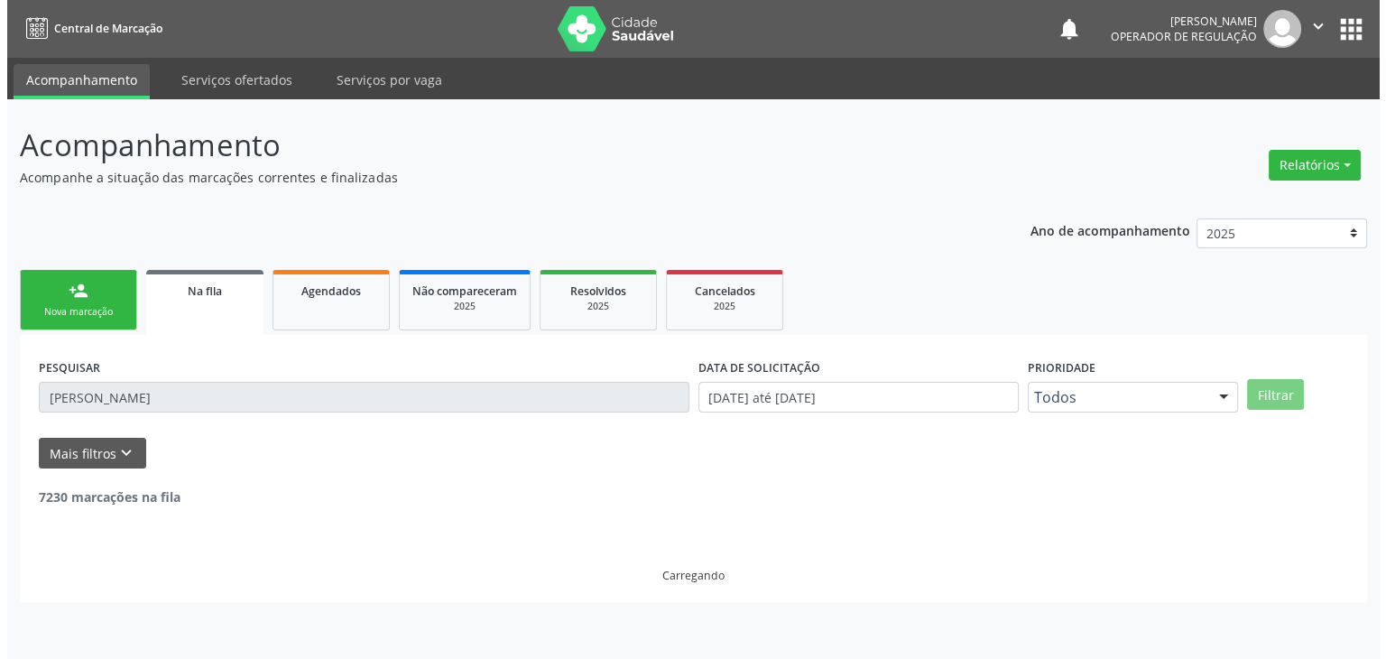
scroll to position [0, 0]
